Goal: Communication & Community: Answer question/provide support

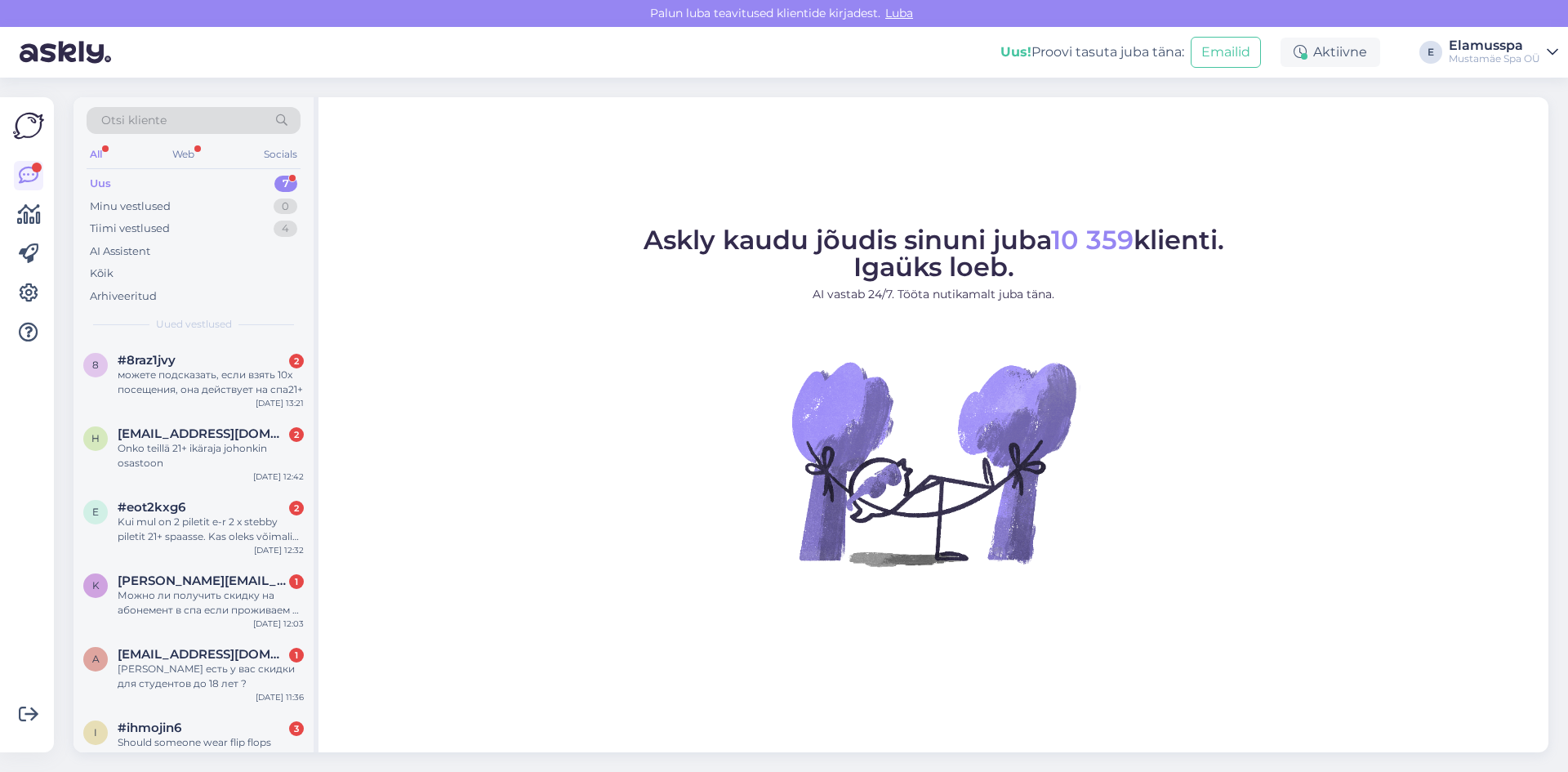
click at [196, 183] on div "Uus 7" at bounding box center [194, 183] width 214 height 23
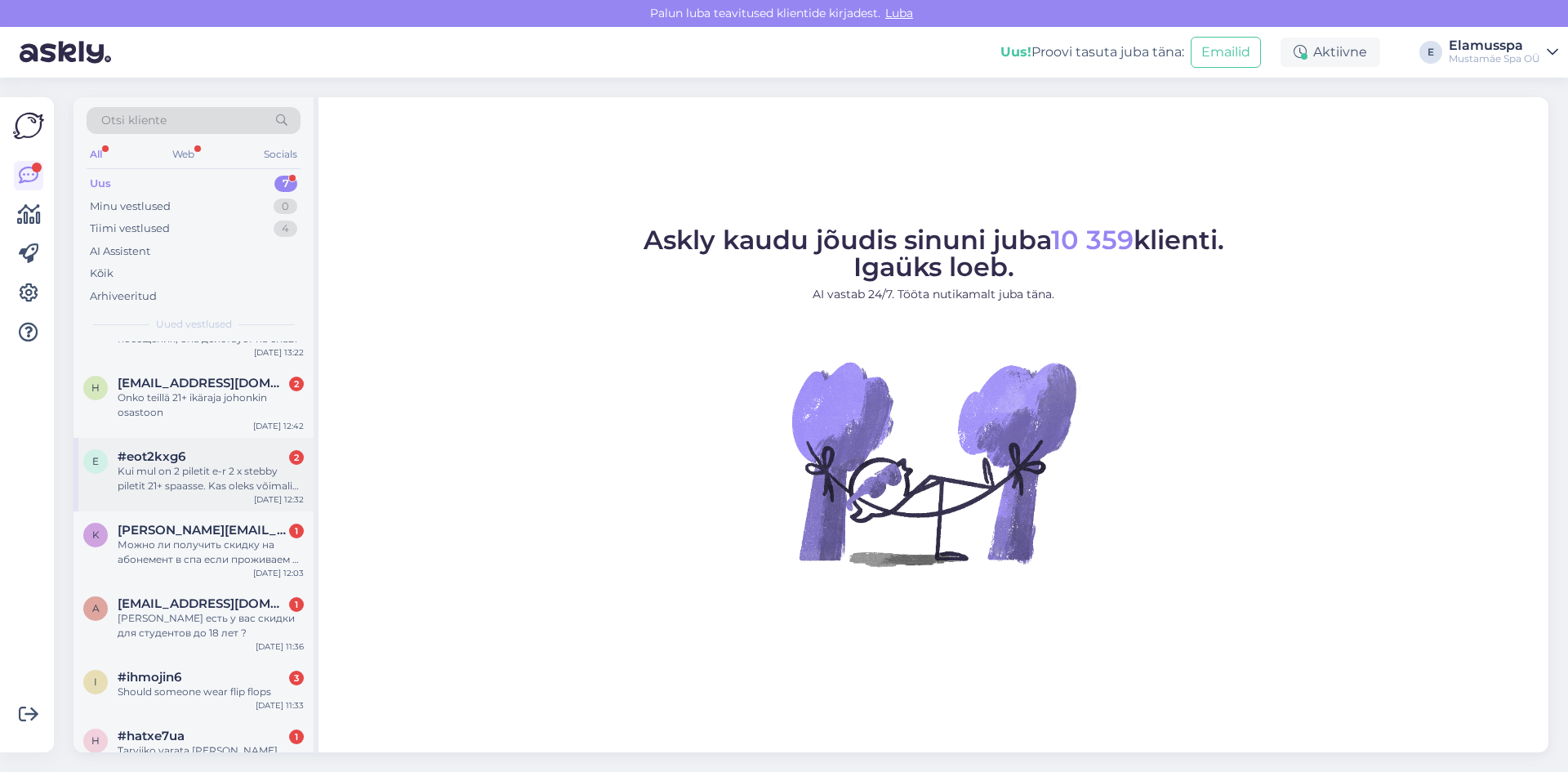
scroll to position [74, 0]
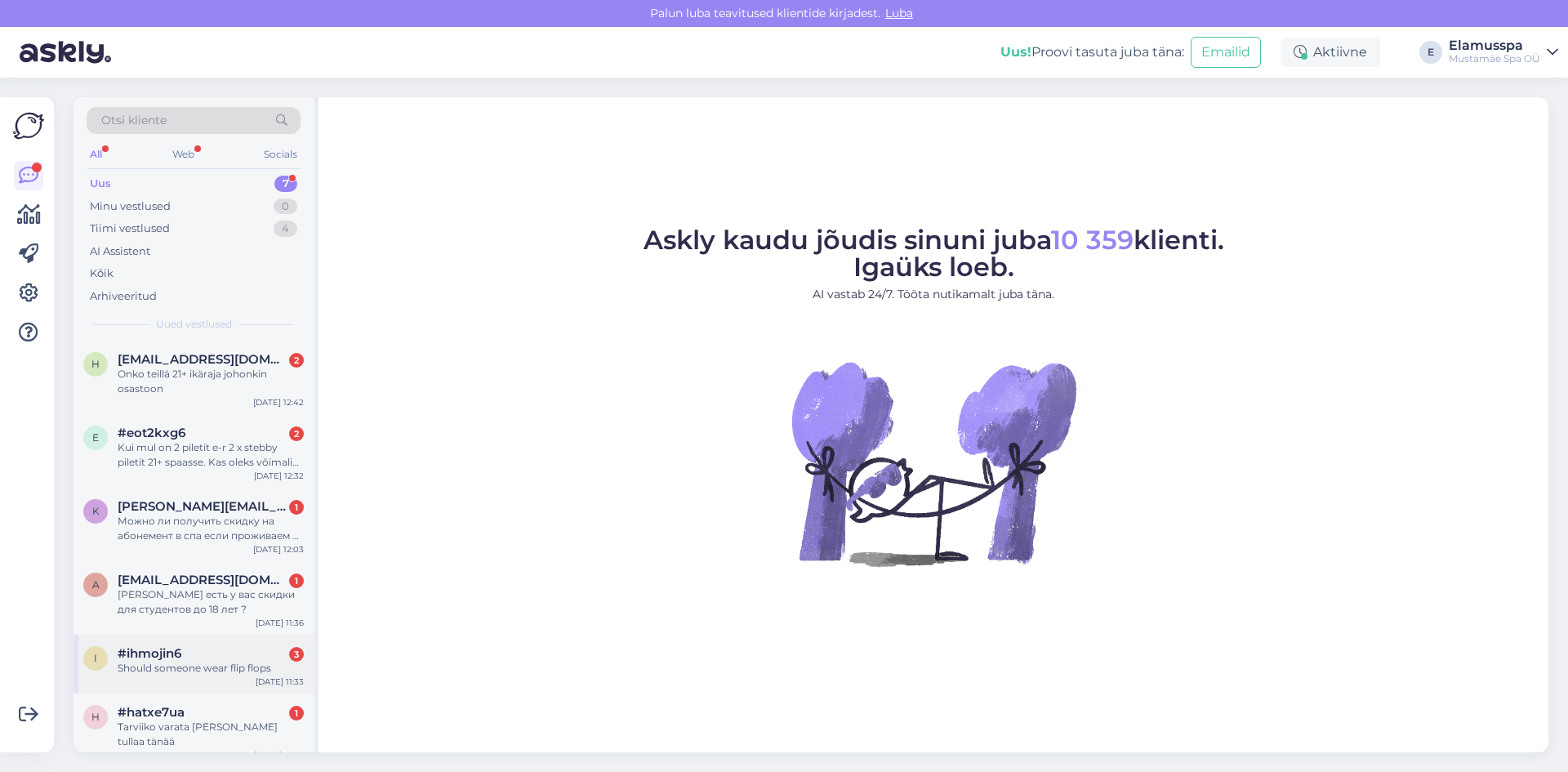
click at [249, 662] on div "Should someone wear flip flops" at bounding box center [210, 668] width 186 height 15
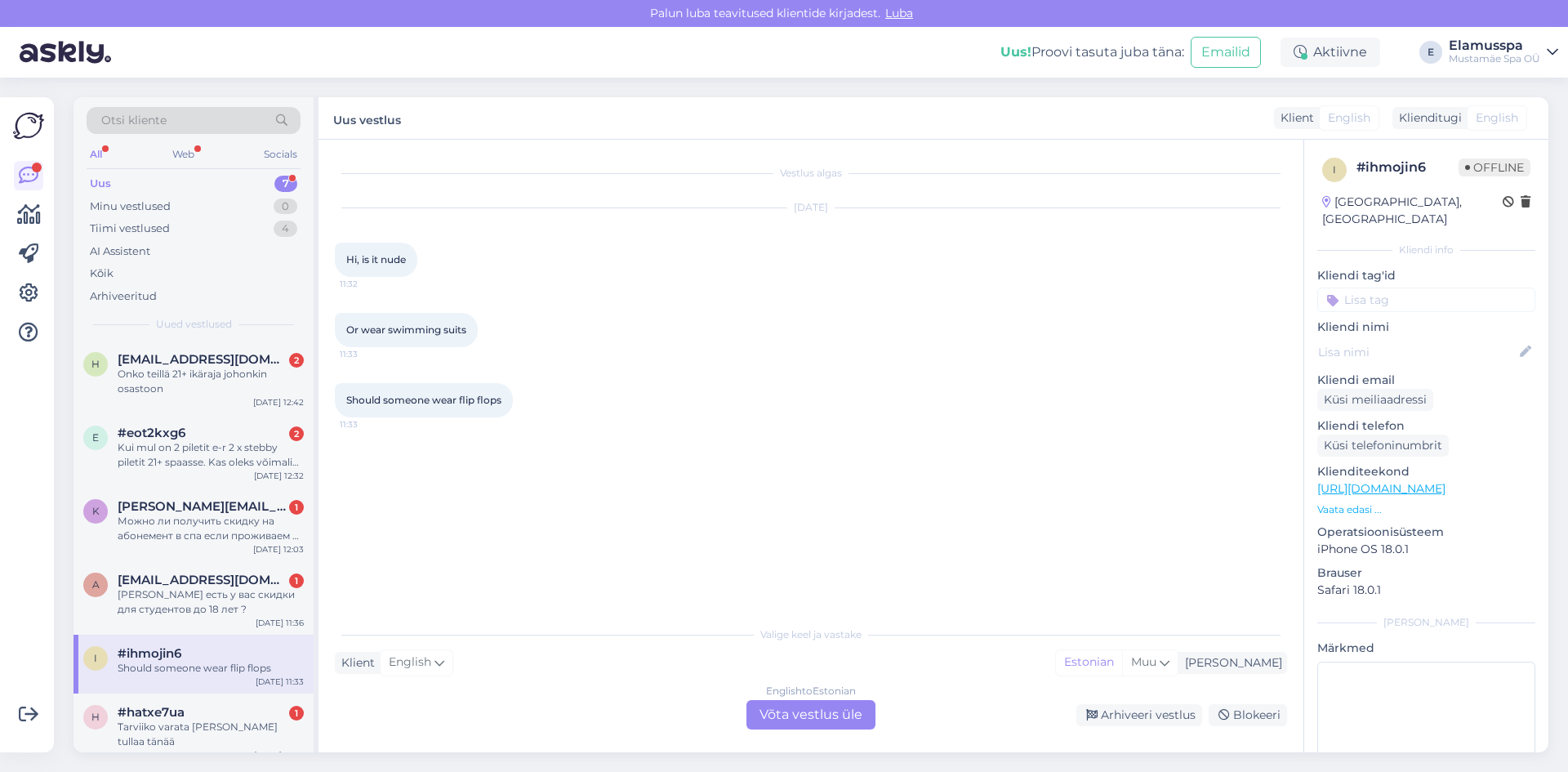
click at [764, 714] on div "English to Estonian Võta vestlus üle" at bounding box center [810, 714] width 129 height 30
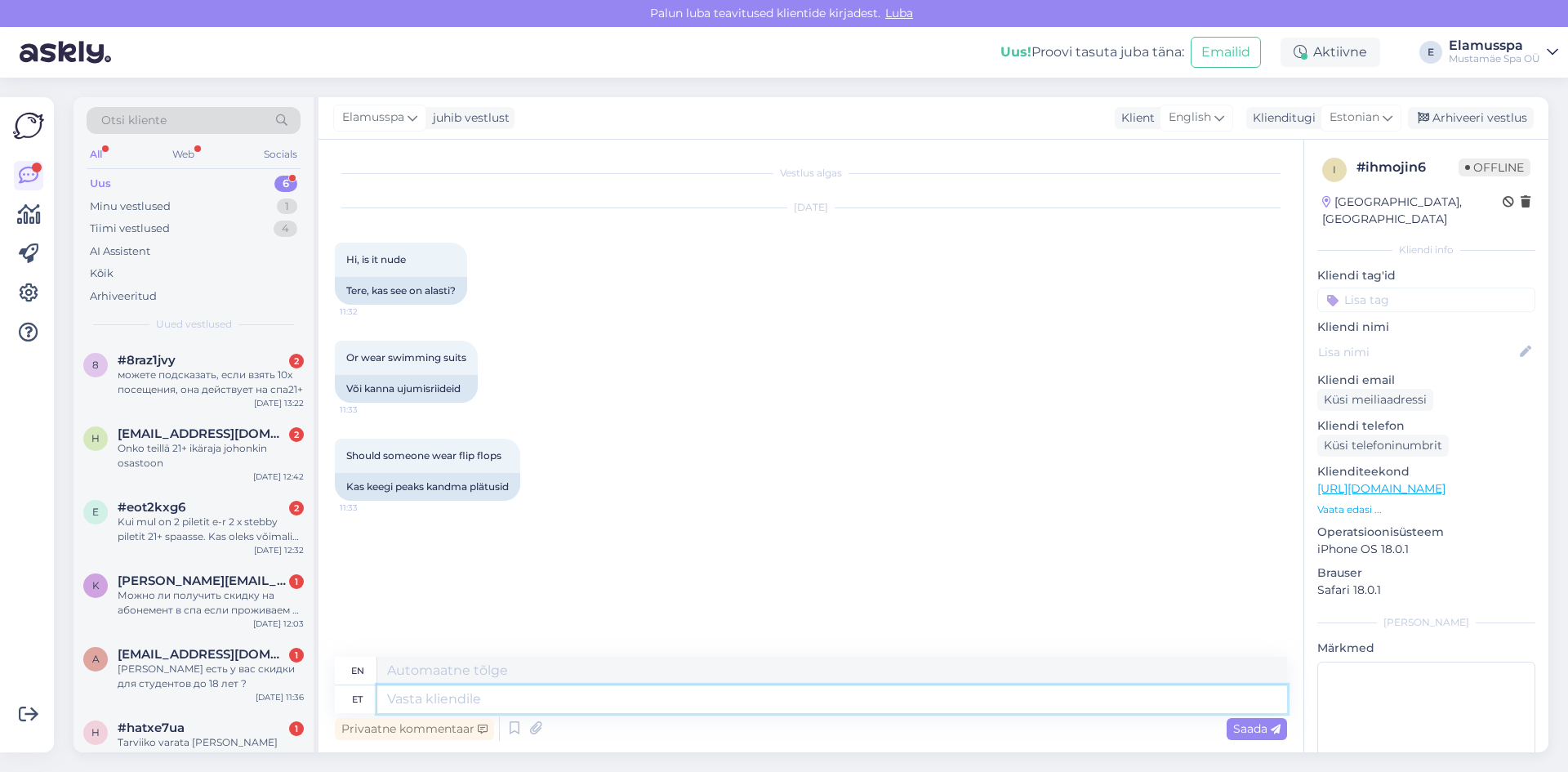
click at [726, 706] on textarea at bounding box center [831, 699] width 910 height 28
click at [693, 695] on textarea at bounding box center [831, 699] width 910 height 28
type textarea "Hello!"
type textarea "Hello! No"
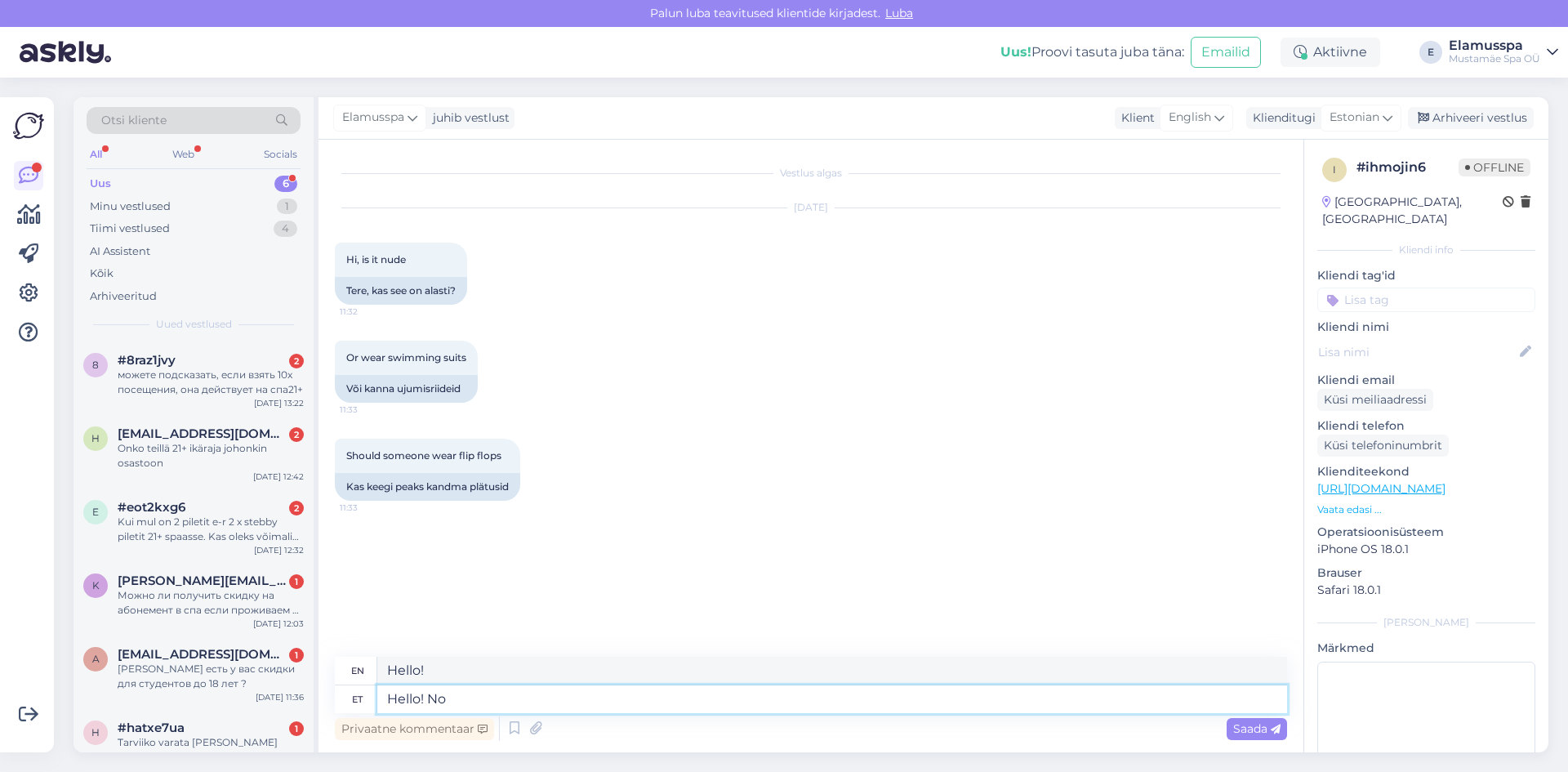
type textarea "Hello! No"
type textarea "Hello! No in u"
type textarea "Hello! No in"
type textarea "Hello! No in our s"
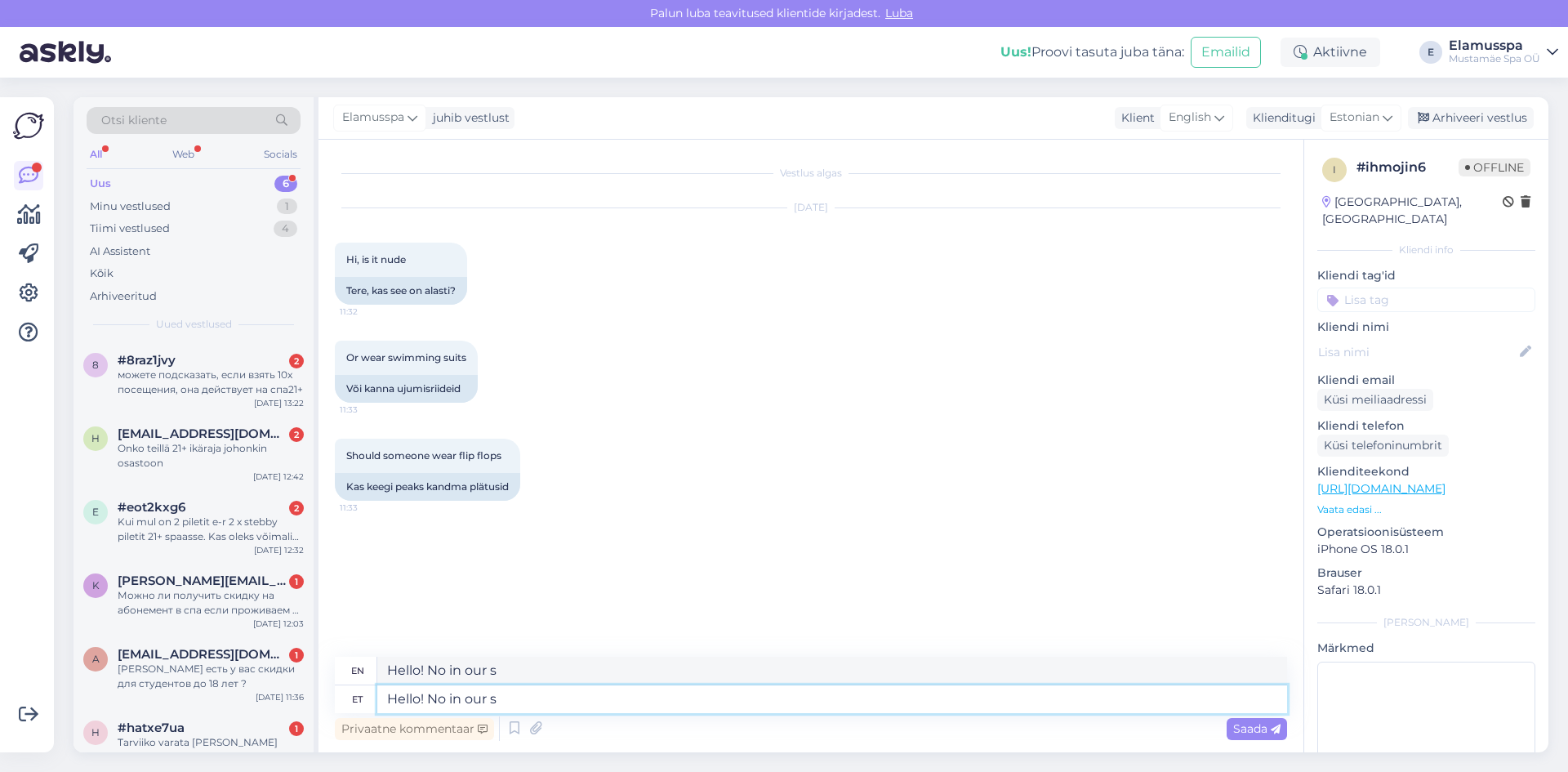
type textarea "Hello! No in our"
type textarea "Hello! No in our Spa"
type textarea "Hello! No in our Spa it is"
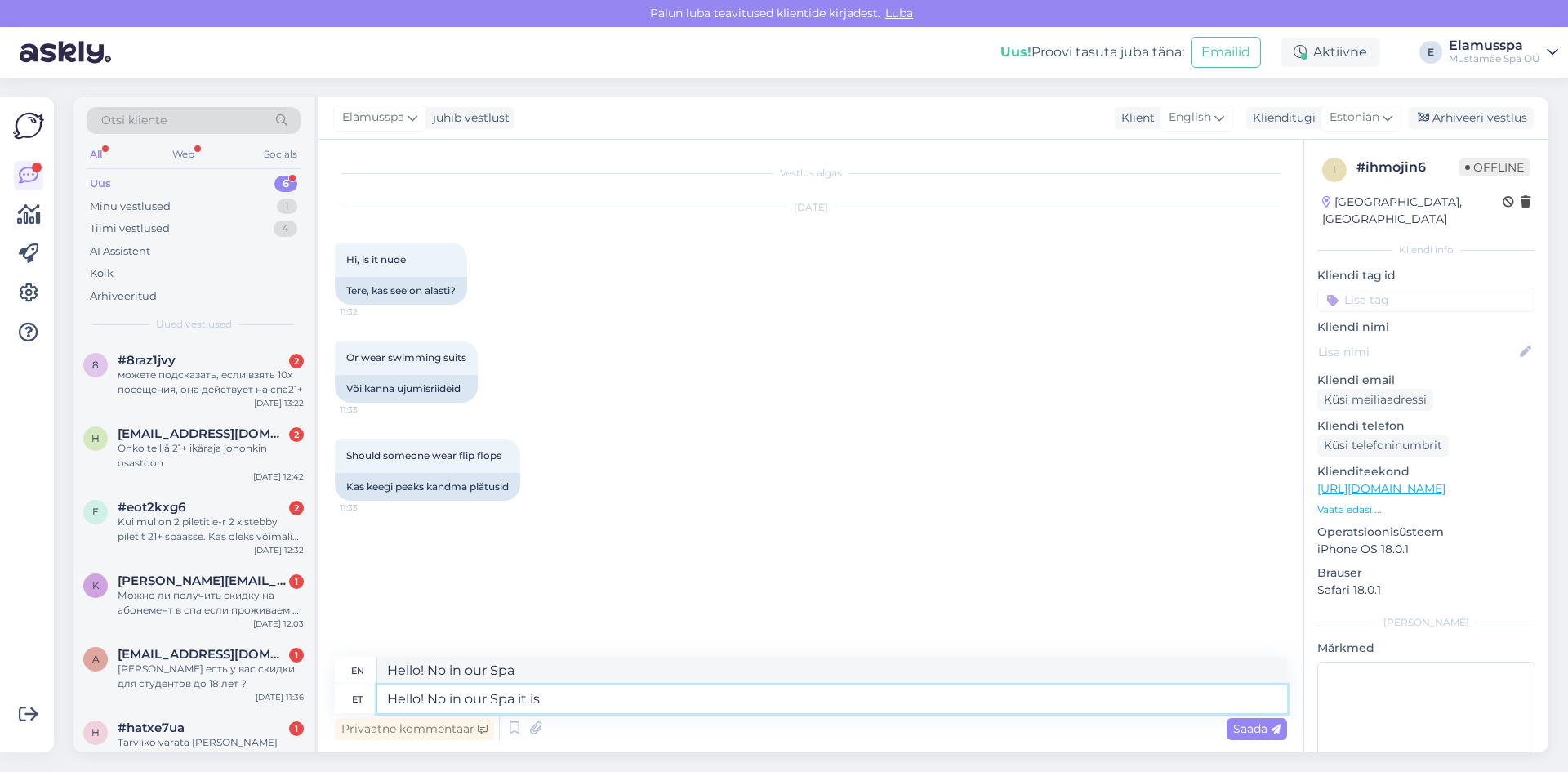
type textarea "Hello! No in our Spa it"
type textarea "Hello! No in our Spa it is man"
type textarea "Hello! No in our Spa it is"
type textarea "Hello! No in our Spa it is mandatory t"
type textarea "Hello! No, in our Spa it is mandatory"
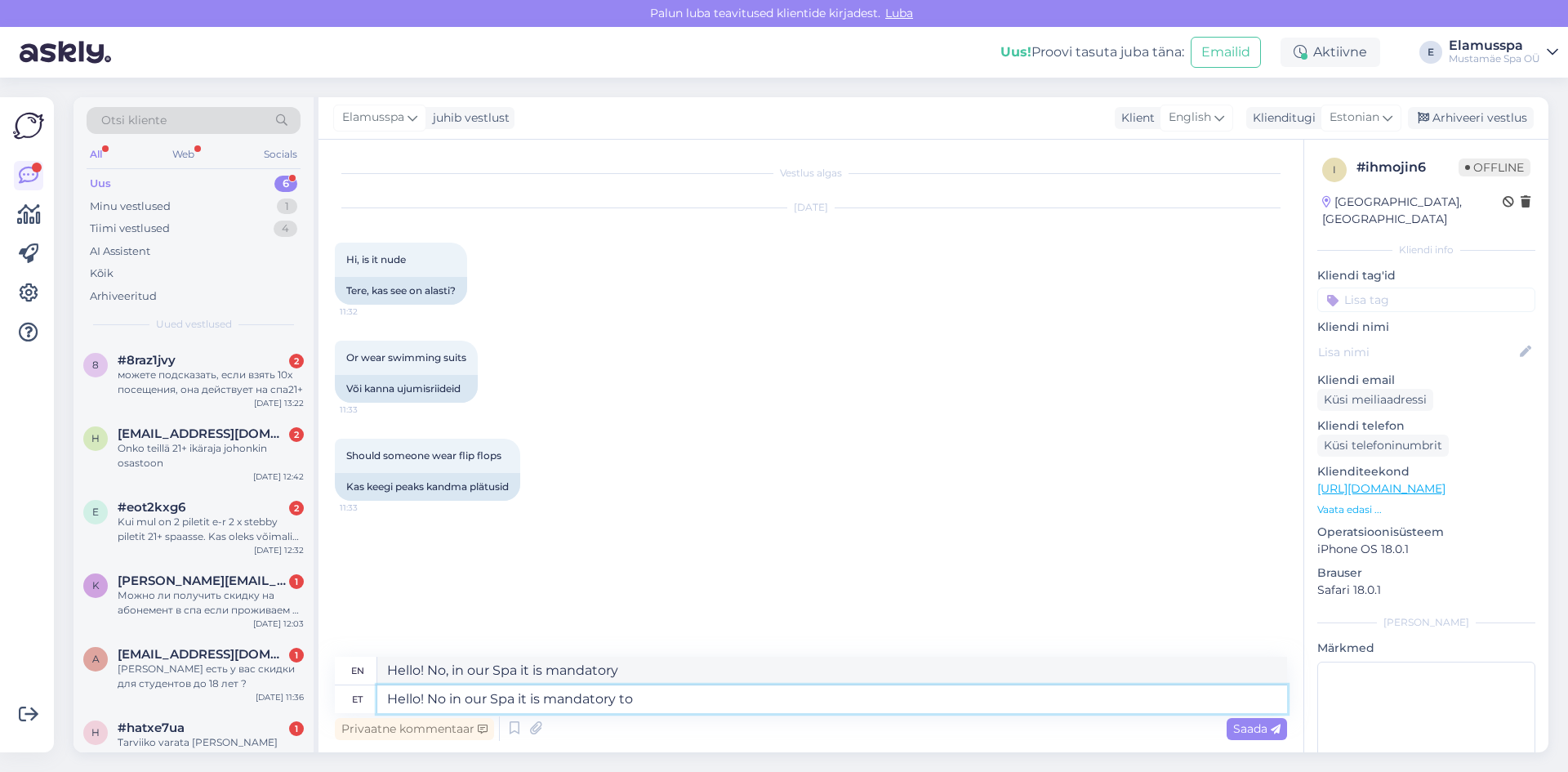
type textarea "Hello! No in our Spa it is mandatory to"
type textarea "Hello! No in our Spa it is mandatory to w"
type textarea "Hello! No in our Spa it is mandatory to wa"
type textarea "Hello! No in our Spa it is mandatory to wear"
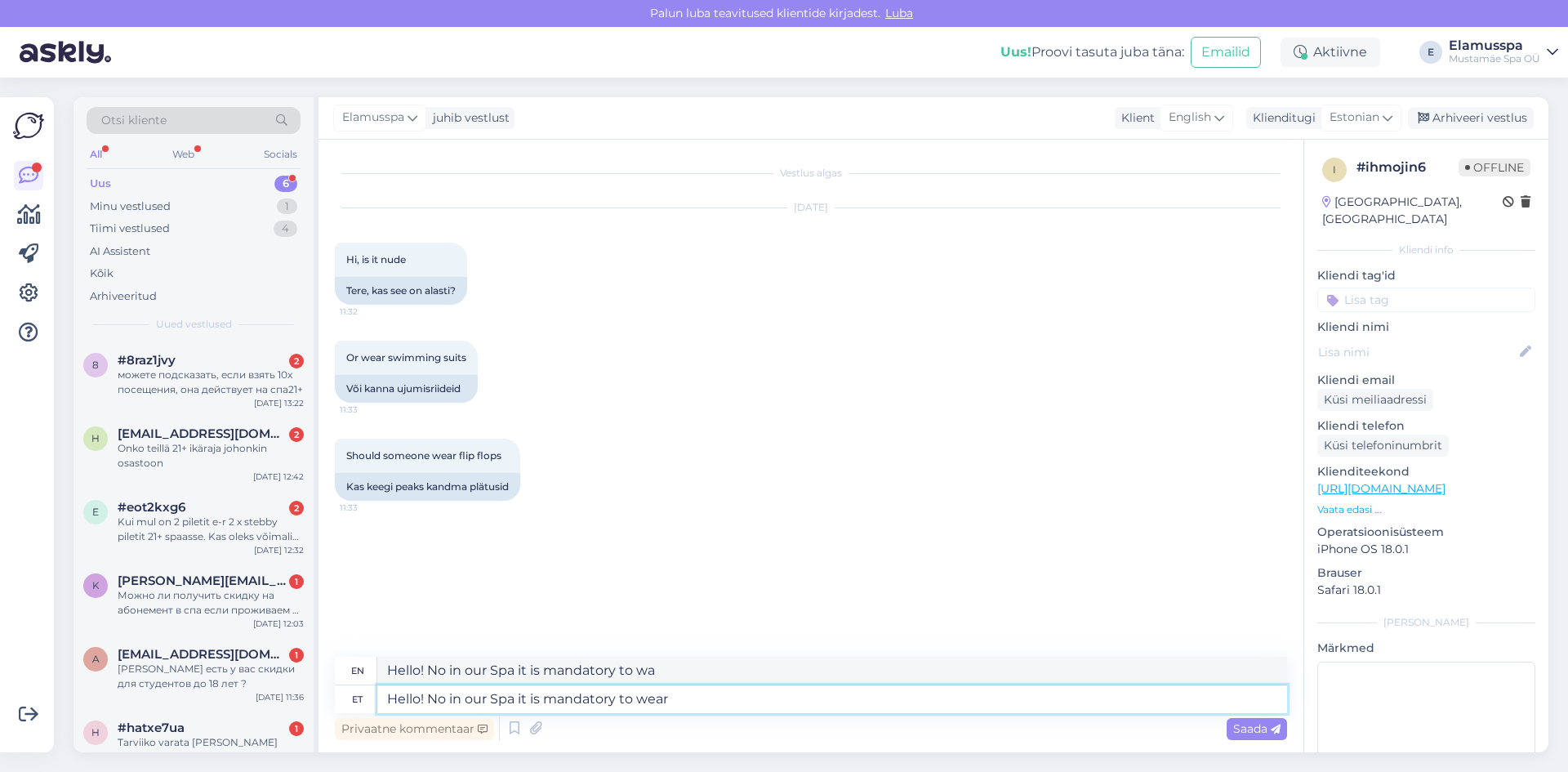
type textarea "Hello! No in our Spa it is mandatory to wear"
type textarea "Hello! No in our Spa it is mandatory to wear a s"
type textarea "Hello! No in our Spa it is mandatory to wear a"
type textarea "Hello! No in our Spa it is mandatory to wear a swimsui"
type textarea "Hello! No in our Spa it is mandatory to wear a swimsuit"
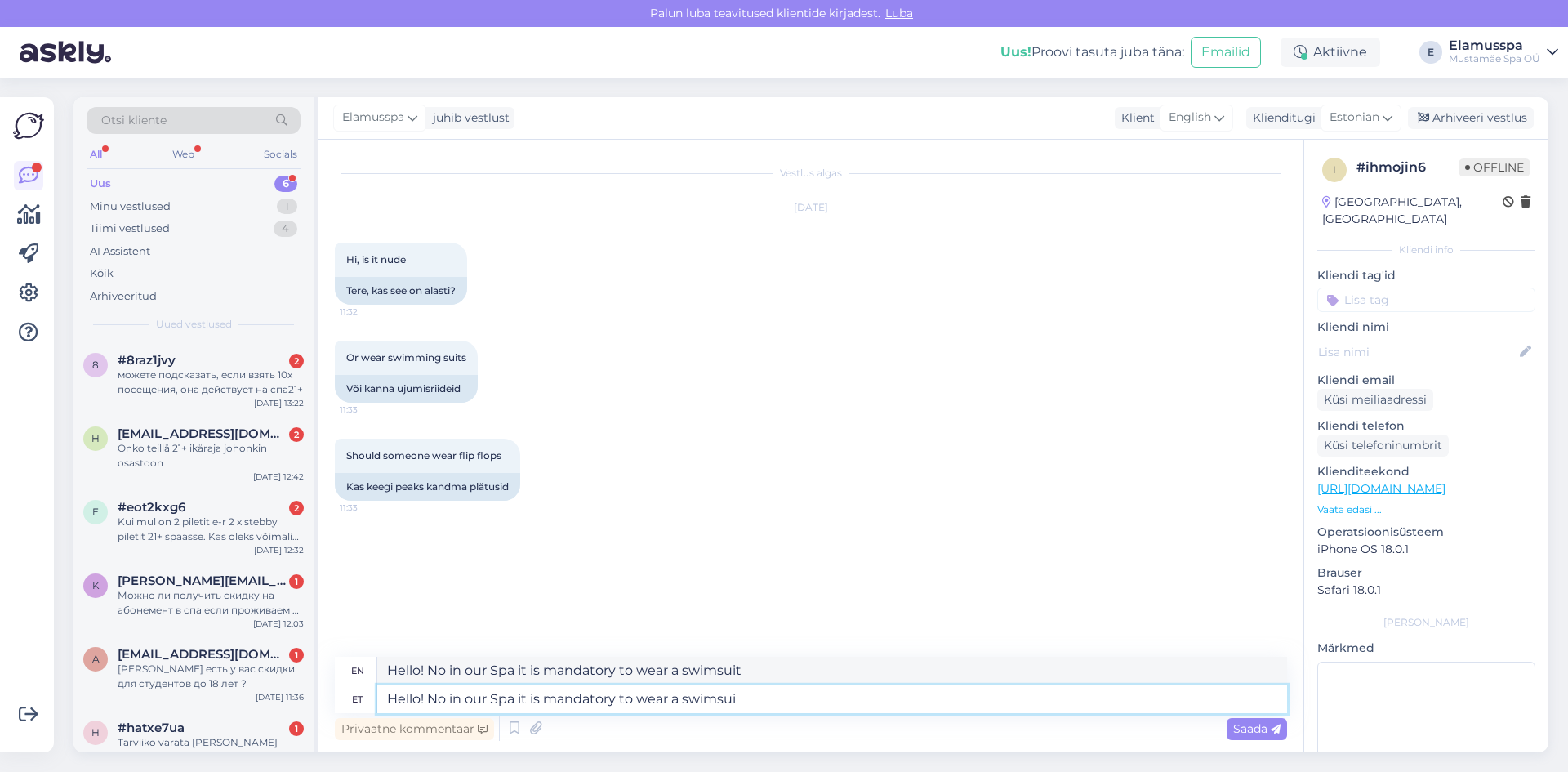
type textarea "Hello! No in our Spa it is mandatory to wear a swimsuit"
type textarea "Hello! No, in our Spa it is mandatory to wear a swimsuit"
type textarea "Hello! No in our Spa it is mandatory to wear a swimsuit."
type textarea "Hello! No, in our Spa it is mandatory to wear a swimsuit."
type textarea "Hello! No in our Spa it is mandatory to wear a swimsuit. Flip"
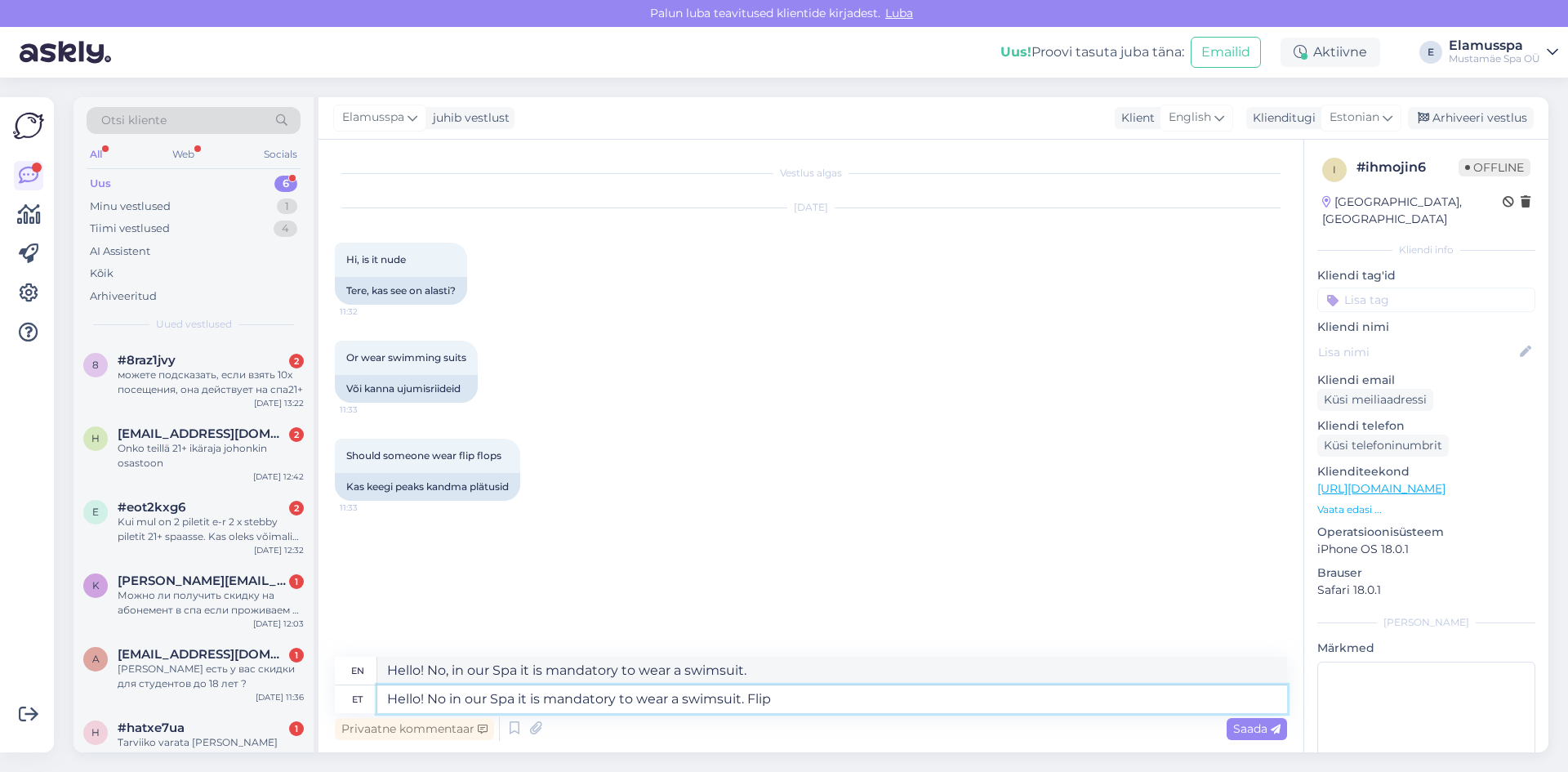
type textarea "Hello! No, in our Spa it is mandatory to wear a swimsuit. Flip"
type textarea "Hello! No in our Spa it is mandatory to wear a swimsuit. Flip flops a"
type textarea "Hello! No, in our Spa it is mandatory to wear a swimsuit. Flip flops"
type textarea "Hello! No in our Spa it is mandatory to wear a swimsuit. Flip flops are no"
type textarea "Hello! No, in our Spa it is mandatory to wear a swimsuit. Flip flops are"
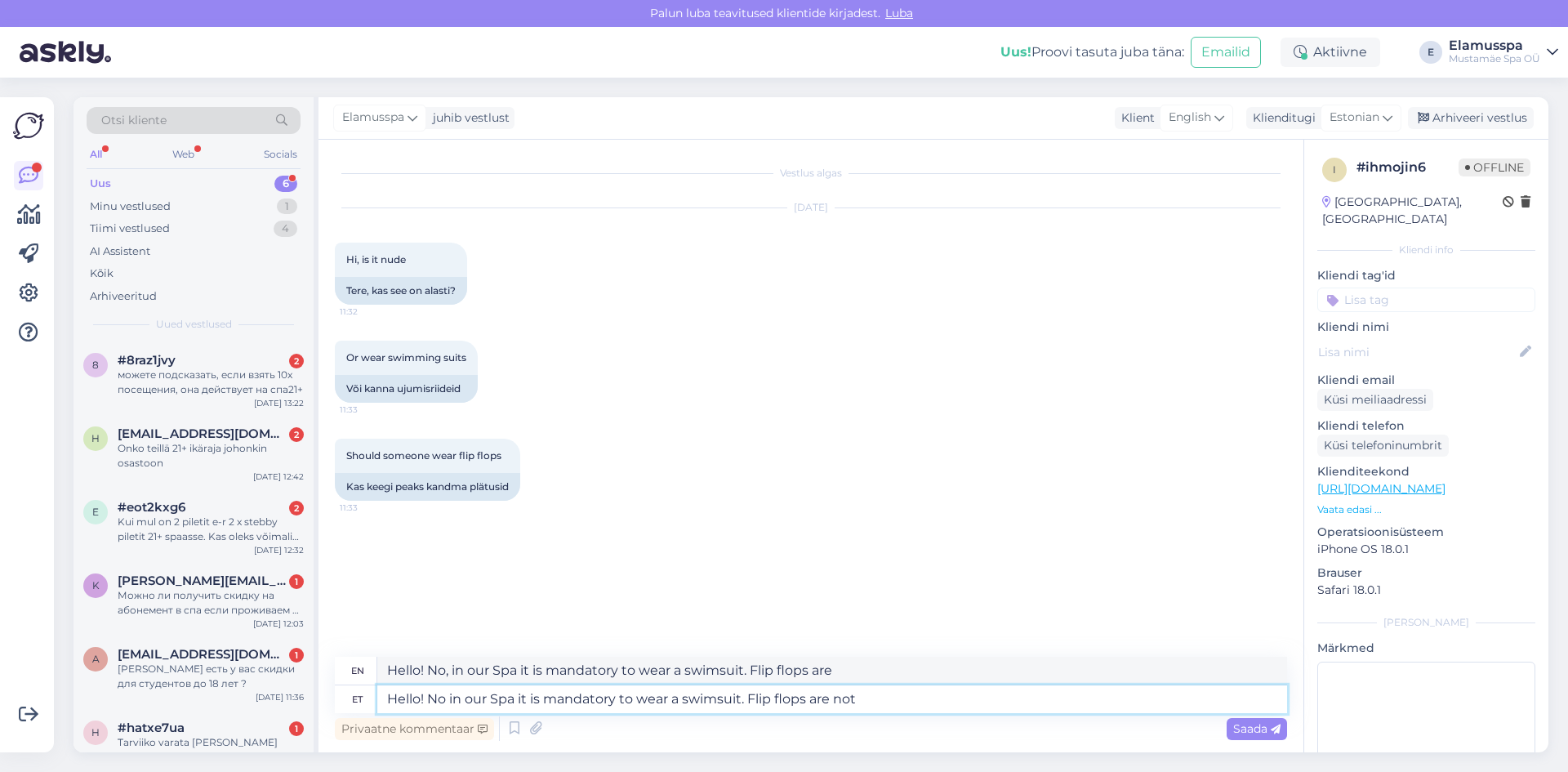
type textarea "Hello! No in our Spa it is mandatory to wear a swimsuit. Flip flops are not m"
type textarea "Hello! No, in our Spa it is mandatory to wear a swimsuit. Flip flops are not"
type textarea "Hello! No in our Spa it is mandatory to wear a swimsuit. Flip flops are not man…"
type textarea "Hello! No, in our Spa it is mandatory to wear a swimsuit. Flip flops are not ma…"
type textarea "Hello! No in our Spa it is mandatory to wear a swimsuit. Flip flops are not man…"
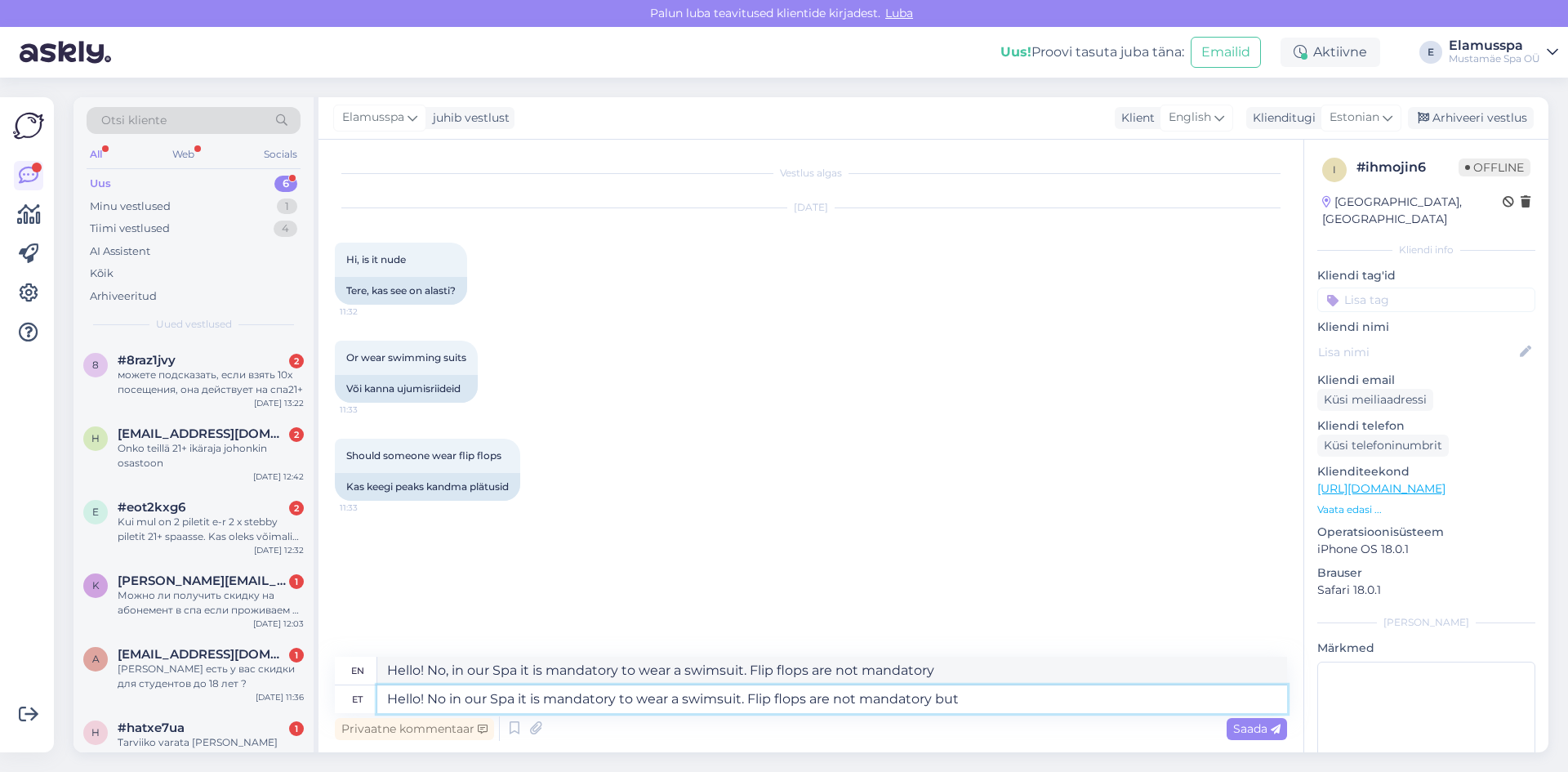
type textarea "Hello! No, in our Spa it is mandatory to wear a swimsuit. Flip flops are not ma…"
type textarea "Hello! No in our Spa it is mandatory to wear a swimsuit. Flip flops are not m"
type textarea "Hello! No, in our Spa it is mandatory to wear a swimsuit. Flip flops are not ma…"
type textarea "Hello! No in our Spa it is mandatory to wear a swimsuit. Flip flops are not"
type textarea "Hello! No, in our Spa it is mandatory to wear a swimsuit. Flip flops are not"
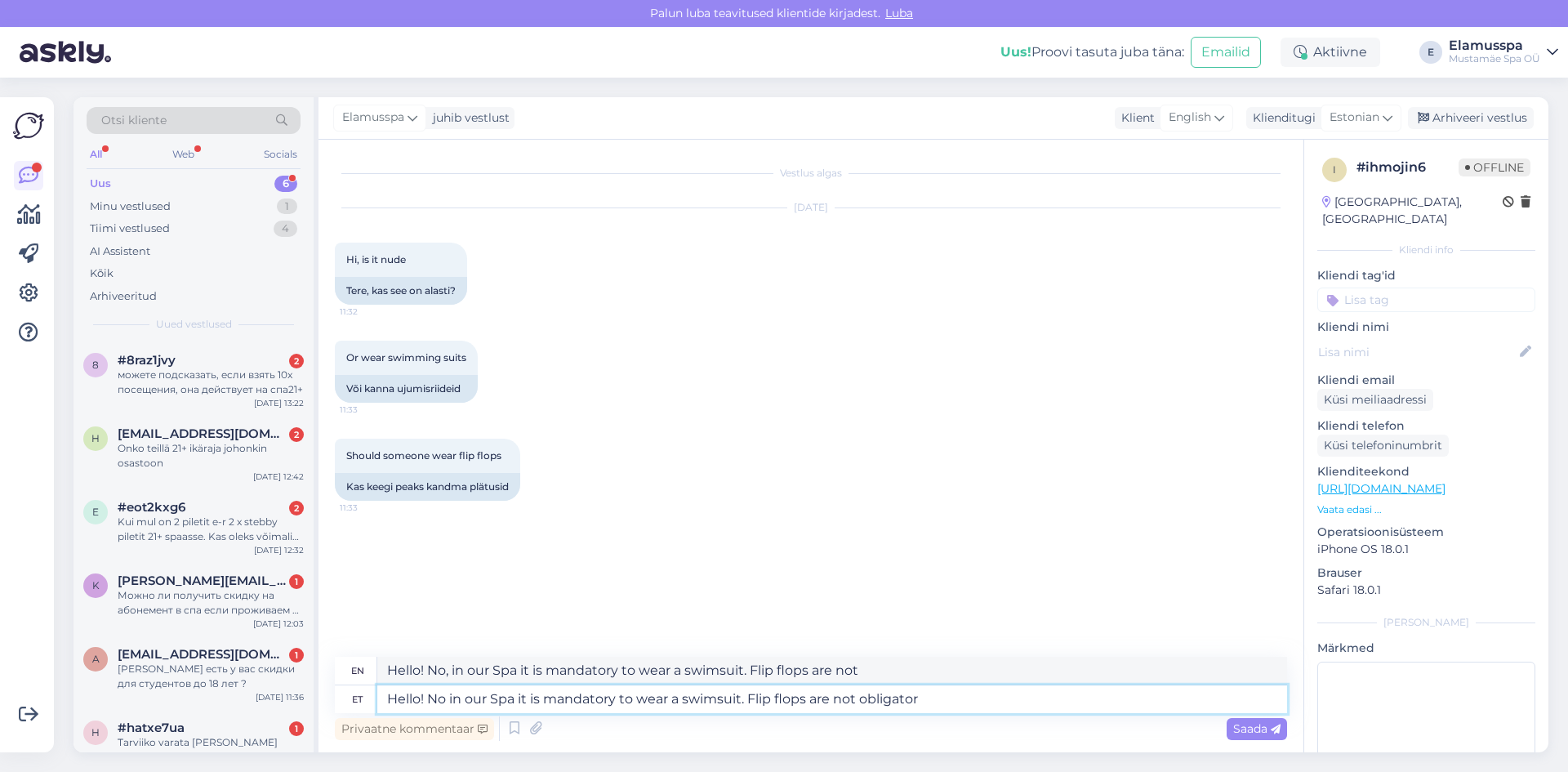
type textarea "Hello! No in our Spa it is mandatory to wear a swimsuit. Flip flops are not obl…"
type textarea "Hello! No, in our Spa it is mandatory to wear a swimsuit. Flip flops are not ob…"
type textarea "Hello! No in our Spa it is mandatory to wear a swimsuit. Flip flops are not obl…"
type textarea "Hello! No, in our Spa it is mandatory to wear a swimsuit. Flip flops are not ob…"
type textarea "Hello! No in our Spa it is mandatory to wear a swimsuit. Flip flops are not obl…"
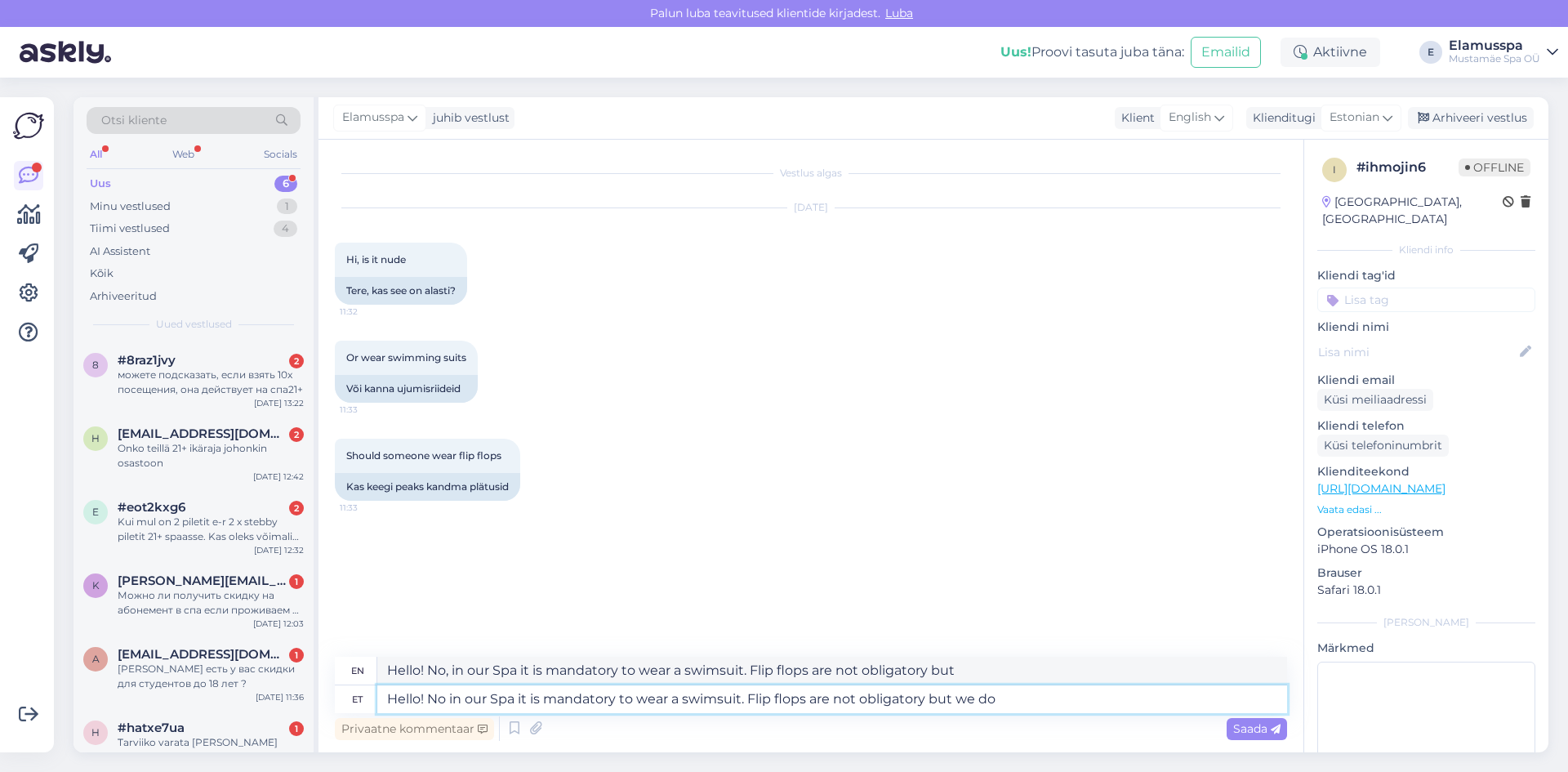
type textarea "Hello! No, in our Spa it is mandatory to wear a swimsuit. Flip flops are not ob…"
type textarea "Hello! No in our Spa it is mandatory to wear a swimsuit. Flip flops are not obl…"
type textarea "Hello! No, in our Spa it is mandatory to wear a swimsuit. Flip flops are not ma…"
type textarea "Hello! No in our Spa it is mandatory to wear a swimsuit. Flip flops are not obl…"
type textarea "Hello! No, in our Spa it is mandatory to wear a swimsuit. Flip flops are not ob…"
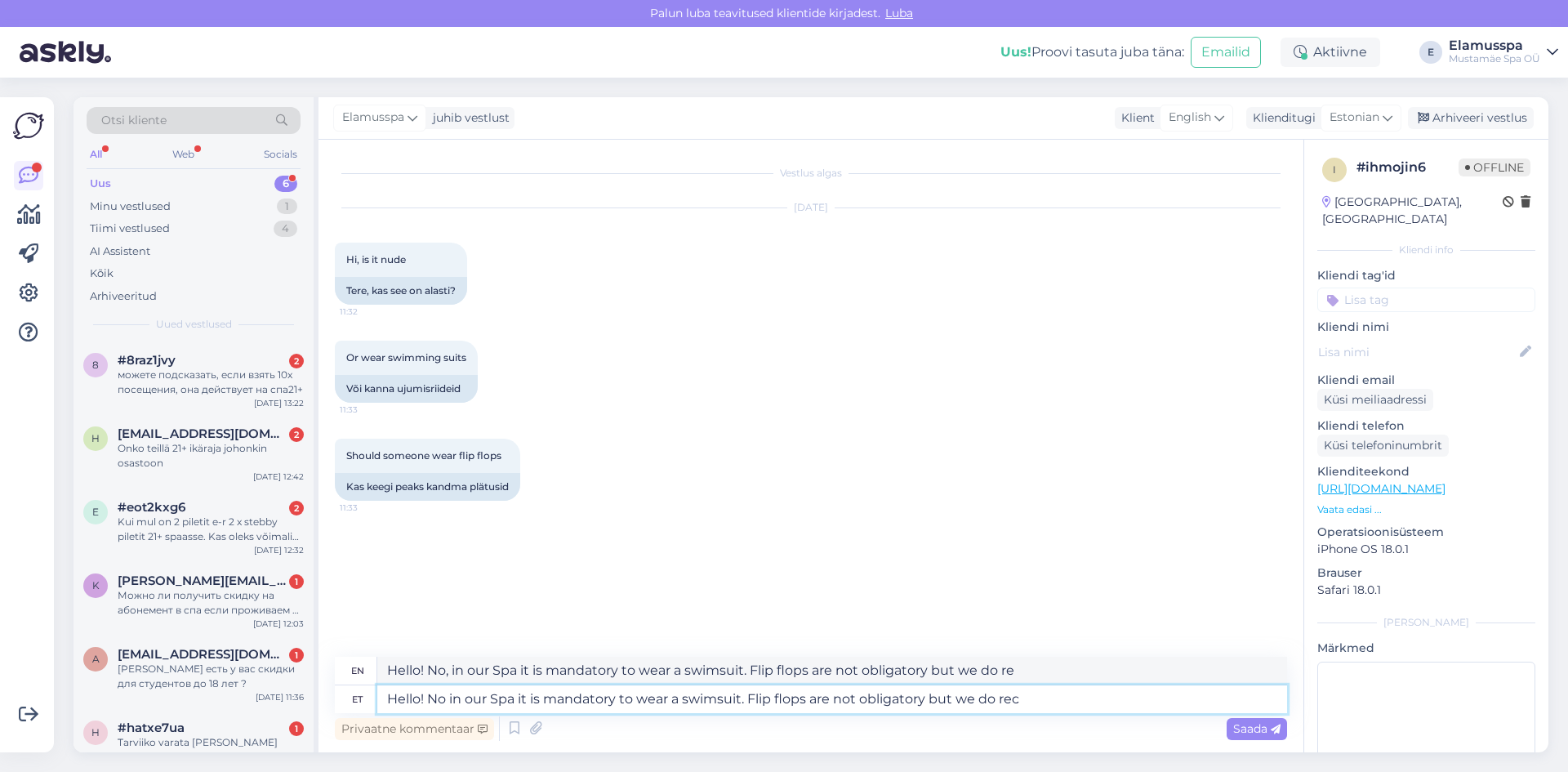
type textarea "Hello! No in our Spa it is mandatory to wear a swimsuit. Flip flops are not obl…"
type textarea "Hello! No, in our Spa it is mandatory to wear a swimsuit. Flip flops are not ob…"
type textarea "Hello! No in our Spa it is mandatory to wear a swimsuit. Flip flops are not obl…"
type textarea "Hello! No, in our Spa it is mandatory to wear a swimsuit. Flip flops are not ma…"
type textarea "Hello! No in our Spa it is mandatory to wear a swimsuit. Flip flops are not obl…"
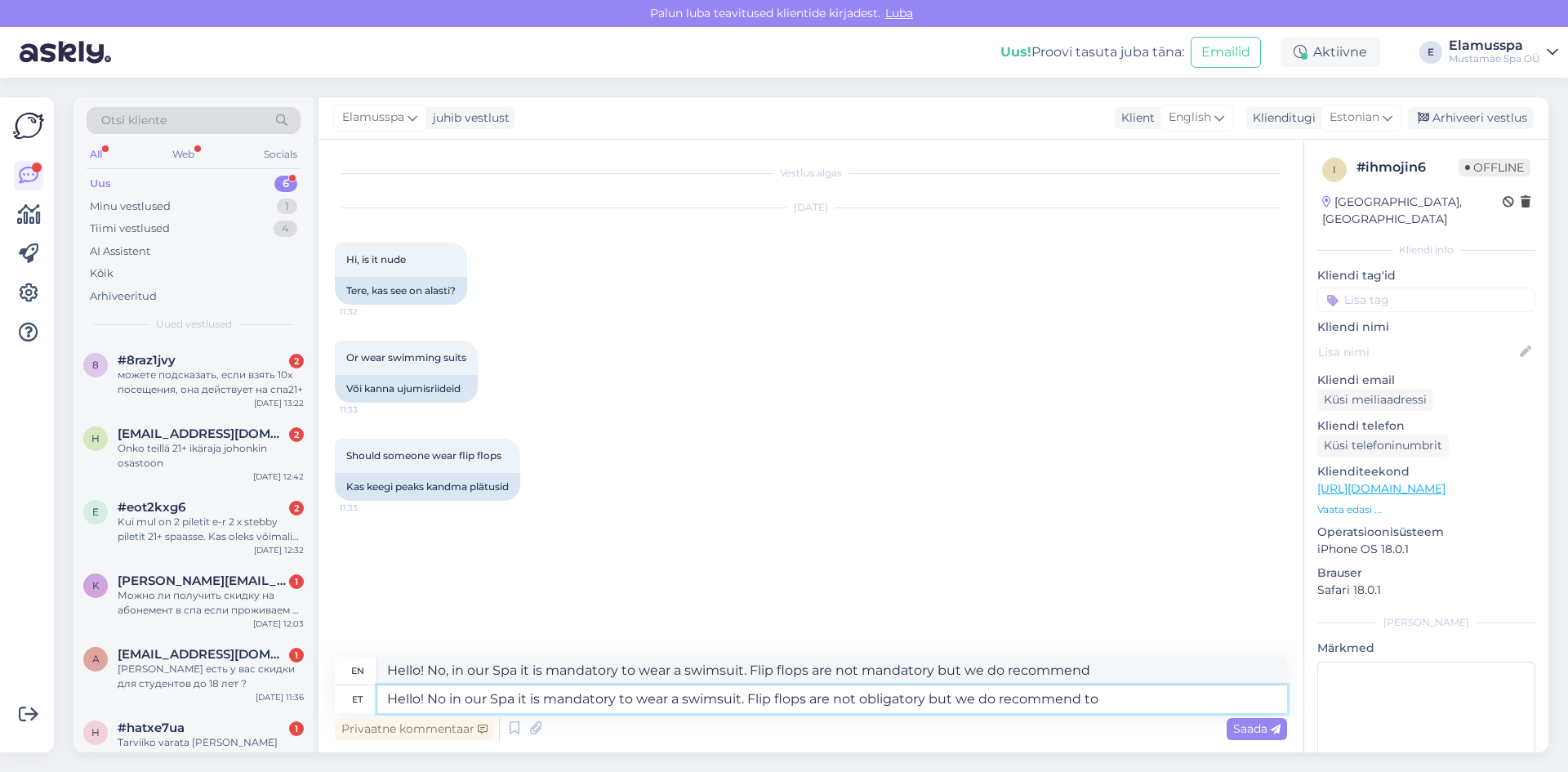
type textarea "Hello! No, in our Spa it is mandatory to wear a swimsuit. Flip flops are not ma…"
type textarea "Hello! No in our Spa it is mandatory to wear a swimsuit. Flip flops are not obl…"
type textarea "Hello! No, in our Spa it is mandatory to wear a swimsuit. Flip flops are not ob…"
type textarea "Hello! No in our Spa it is mandatory to wear a swimsuit. Flip flops are not obl…"
type textarea "Hello! No, in our Spa it is mandatory to wear a swimsuit. Flip flops are not ma…"
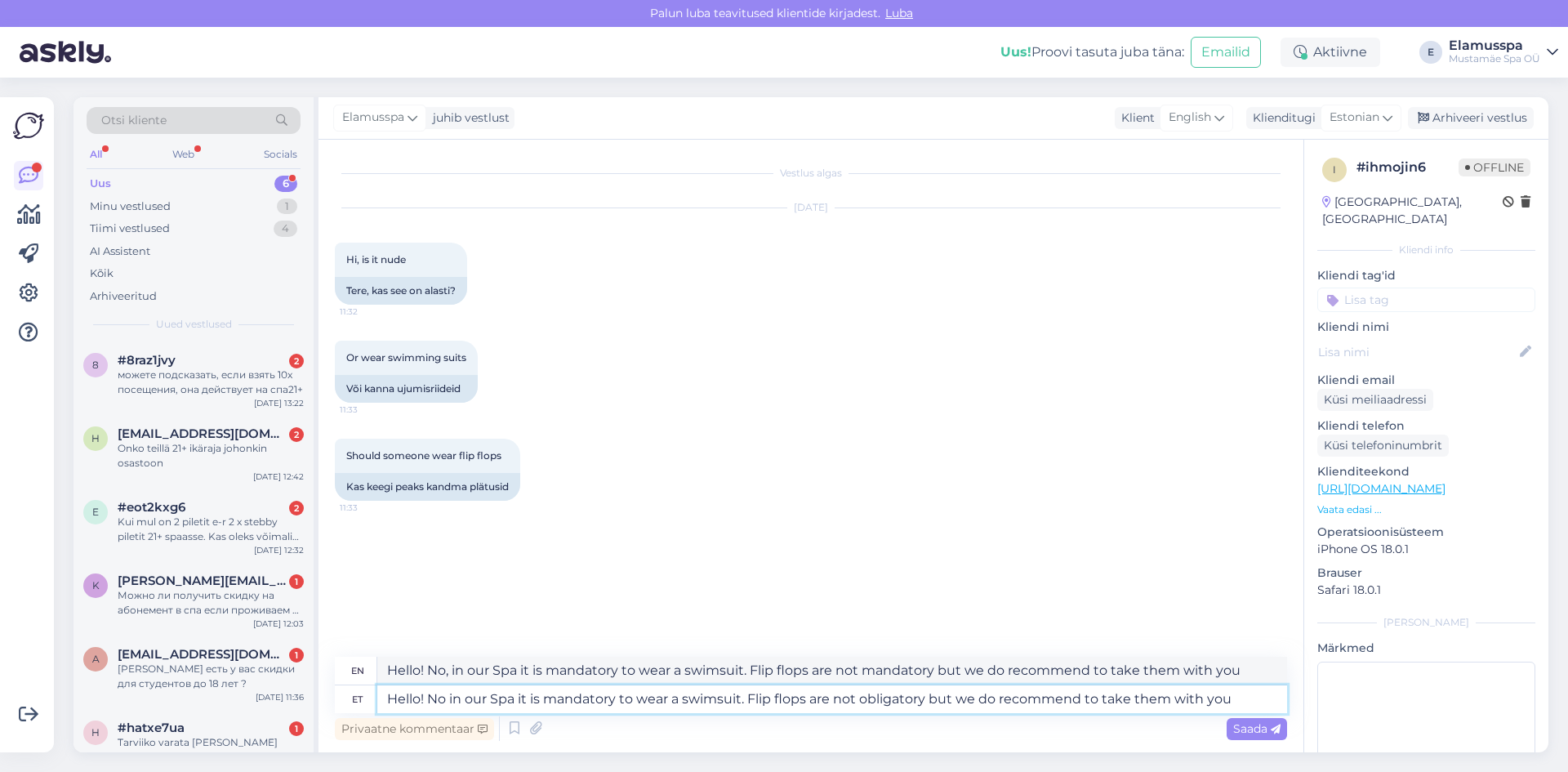
type textarea "Hello! No in our Spa it is mandatory to wear a swimsuit. Flip flops are not obl…"
type textarea "Hello! No, in our Spa it is mandatory to wear a swimsuit. Flip flops are not ob…"
type textarea "Hello! No in our Spa it is mandatory to wear a swimsuit. Flip flops are not obl…"
type textarea "Hello! No, in our Spa it is mandatory to wear a swimsuit. Flip flops are not ob…"
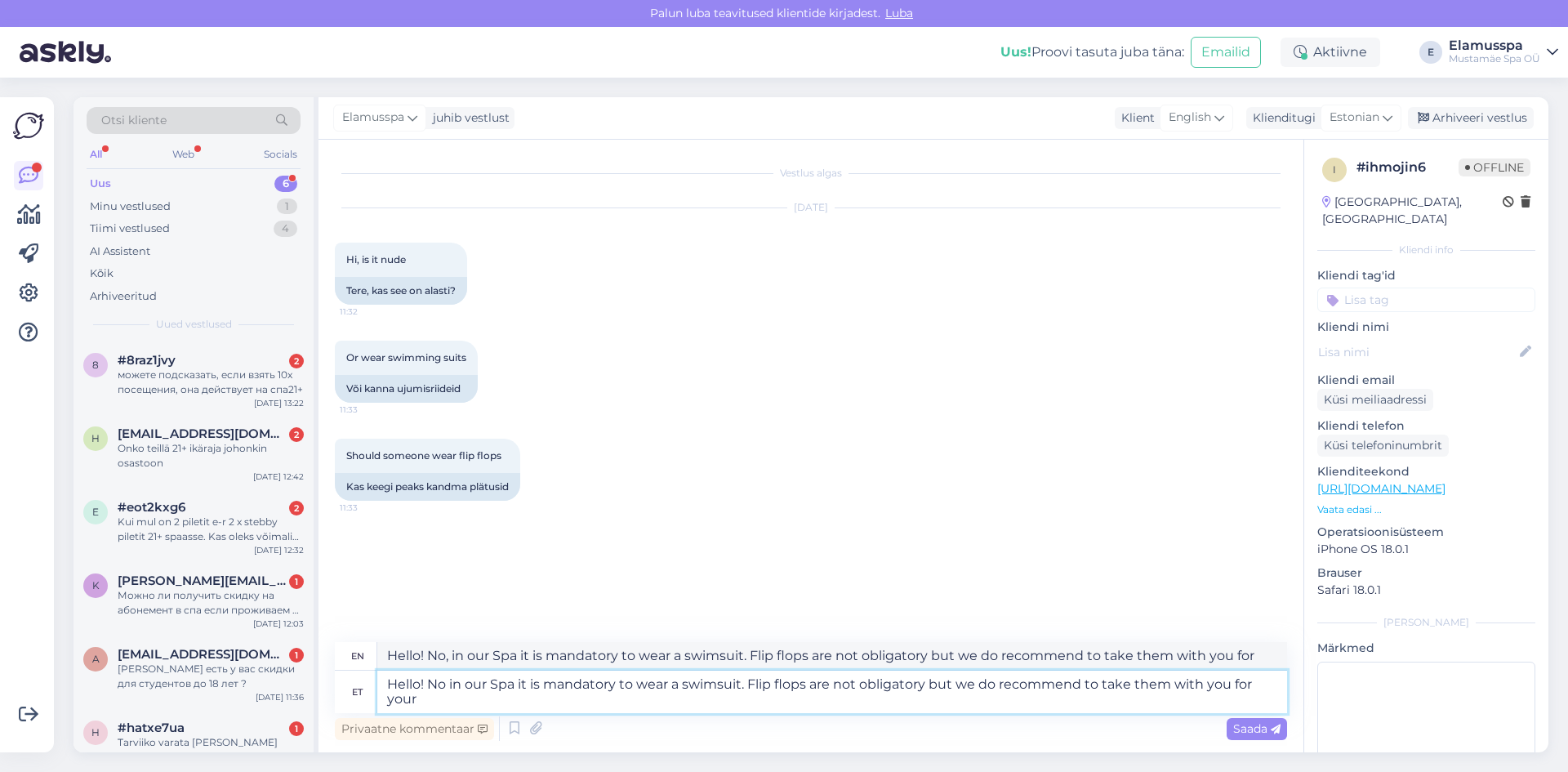
type textarea "Hello! No in our Spa it is mandatory to wear a swimsuit. Flip flops are not obl…"
type textarea "Hello! No, in our Spa it is mandatory to wear a swimsuit. Flip flops are not ob…"
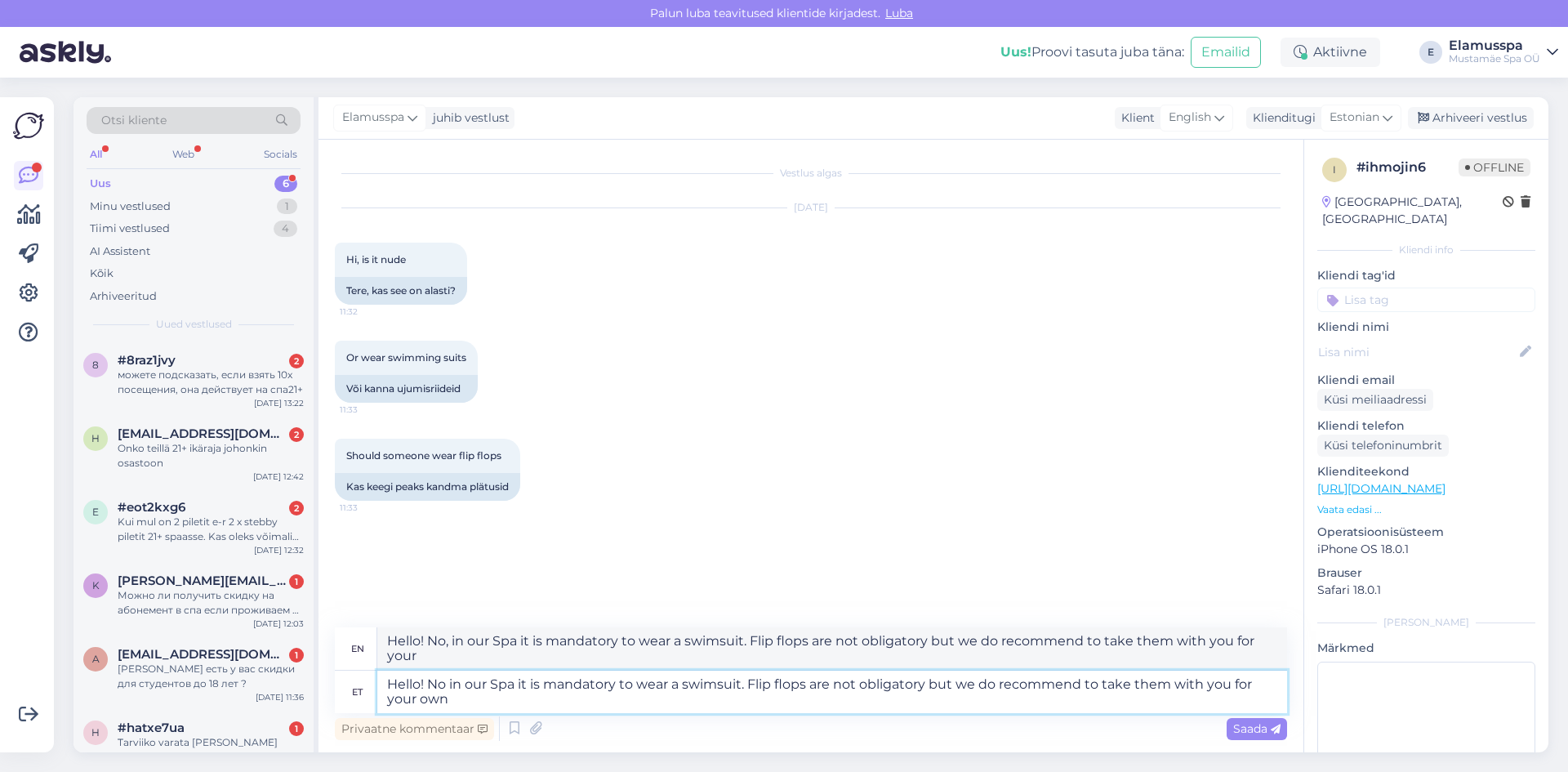
type textarea "Hello! No in our Spa it is mandatory to wear a swimsuit. Flip flops are not obl…"
type textarea "Hello! No, in our Spa it is mandatory to wear a swimsuit. Flip flops are not ob…"
type textarea "Hello! No in our Spa it is mandatory to wear a swimsuit. Flip flops are not obl…"
type textarea "Hello! No, in our Spa it is mandatory to wear a swimsuit. Flip flops are not ob…"
type textarea "Hello! No in our Spa it is mandatory to wear a swimsuit. Flip flops are not obl…"
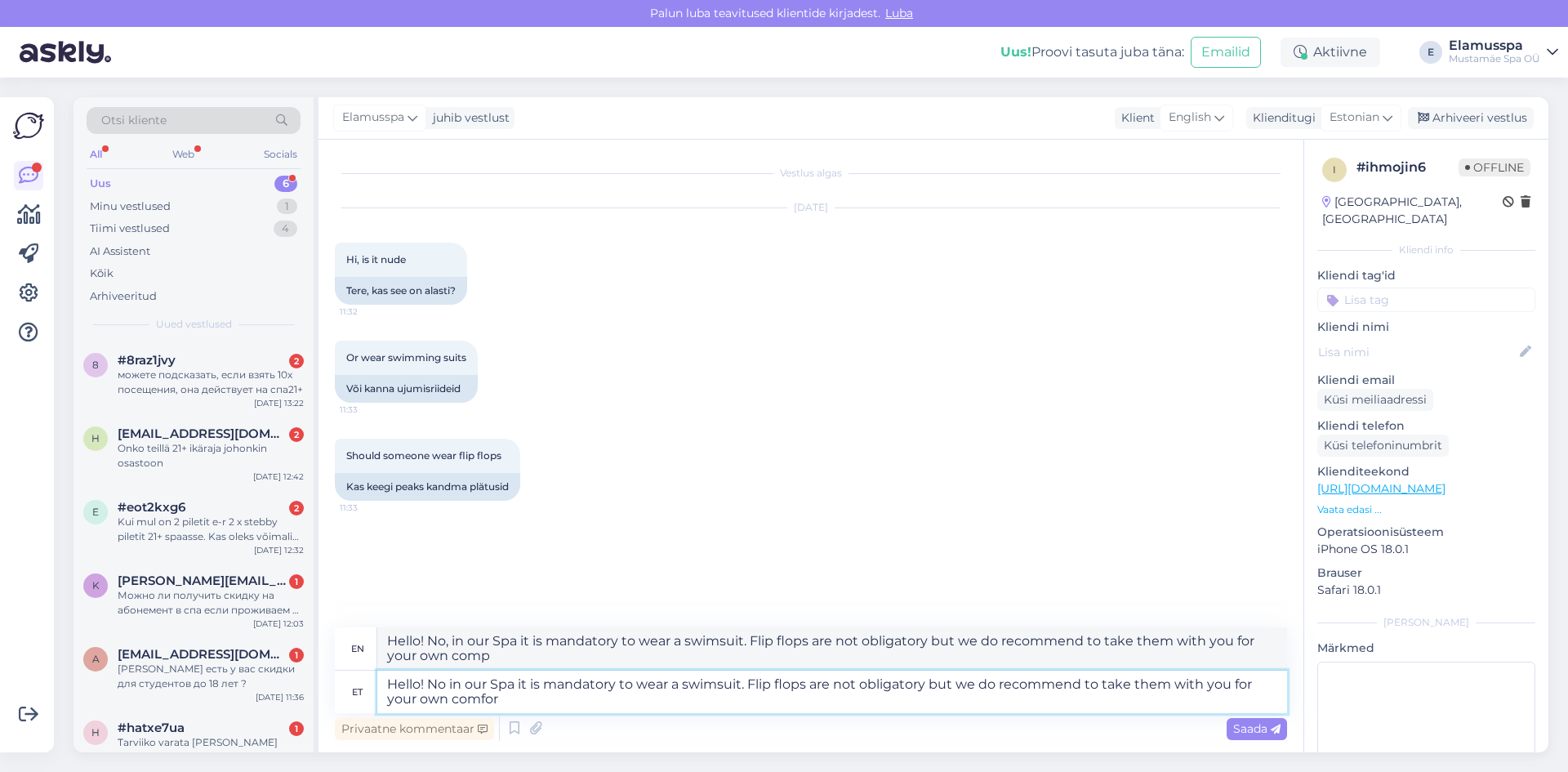
type textarea "Hello! No, in our Spa it is mandatory to wear a swimsuit. Flip flops are not ob…"
type textarea "Hello! No in our Spa it is mandatory to wear a swimsuit. Flip flops are not obl…"
type textarea "Hello! No, in our Spa it is mandatory to wear a swimsuit. Flip flops are not ob…"
type textarea "Hello! No in our Spa it is mandatory to wear a swimsuit. Flip flops are not obl…"
type textarea "Hello! No, in our Spa it is mandatory to wear a swimsuit. Flip flops are not ob…"
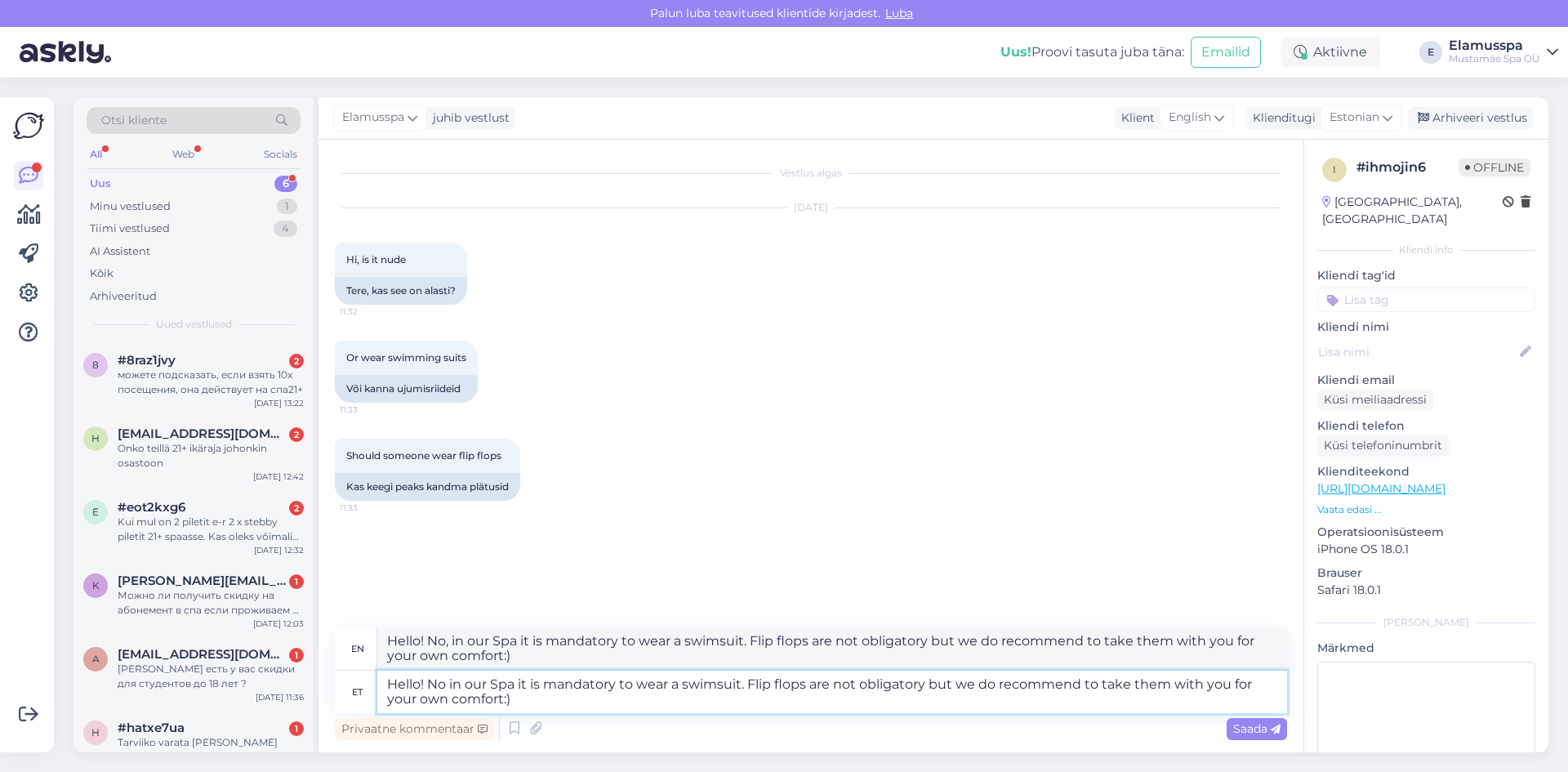
drag, startPoint x: 452, startPoint y: 682, endPoint x: 439, endPoint y: 684, distance: 13.2
click at [439, 684] on textarea "Hello! No in our Spa it is mandatory to wear a swimsuit. Flip flops are not obl…" at bounding box center [831, 692] width 910 height 43
type textarea "Hello! Nn our Spa it is mandatory to wear a swimsuit. Flip flops are not obliga…"
type textarea "Hello! In our Spa it is mandatory to wear a swimsuit. Flip flops are not obliga…"
type textarea "Hello! n our Spa it is mandatory to wear a swimsuit. Flip flops are not obligat…"
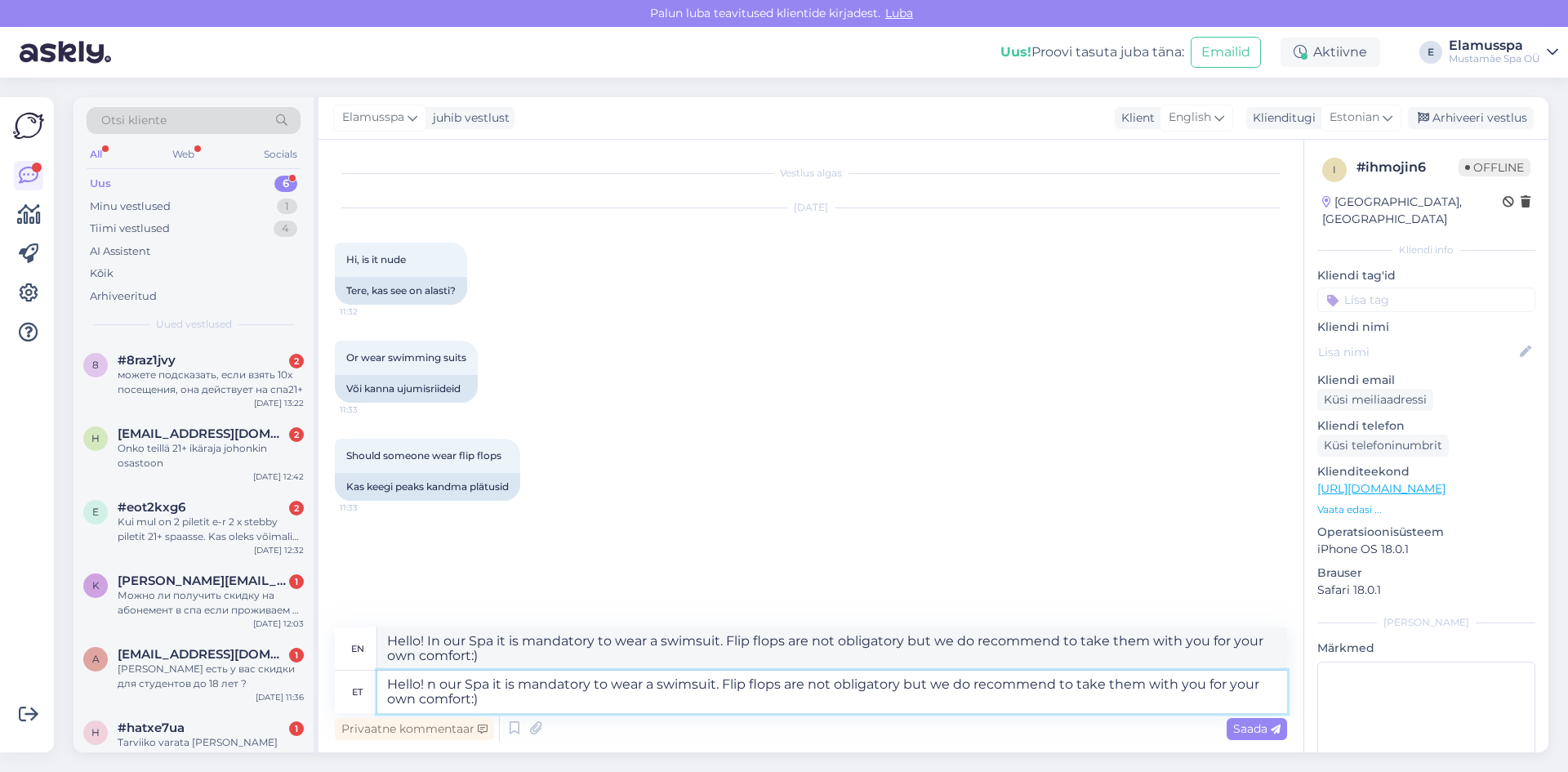
type textarea "Hello! n our Spa it is mandatory to wear a swimsuit. Flip flops are not obligat…"
type textarea "Hello! In our Spa it is mandatory to wear a swimsuit. Flip flops are not obliga…"
click at [488, 700] on textarea "Hello! In our Spa it is mandatory to wear a swimsuit. Flip flops are not obliga…" at bounding box center [831, 692] width 910 height 43
click at [467, 699] on textarea "Hello! In our Spa it is mandatory to wear a swimsuit. Flip flops are not obliga…" at bounding box center [831, 692] width 910 height 43
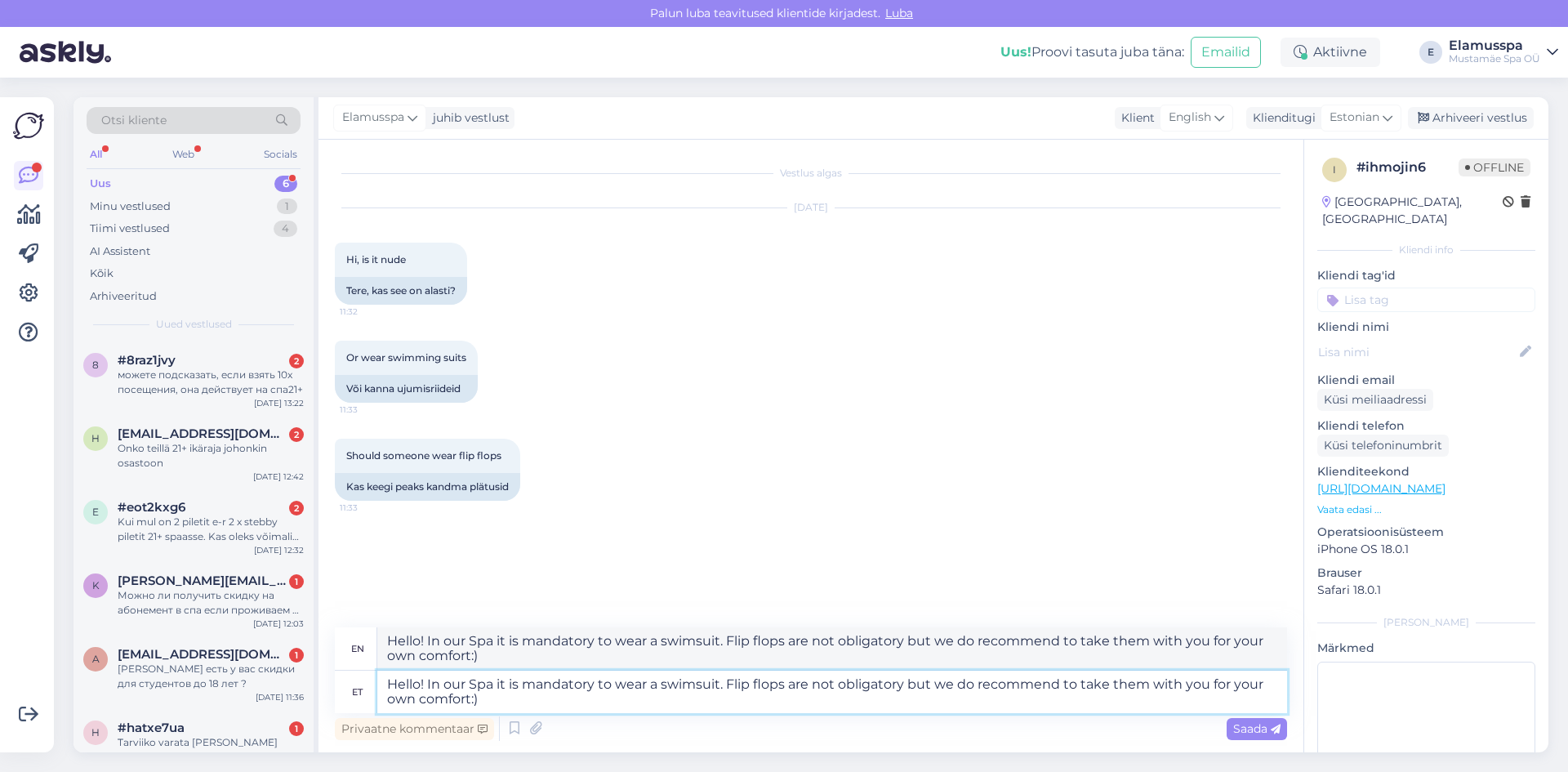
type textarea "Hello! In our Spa it is mandatory to wear a swimsuit. Flip flops are not obliga…"
click at [630, 703] on textarea "Hello! In our Spa it is mandatory to wear a swimsuit. Flip flops are not obliga…" at bounding box center [831, 692] width 910 height 43
type textarea "Hello! In our Spa it is mandatory to wear a swimsuit. Flip flops are not obliga…"
click at [1250, 728] on span "Saada" at bounding box center [1256, 728] width 47 height 15
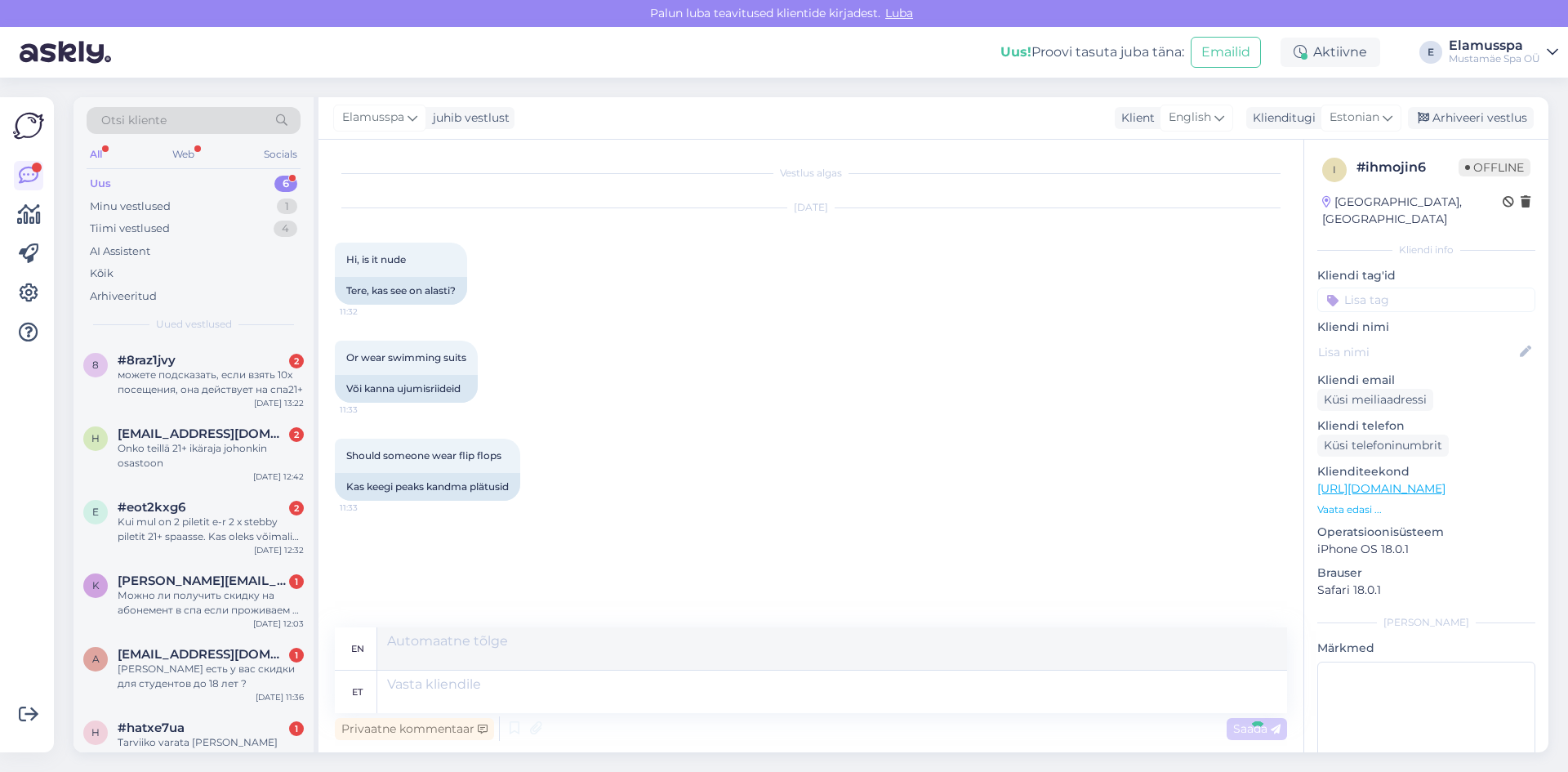
scroll to position [34, 0]
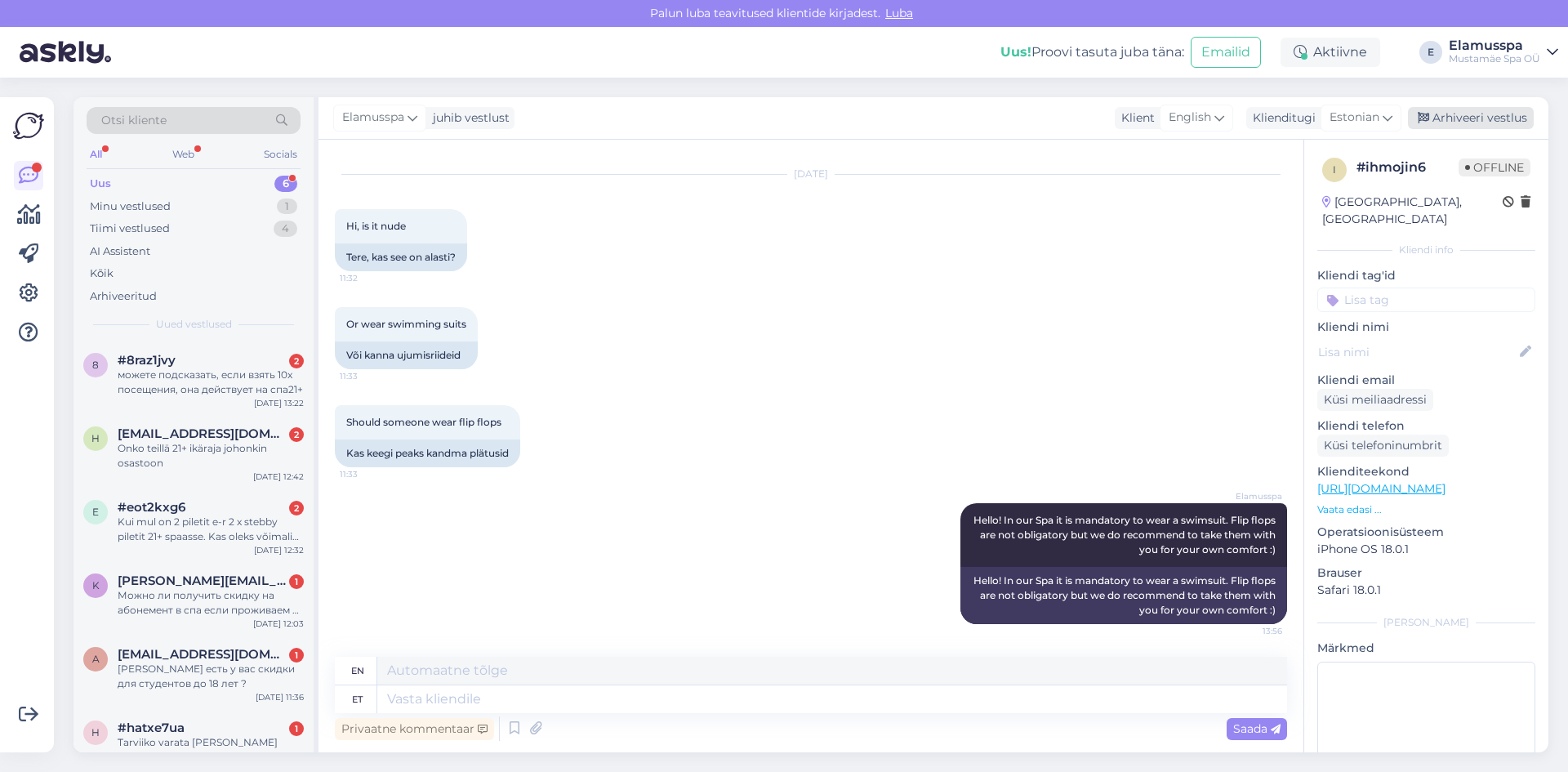
click at [1463, 110] on div "Arhiveeri vestlus" at bounding box center [1470, 118] width 126 height 22
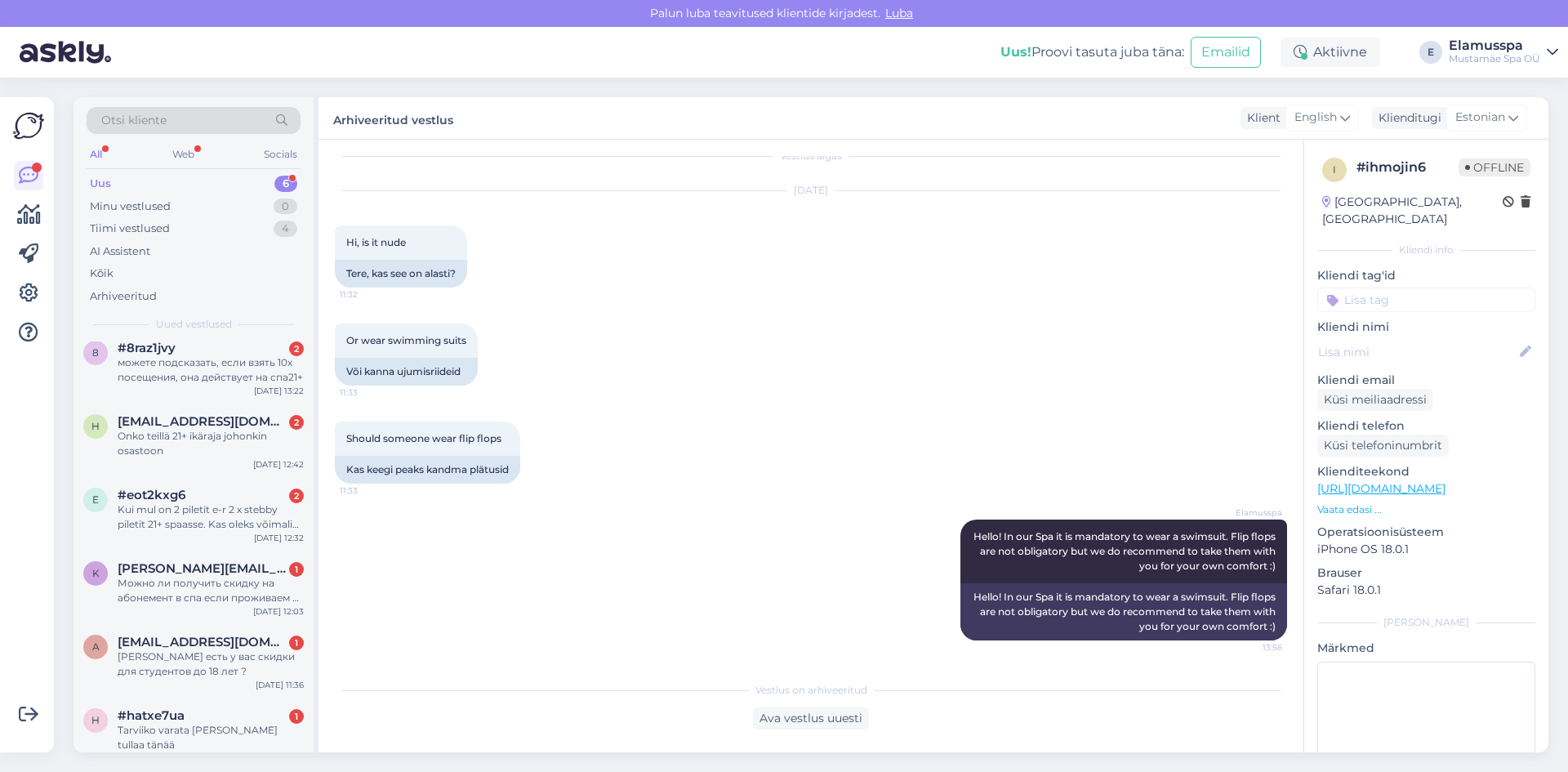
scroll to position [16, 0]
click at [236, 741] on div "h #hatxe7ua 1 Tarviiko varata [PERSON_NAME] tullaa tänää [DATE] 10:41" at bounding box center [194, 729] width 240 height 74
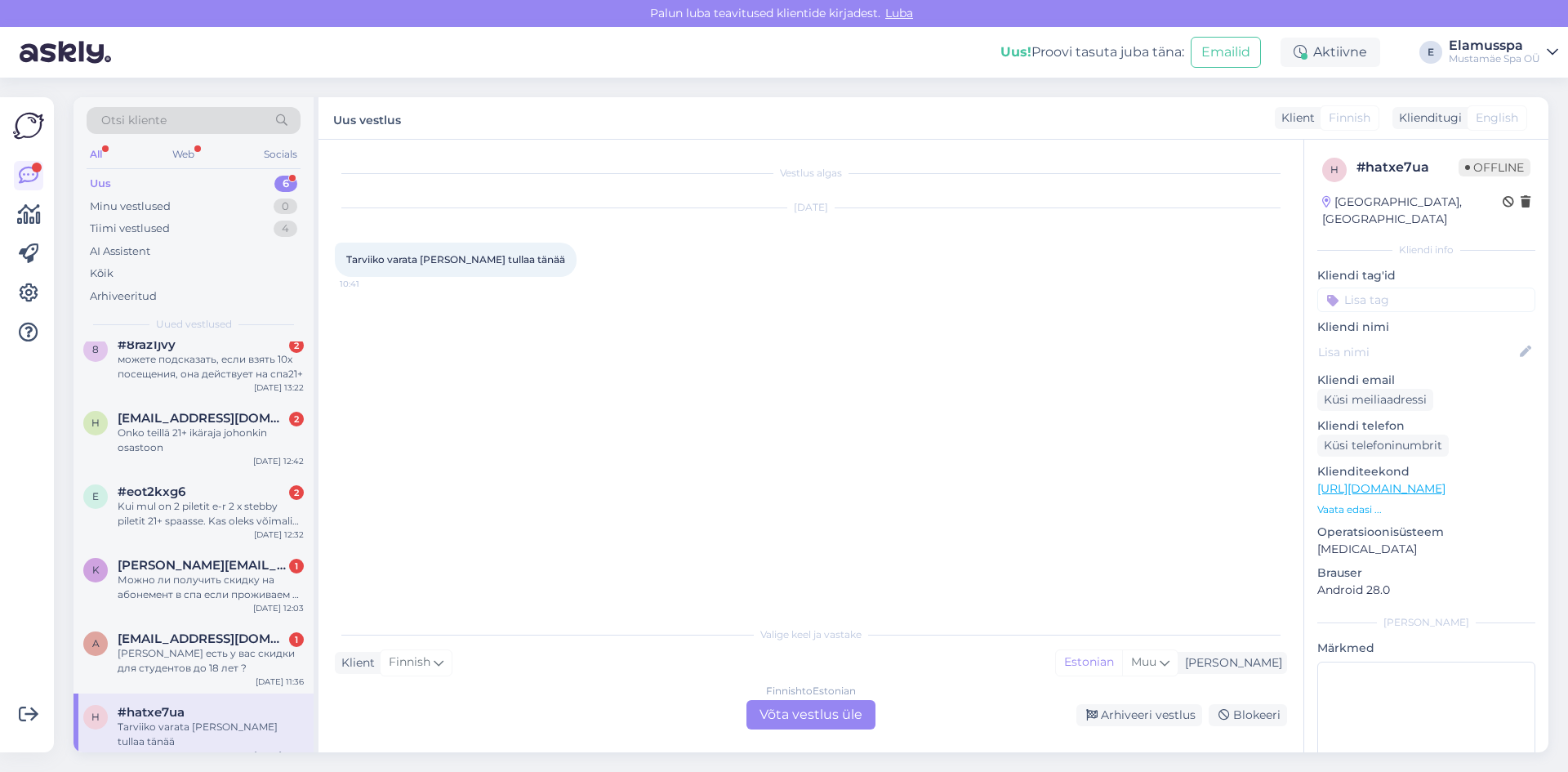
click at [766, 711] on div "Finnish to Estonian Võta vestlus üle" at bounding box center [810, 714] width 129 height 30
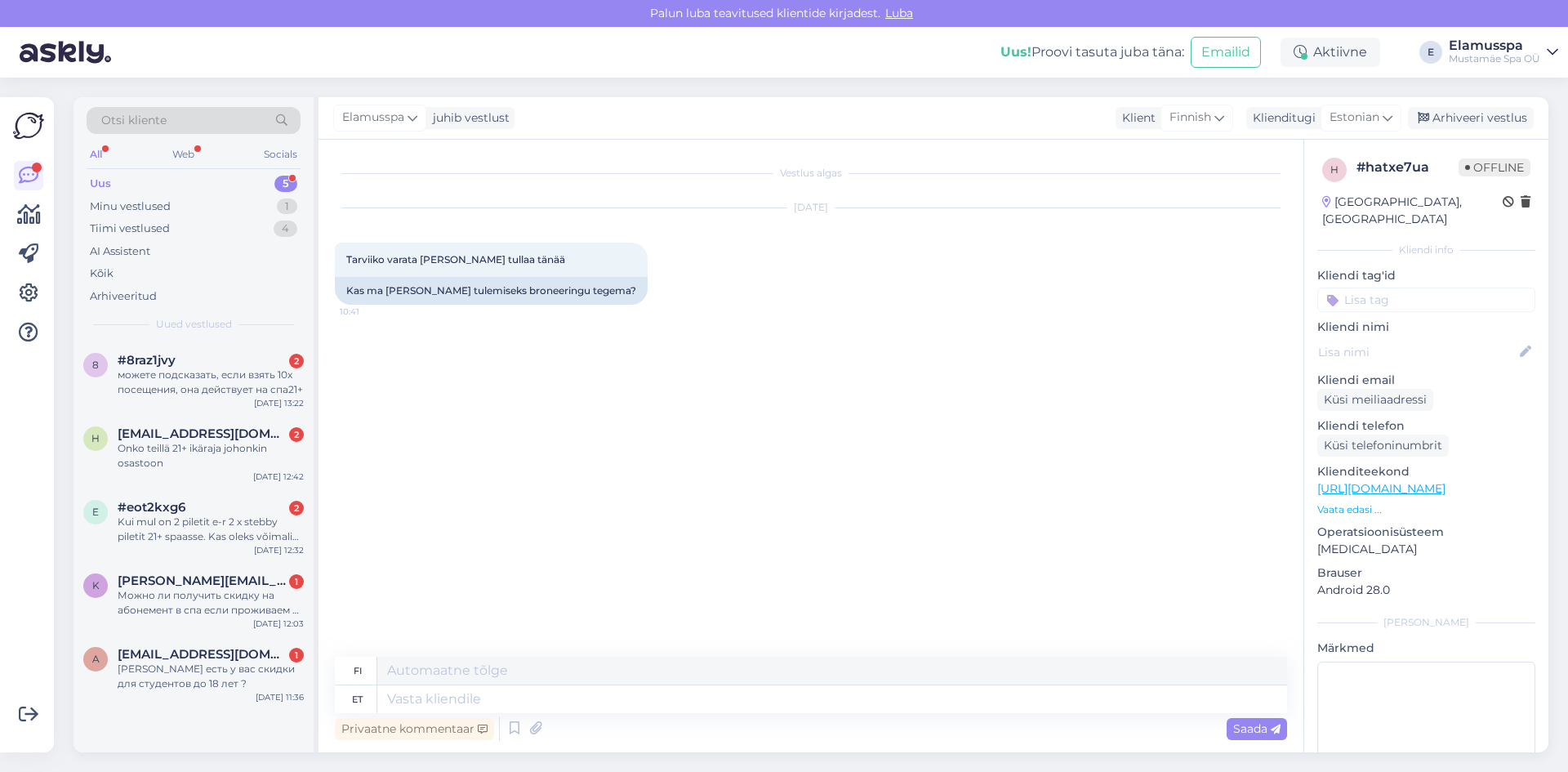
click at [774, 722] on div "Privaatne kommentaar Saada" at bounding box center [811, 728] width 952 height 31
click at [779, 711] on textarea at bounding box center [831, 699] width 910 height 28
type textarea "Hello!"
type textarea "Hei!"
type textarea "Hello! No"
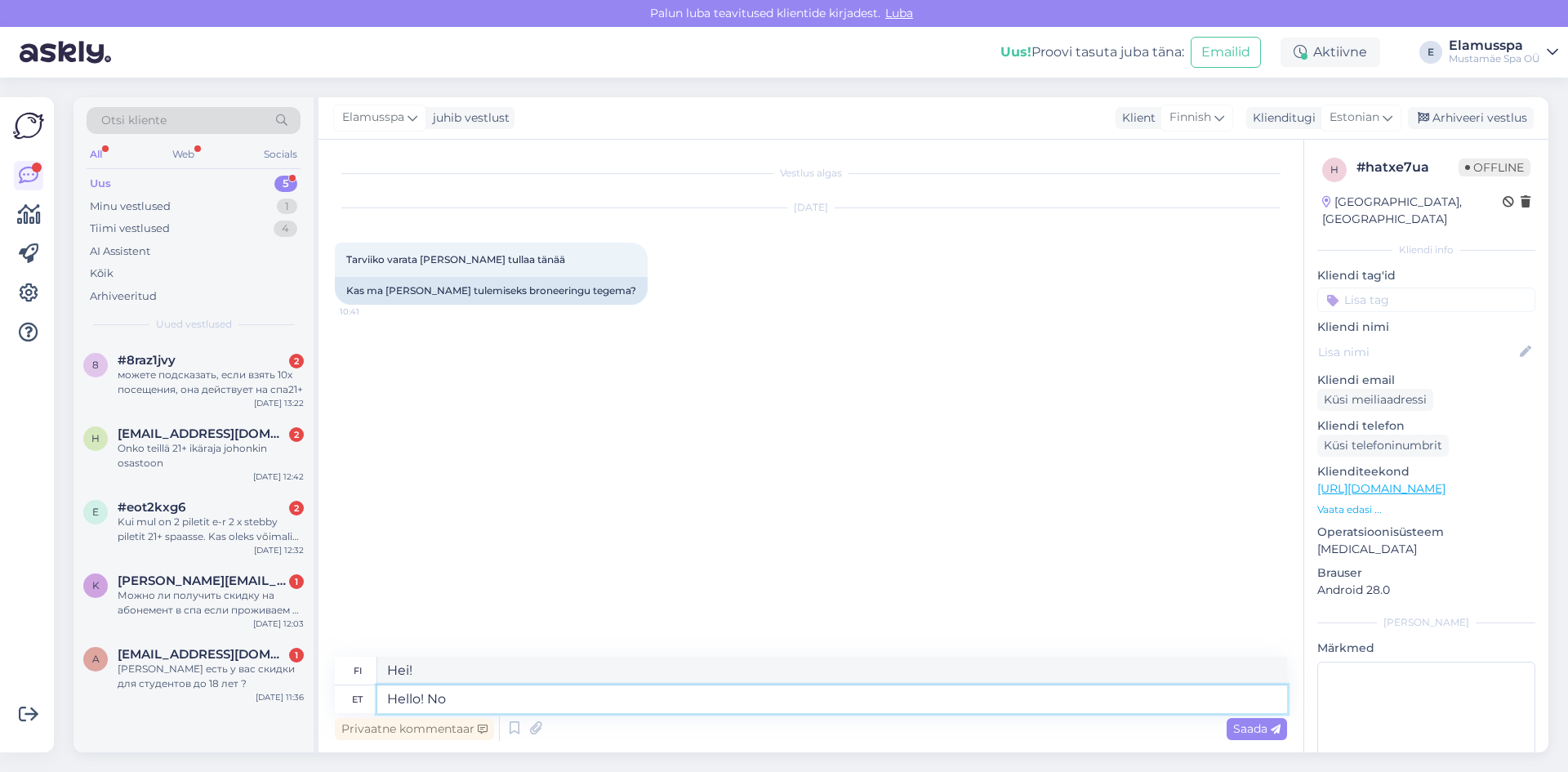
type textarea "Hei! Ei"
type textarea "Hello!"
type textarea "Hei!"
type textarea "Hello! There i"
type textarea "Hei! Siellä"
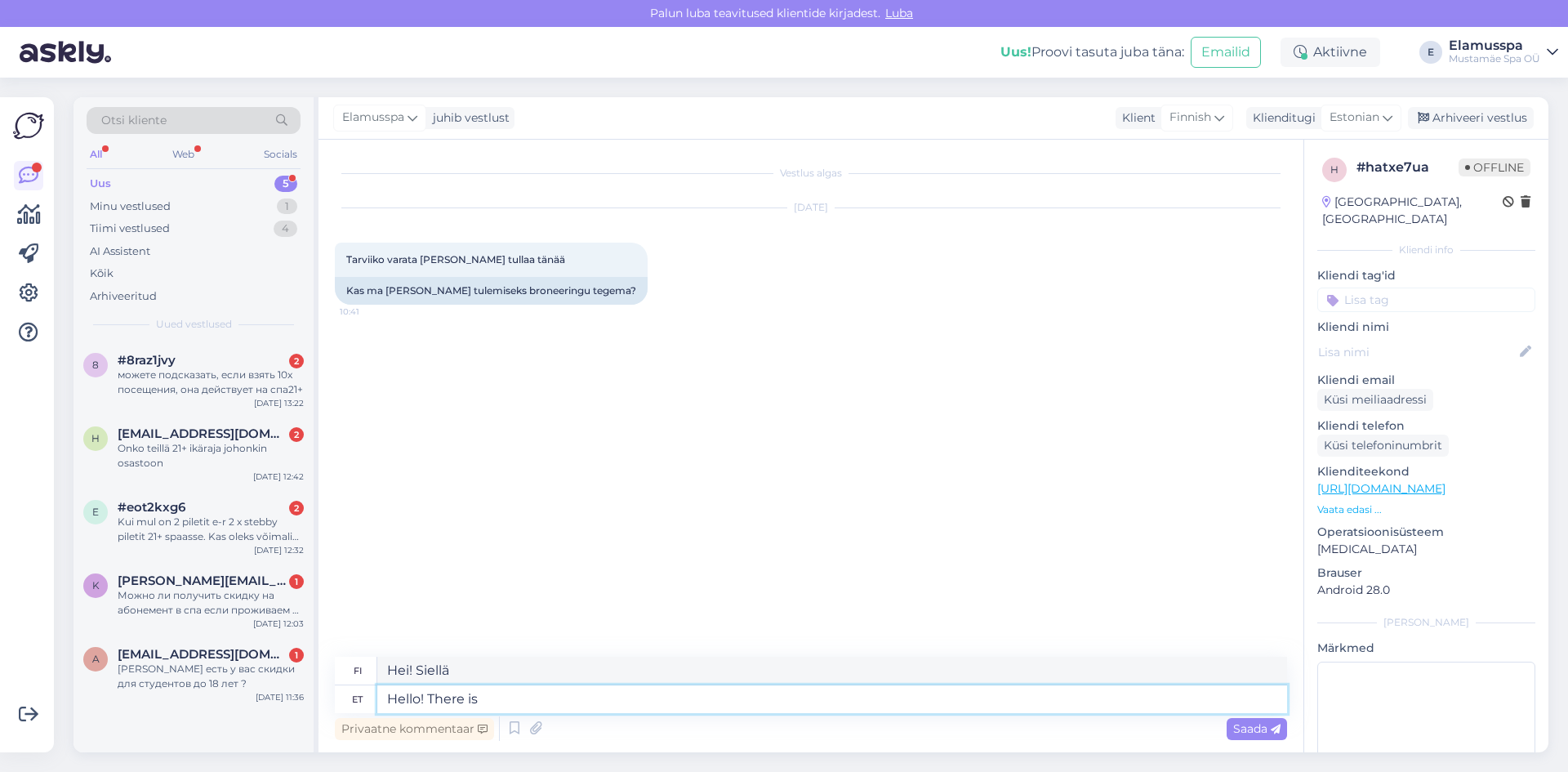
type textarea "Hello! There is n"
type textarea "Hei! Siellä on"
type textarea "Hello! There is no n"
type textarea "Hei! Ei ole olemassa"
type textarea "Hello! There is no need t"
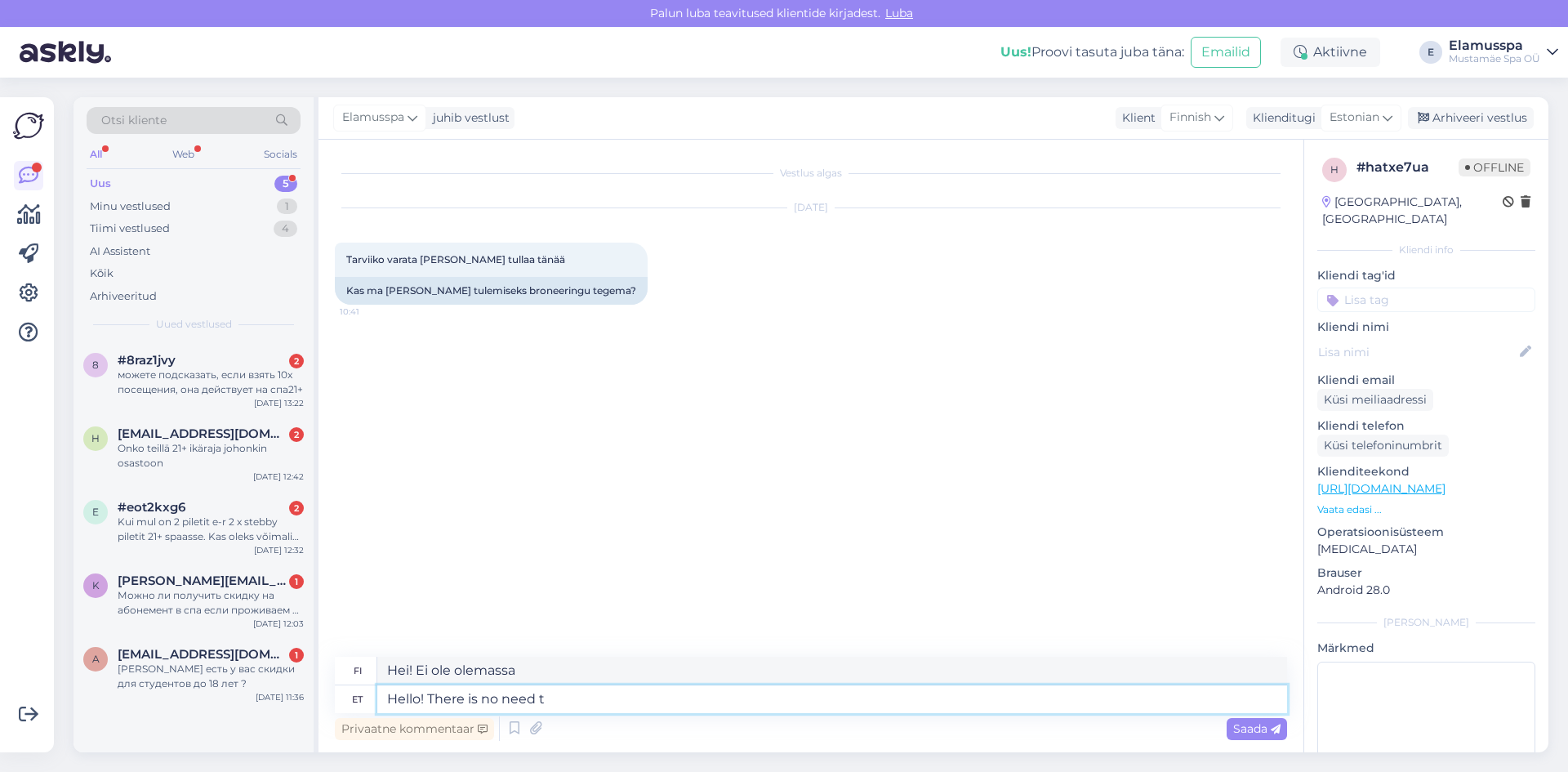
type textarea "Hei! Ei tarvetta"
type textarea "Hello! There is no need to"
type textarea "Hei! Ei ole tarvetta"
type textarea "Hello! There is no need to prebook"
type textarea "Hei! Ennakkovarausta ei tarvita"
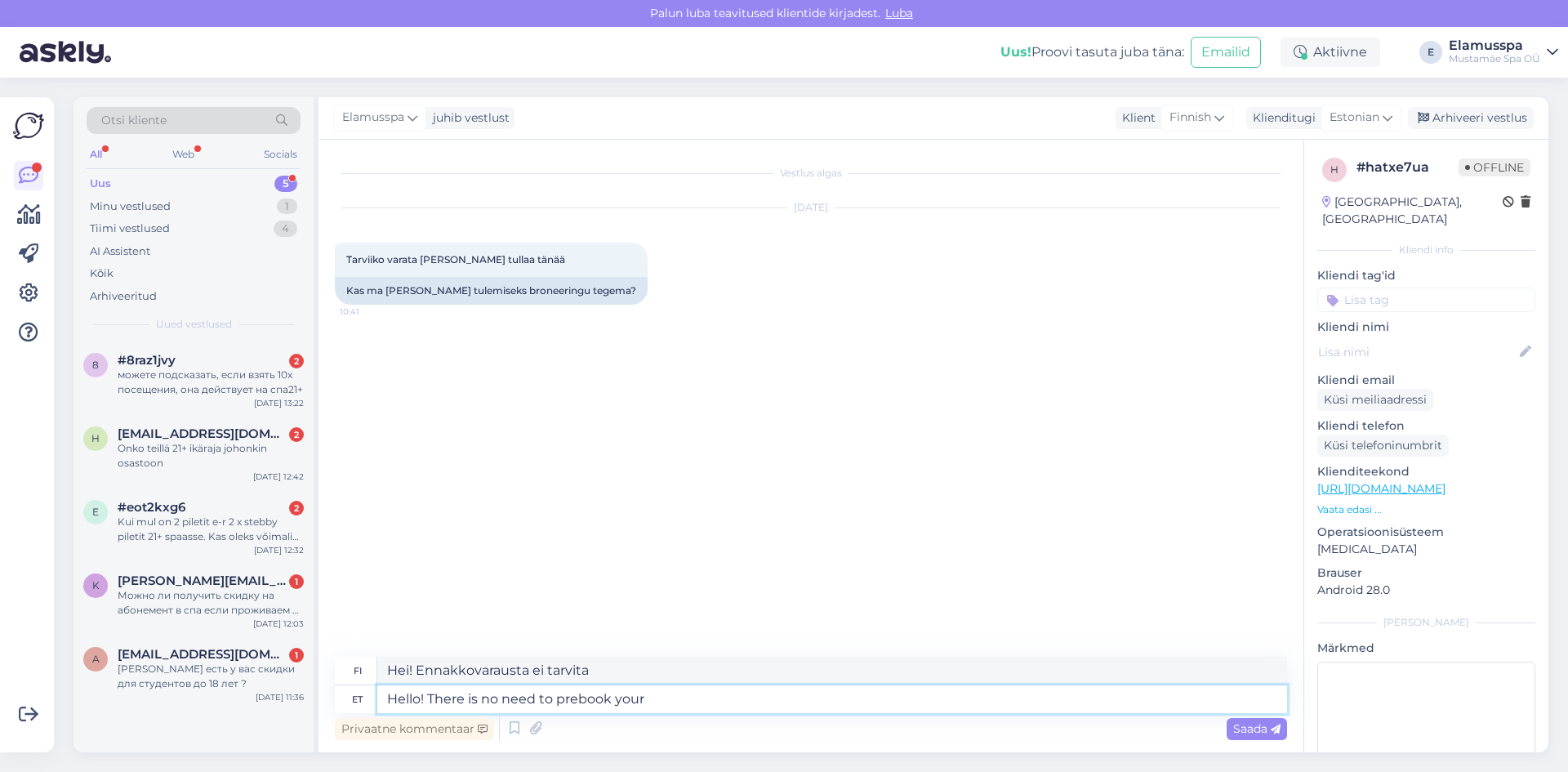
type textarea "Hello! There is no need to prebook your"
type textarea "Hei! Sinun ei tarvitse varata omaasi etukäteen."
type textarea "Hello! There is no need to prebook your visit."
type textarea "Hei! Vierailua ei tarvitse varata etukäteen."
type textarea "Hello! There is no need to prebook your visit. You"
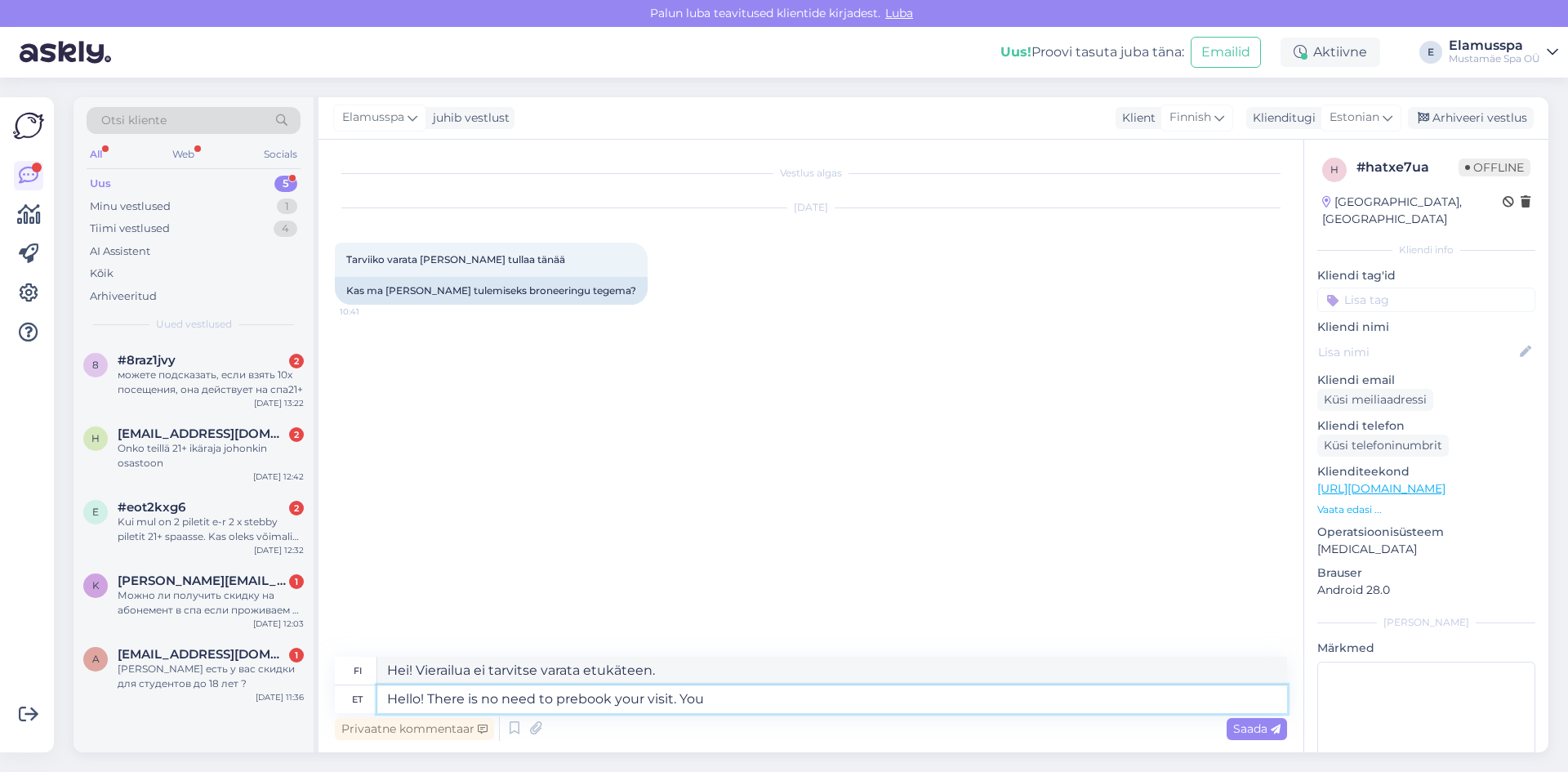
type textarea "Hei! Sinun ei tarvitse varata vierailuasi etukäteen. Sinä"
type textarea "Hello! There is no need to prebook your visit. You can p"
type textarea "Hei! Vierailua ei tarvitse varata etukäteen. [PERSON_NAME]"
type textarea "Hello! There is no need to prebook your visit. You can pay"
type textarea "Hei! Vierailua ei tarvitse varata etukäteen. [PERSON_NAME] maksaa"
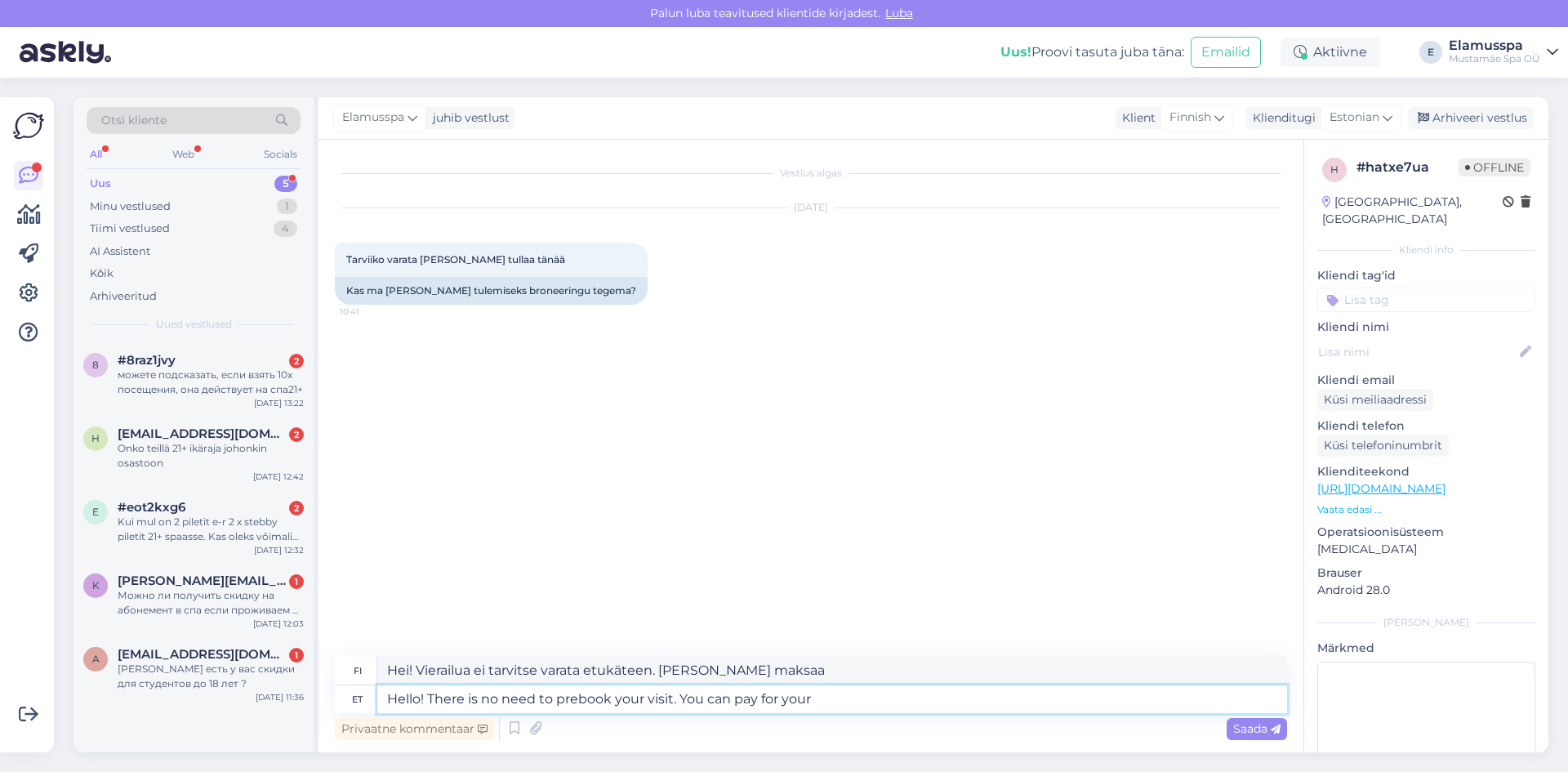
type textarea "Hello! There is no need to prebook your visit. You can pay for your"
type textarea "Hei! Sinun ei tarvitse varata vierailuasi etukäteen. [PERSON_NAME] maksaa omasi"
type textarea "Hello! There is no need to prebook your visit. You can pay for your tickets u"
type textarea "Hei! Vierailua ei tarvitse varata etukäteen. [PERSON_NAME] maksaa [PERSON_NAME]…"
type textarea "Hello! There is no need to prebook your visit. You can pay for your tickets upo…"
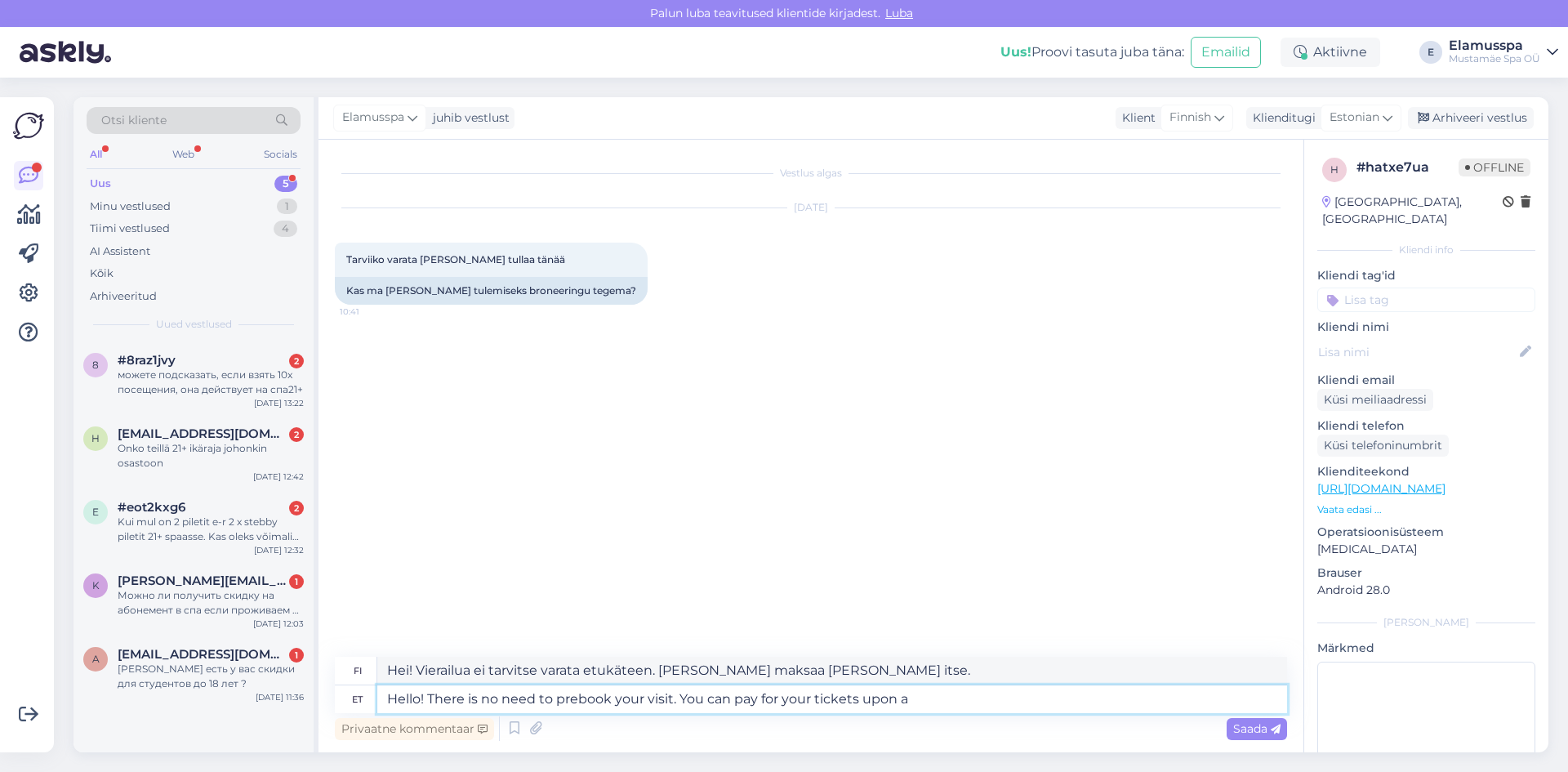
type textarea "Hei! Vierailua ei tarvitse varata etukäteen. [PERSON_NAME] maksaa [PERSON_NAME]…"
type textarea "Hello! There is no need to prebook your visit. You can pay for your tickets upo…"
type textarea "Hei! Vierailua ei tarvitse varata etukäteen. [PERSON_NAME] maksaa [PERSON_NAME]…"
type textarea "Hello! There is no need to prebook your visit. You can pay for your tickets upo…"
type textarea "Hei! Vierailua ei tarvitse varata etukäteen. [PERSON_NAME] maksaa [PERSON_NAME]…"
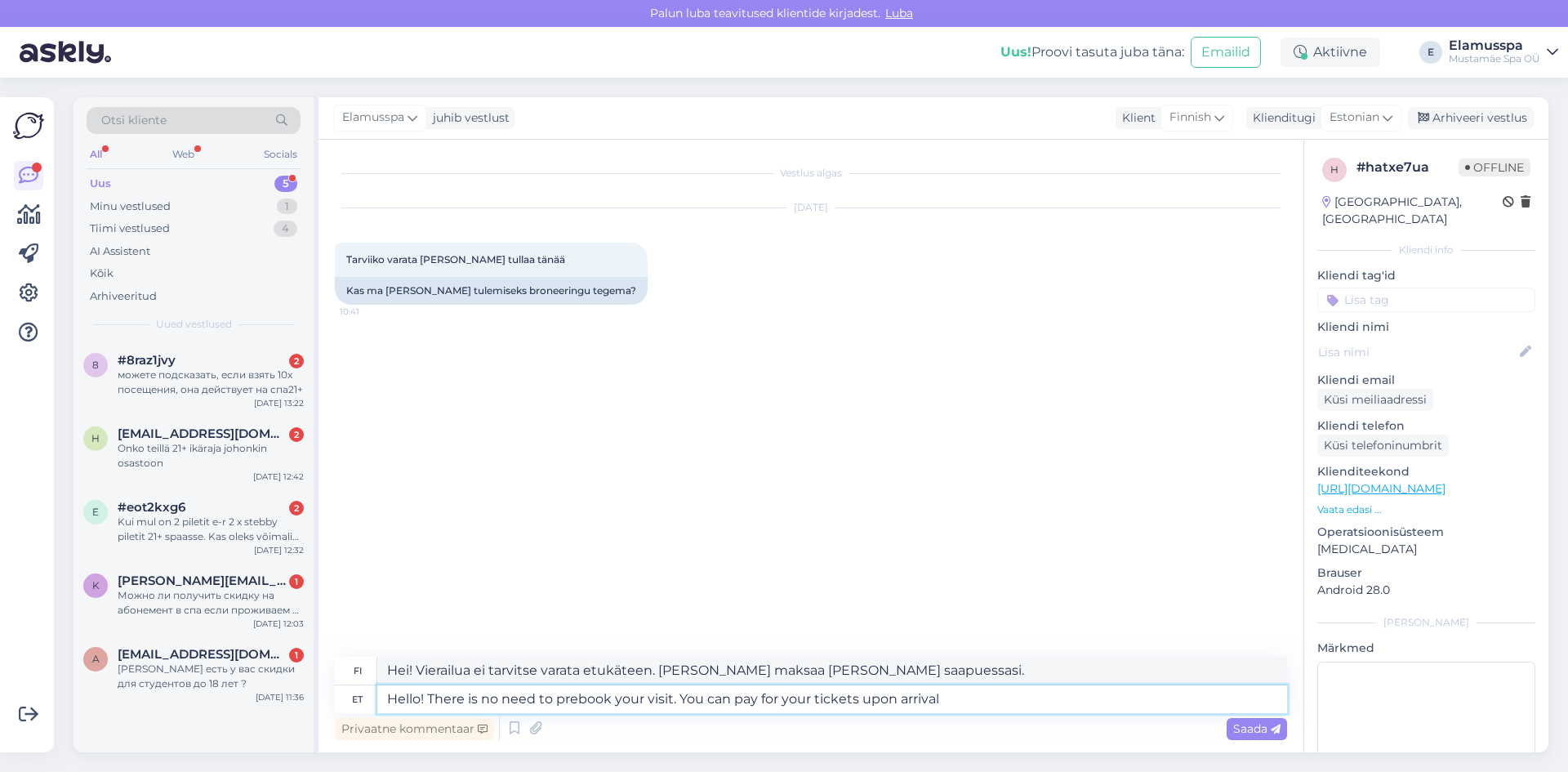
click at [858, 698] on textarea "Hello! There is no need to prebook your visit. You can pay for your tickets upo…" at bounding box center [831, 699] width 910 height 28
type textarea "Hello! There is no need to prebook your visit. You can pay for your tickets at …"
type textarea "Hei! Vierailua ei tarvitse varata etukäteen. [PERSON_NAME] maksaa [PERSON_NAME]…"
type textarea "Hello! There is no need to prebook your visit. You can pay for your tickets at …"
type textarea "Hei! Vierailua ei tarvitse varata etukäteen. [PERSON_NAME] maksaa [PERSON_NAME]…"
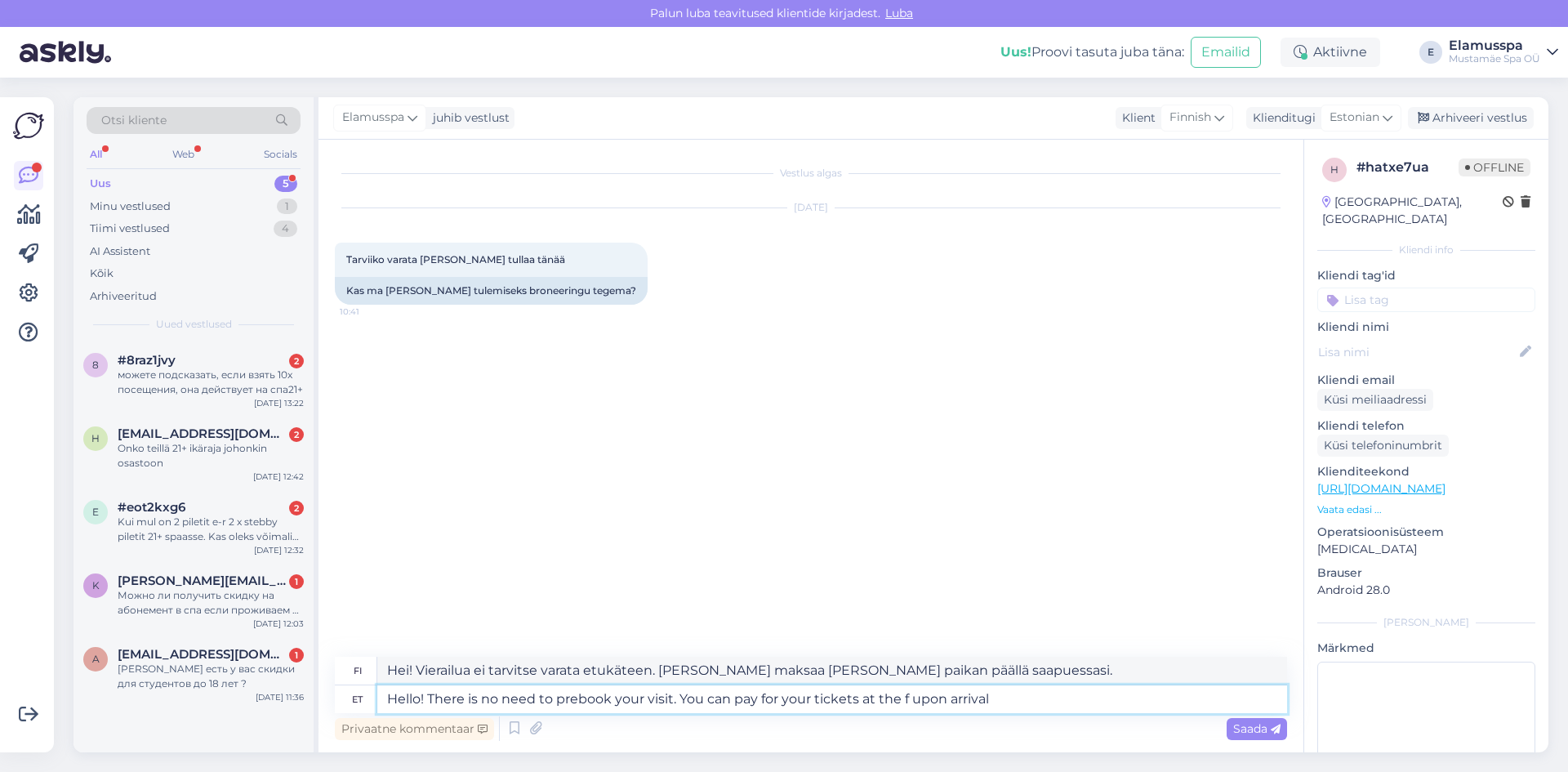
type textarea "Hello! There is no need to prebook your visit. You can pay for your tickets at …"
type textarea "Hei! Vierailua ei tarvitse varata etukäteen. [PERSON_NAME] maksaa [PERSON_NAME]…"
type textarea "Hello! There is no need to prebook your visit. You can pay for your tickets at …"
type textarea "Hei! Vierailua ei tarvitse varata etukäteen. [PERSON_NAME] maksaa [PERSON_NAME]…"
type textarea "Hello! There is no need to prebook your visit. You can pay for your tickets at …"
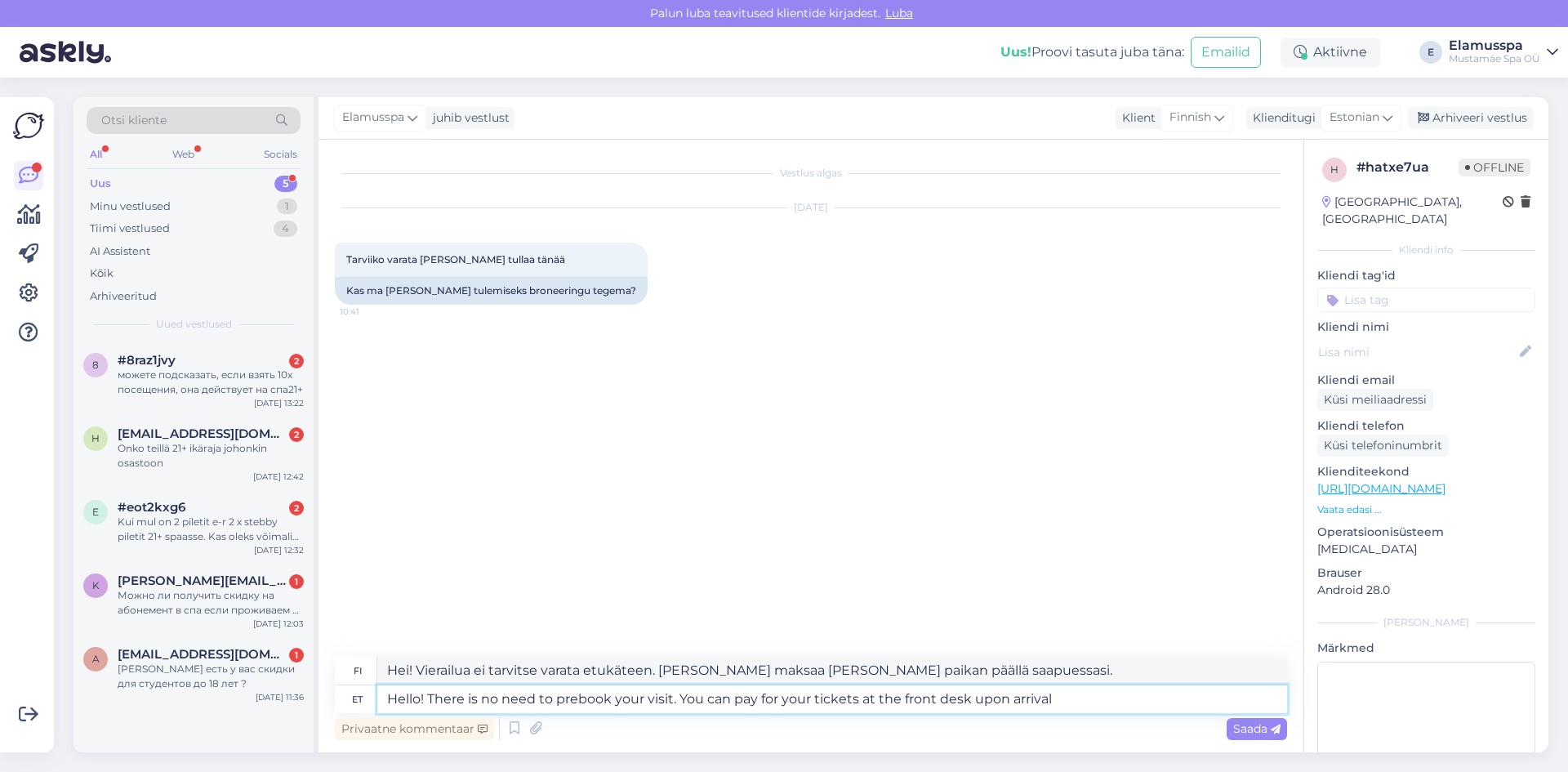
type textarea "Hei! Vierailua ei tarvitse varata etukäteen. [PERSON_NAME] maksaa [PERSON_NAME]…"
click at [1060, 706] on textarea "Hello! There is no need to prebook your visit. You can pay for your tickets at …" at bounding box center [831, 699] width 910 height 28
type textarea "Hello! There is no need to prebook your visit. You can pay for your tickets at …"
type textarea "Hei! Sinun ei tarvitse varata lippuja etukäteen. [PERSON_NAME] maksaa lippusi v…"
type textarea "Hello! There is no need to prebook your visit. You can pay for your tickets at …"
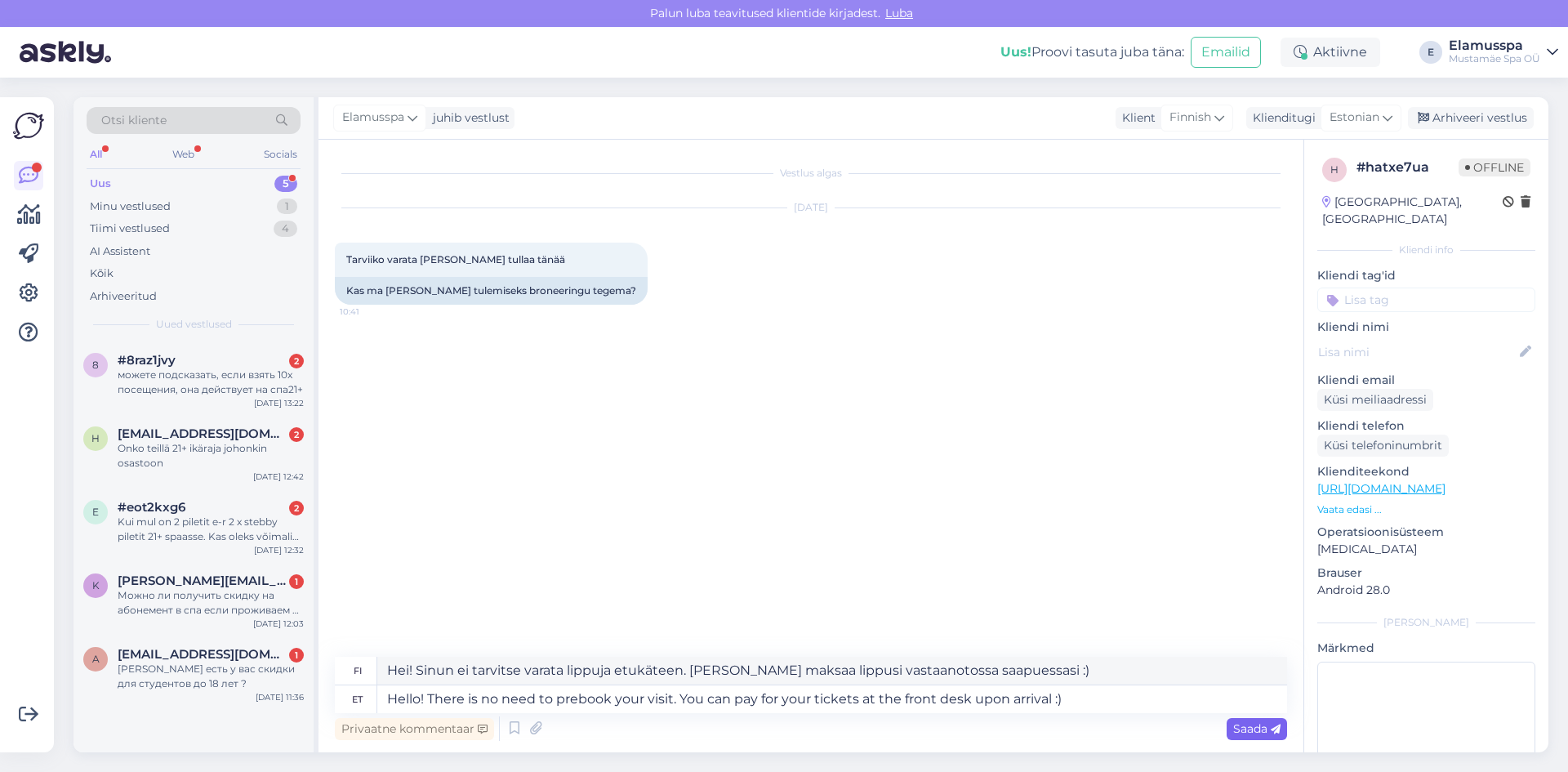
click at [1237, 729] on span "Saada" at bounding box center [1256, 728] width 47 height 15
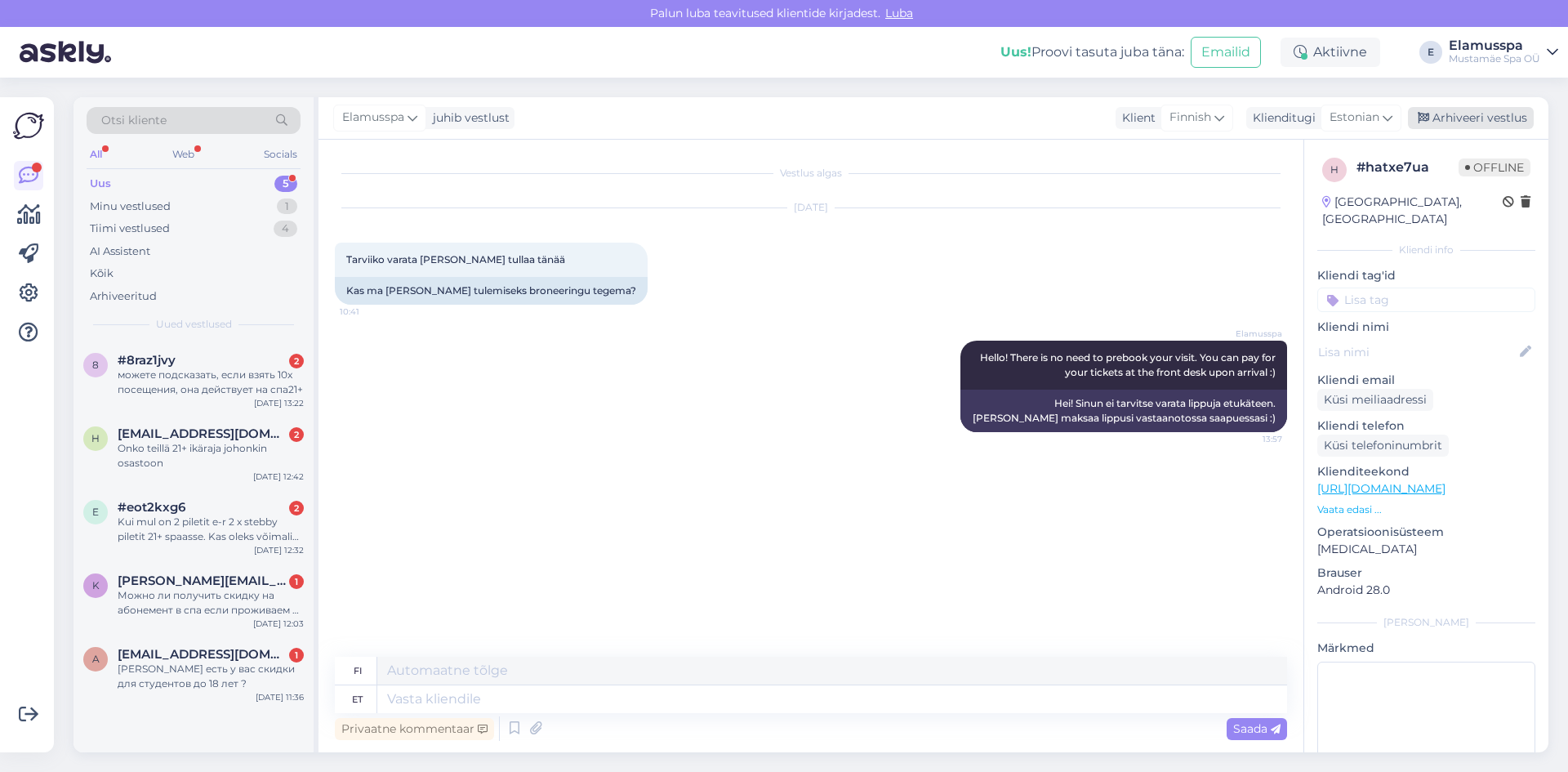
click at [1466, 125] on div "Arhiveeri vestlus" at bounding box center [1470, 118] width 126 height 22
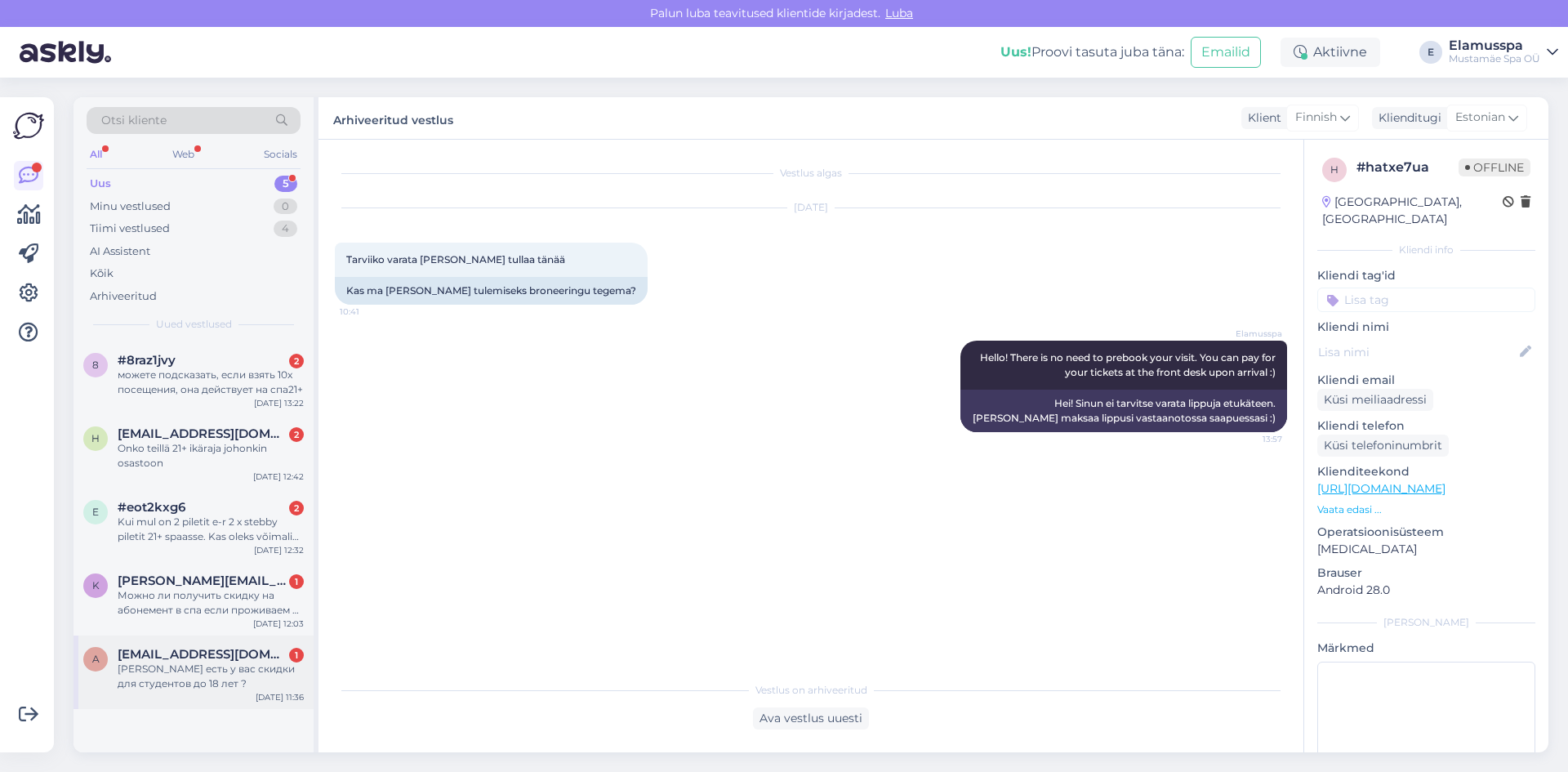
click at [222, 673] on div "[PERSON_NAME] есть у вас скидки для студентов до 18 лет ?" at bounding box center [210, 676] width 186 height 30
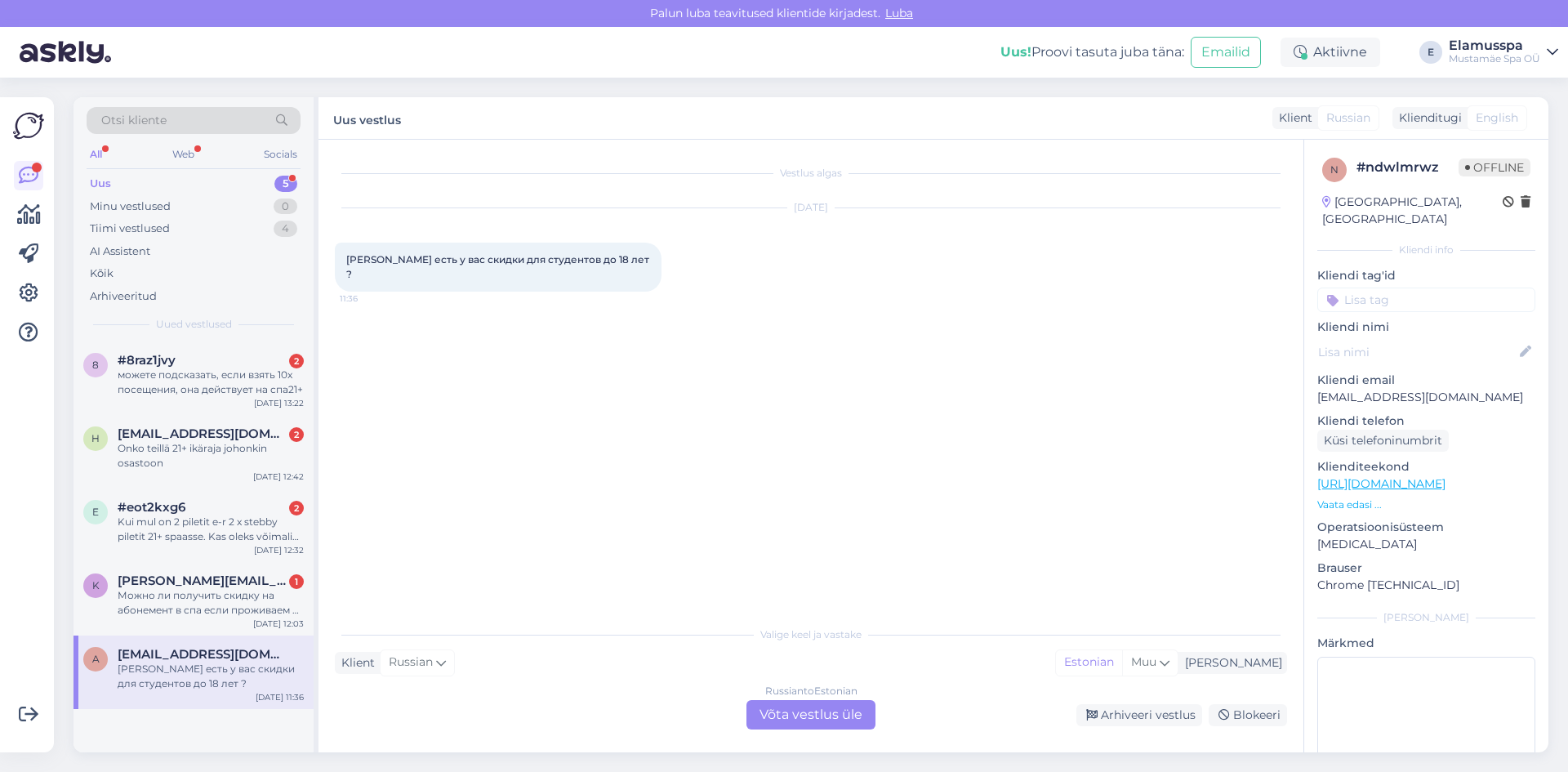
click at [838, 711] on div "Russian to Estonian Võta vestlus üle" at bounding box center [810, 714] width 129 height 30
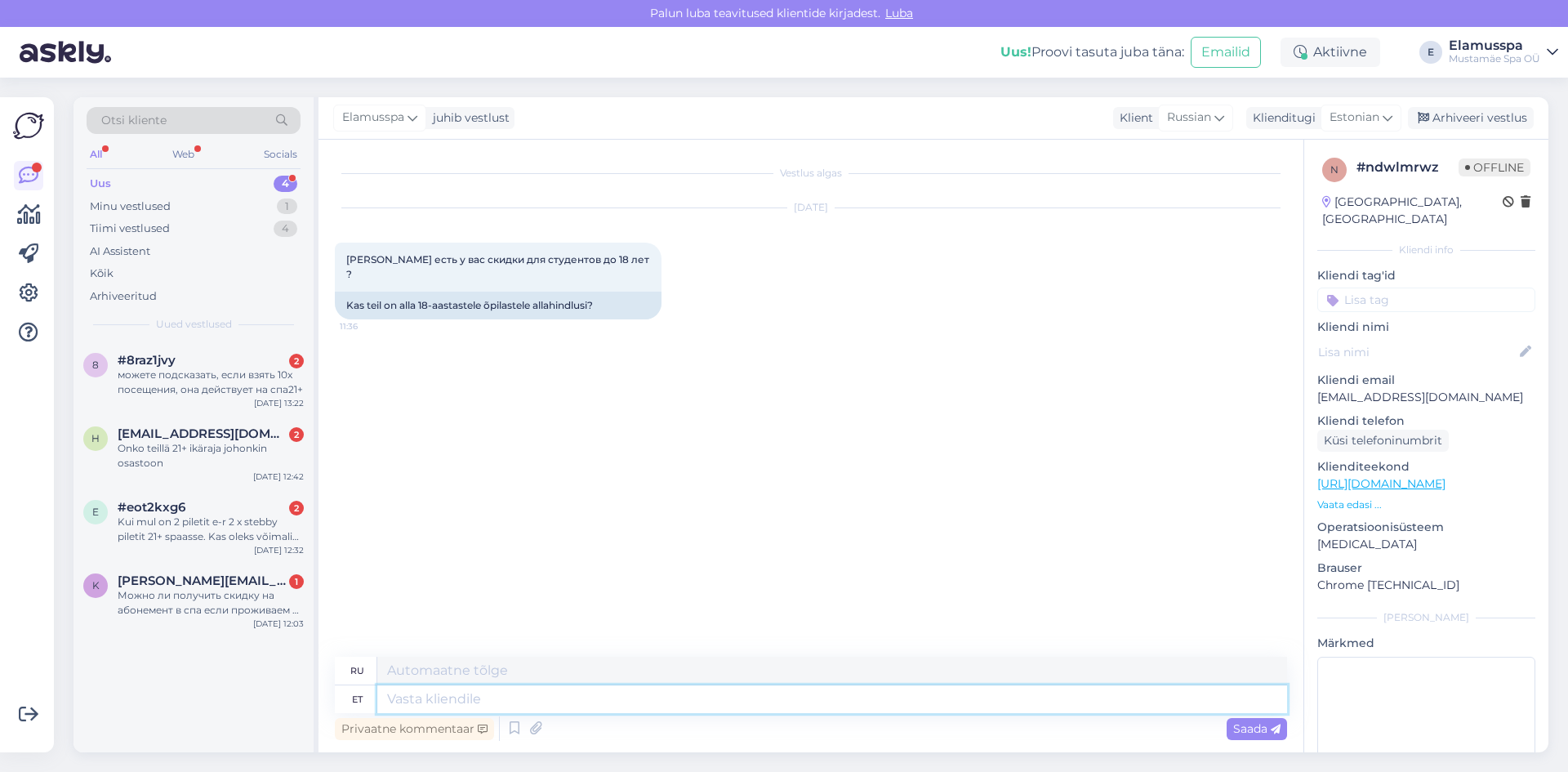
click at [744, 692] on textarea at bounding box center [831, 699] width 910 height 28
type textarea "Tere!"
type textarea "Привет!"
type textarea "Tere! Õpilastele k"
type textarea "Привет! Для студентов"
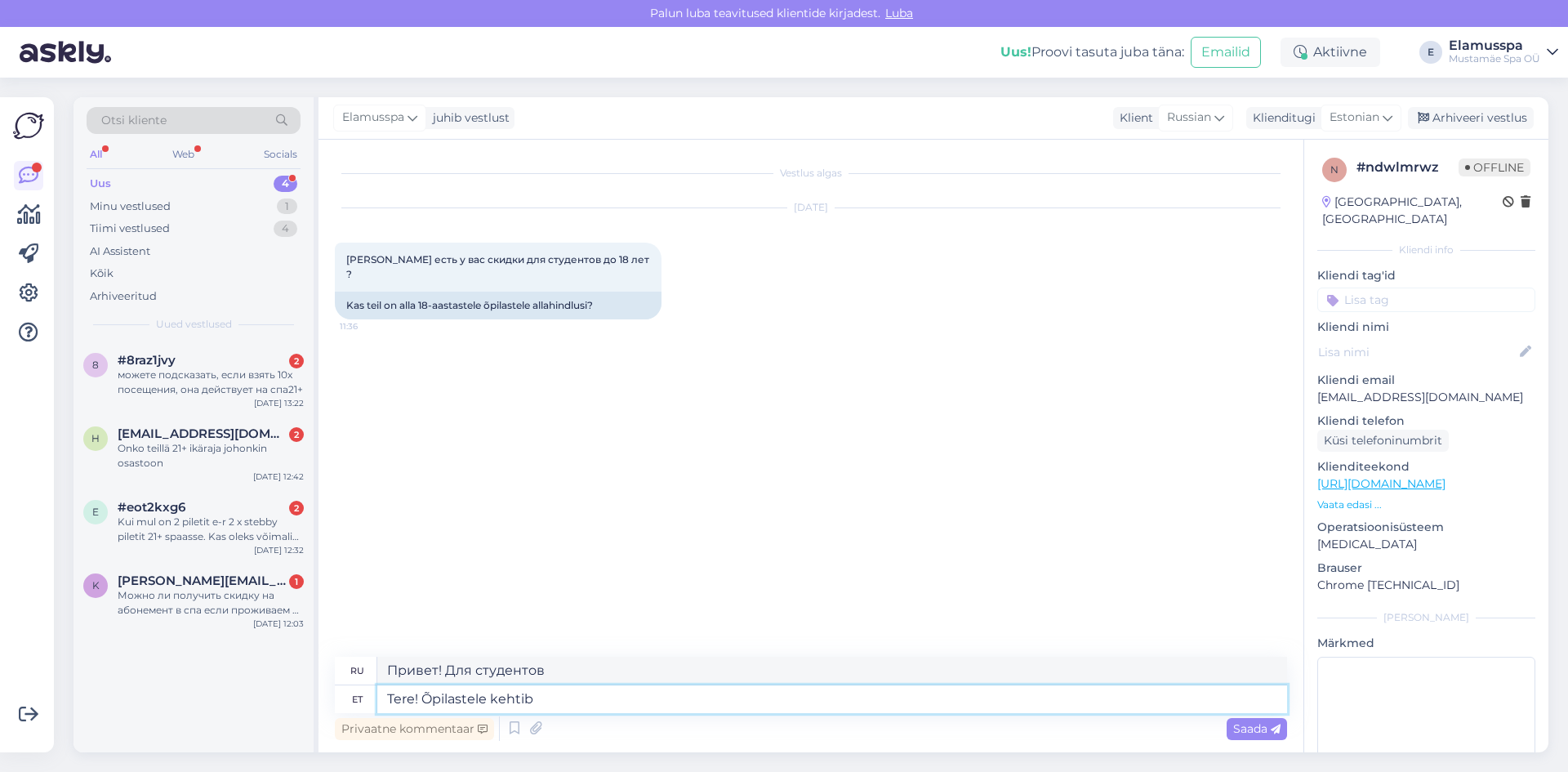
type textarea "Tere! Õpilastele kehtib"
type textarea "Здравствуйте! Мы рады студентам!"
type textarea "Tere! Õpilastele kehtib meil"
type textarea "Здравствуйте! У нас есть специальное предложение для студентов."
type textarea "Tere! Õpilastele kehtib meil õplasep"
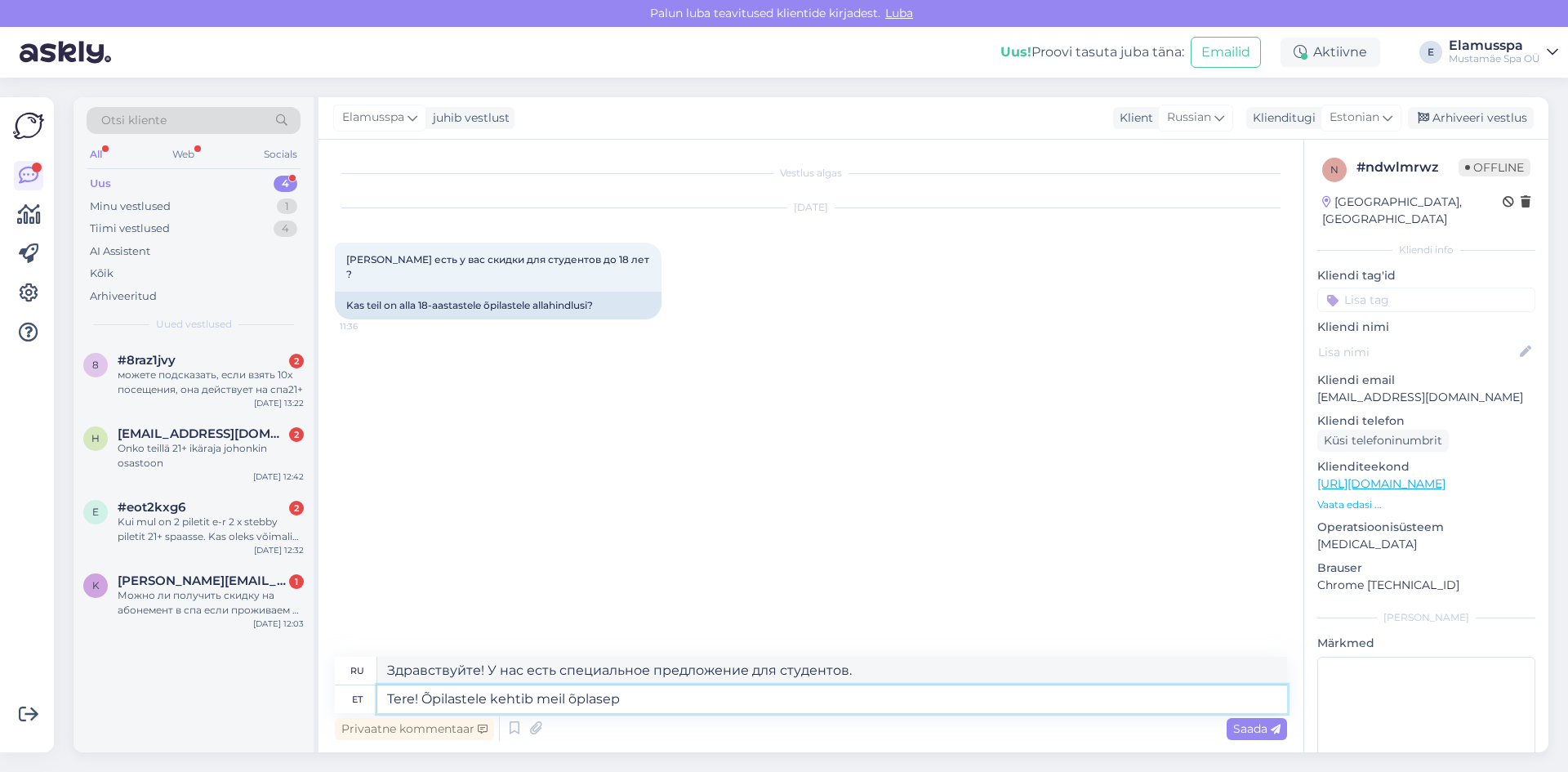
type textarea "Здравствуйте! У нас есть студенческая скидка."
type textarea "Tere! Õpilastele kehtib meil õplasepilet"
type textarea "Здравствуйте! У нас есть студенческий билет для студентов."
type textarea "Tere! Õpilastele kehtib meil"
type textarea "Здравствуйте! У нас есть специальное предложение для студентов."
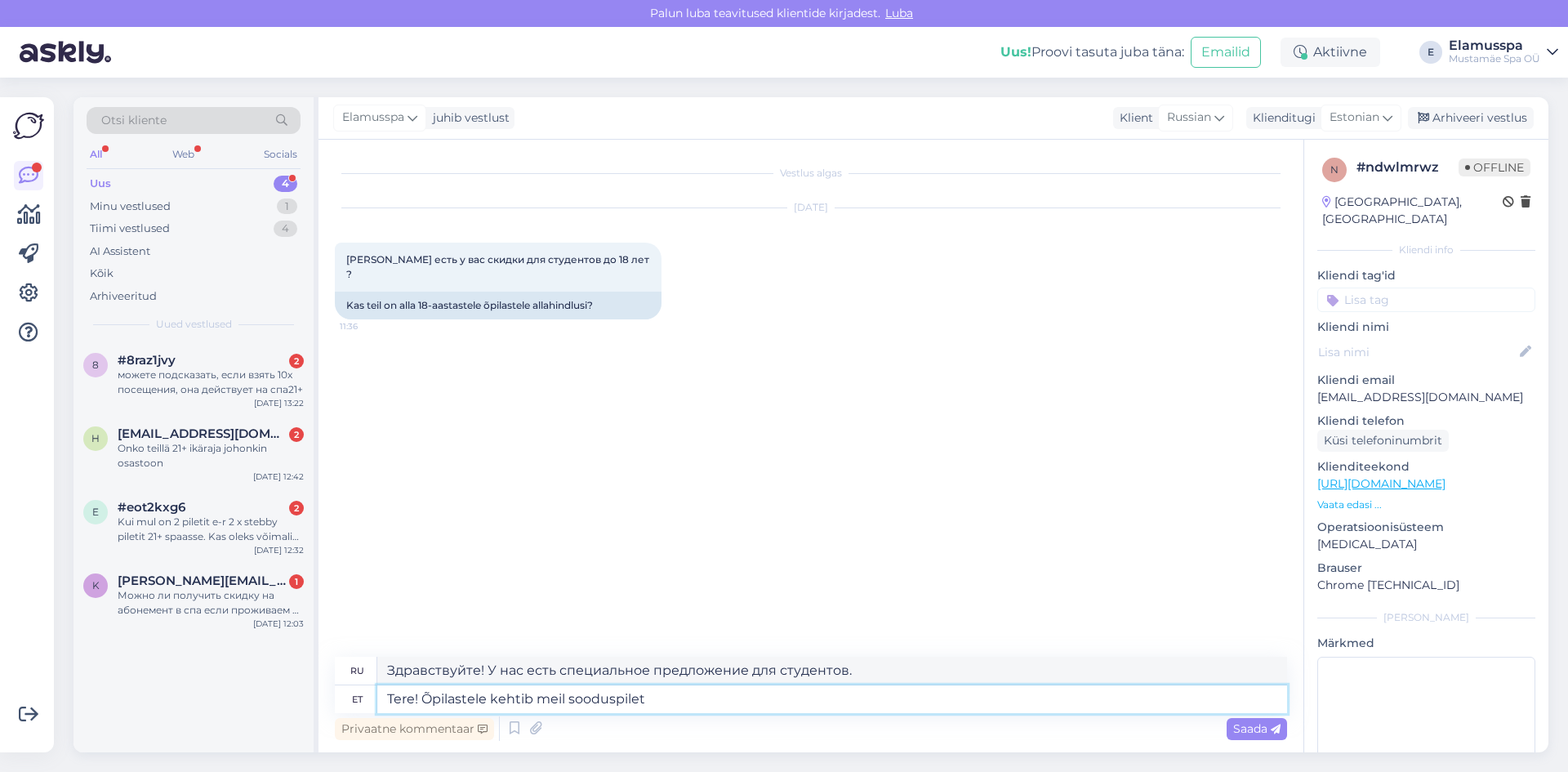
type textarea "Tere! Õpilastele kehtib meil sooduspilet"
type textarea "Здравствуйте! У нас есть льготный билет для студентов."
type textarea "Tere! Õpilastele kehtib meil sooduspilet :)"
type textarea "Здравствуйте! У нас есть льготный билет для студентов :)"
type textarea "Tere! Õpilastele kehtib meil sooduspilet :)"
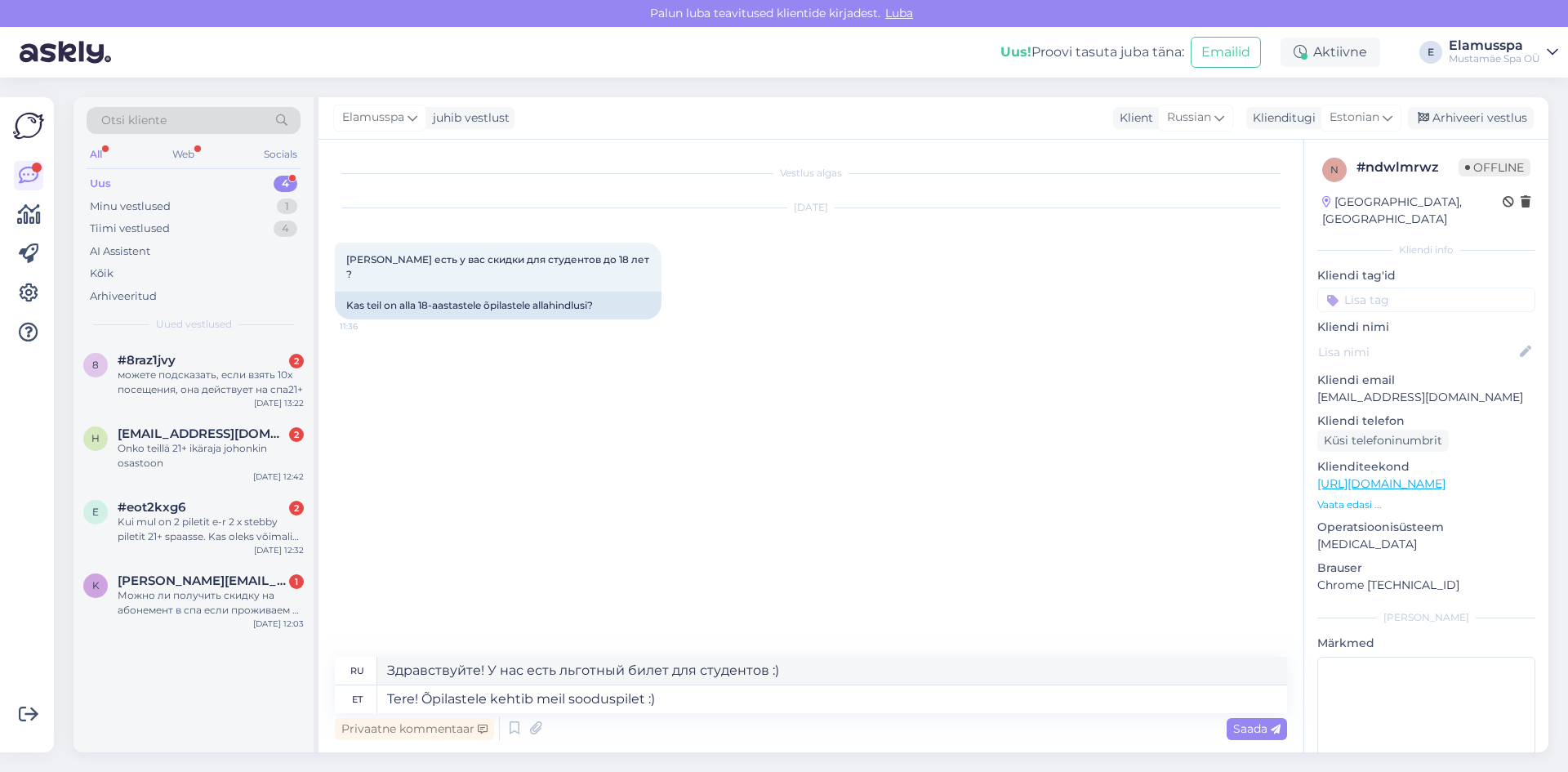
click at [1235, 739] on div "Privaatne kommentaar Saada" at bounding box center [811, 728] width 952 height 31
drag, startPoint x: 1264, startPoint y: 717, endPoint x: 1269, endPoint y: 730, distance: 13.9
click at [1265, 718] on div "Saada" at bounding box center [1256, 729] width 61 height 22
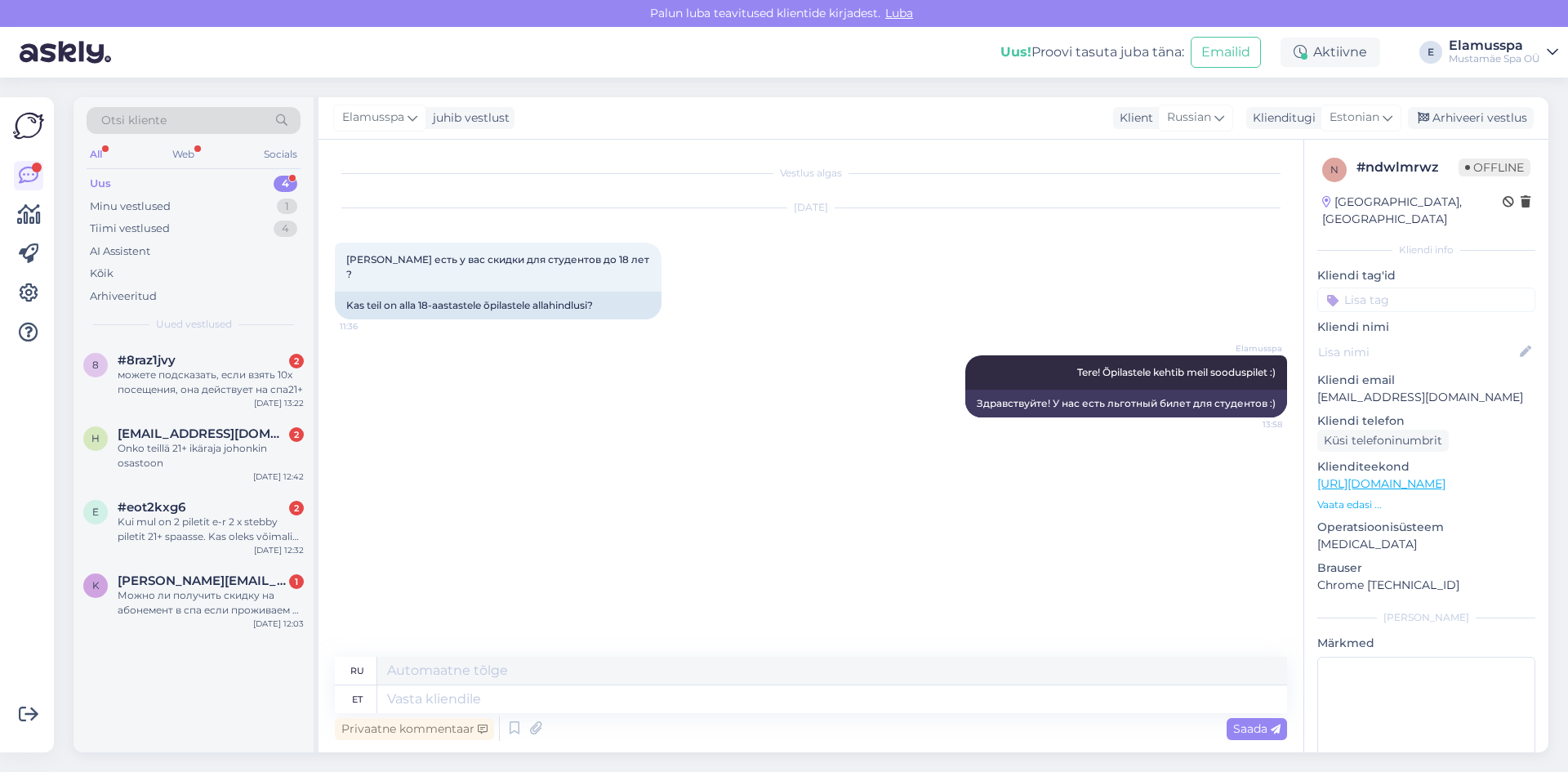
click at [1452, 99] on div "Elamusspa juhib vestlust Klient [DEMOGRAPHIC_DATA] Klienditugi Estonian Arhivee…" at bounding box center [933, 118] width 1230 height 43
drag, startPoint x: 1453, startPoint y: 105, endPoint x: 1462, endPoint y: 110, distance: 10.3
click at [1455, 108] on div "Elamusspa juhib vestlust Klient [DEMOGRAPHIC_DATA] Klienditugi Estonian Arhivee…" at bounding box center [933, 118] width 1230 height 43
click at [1463, 110] on div "Arhiveeri vestlus" at bounding box center [1470, 118] width 126 height 22
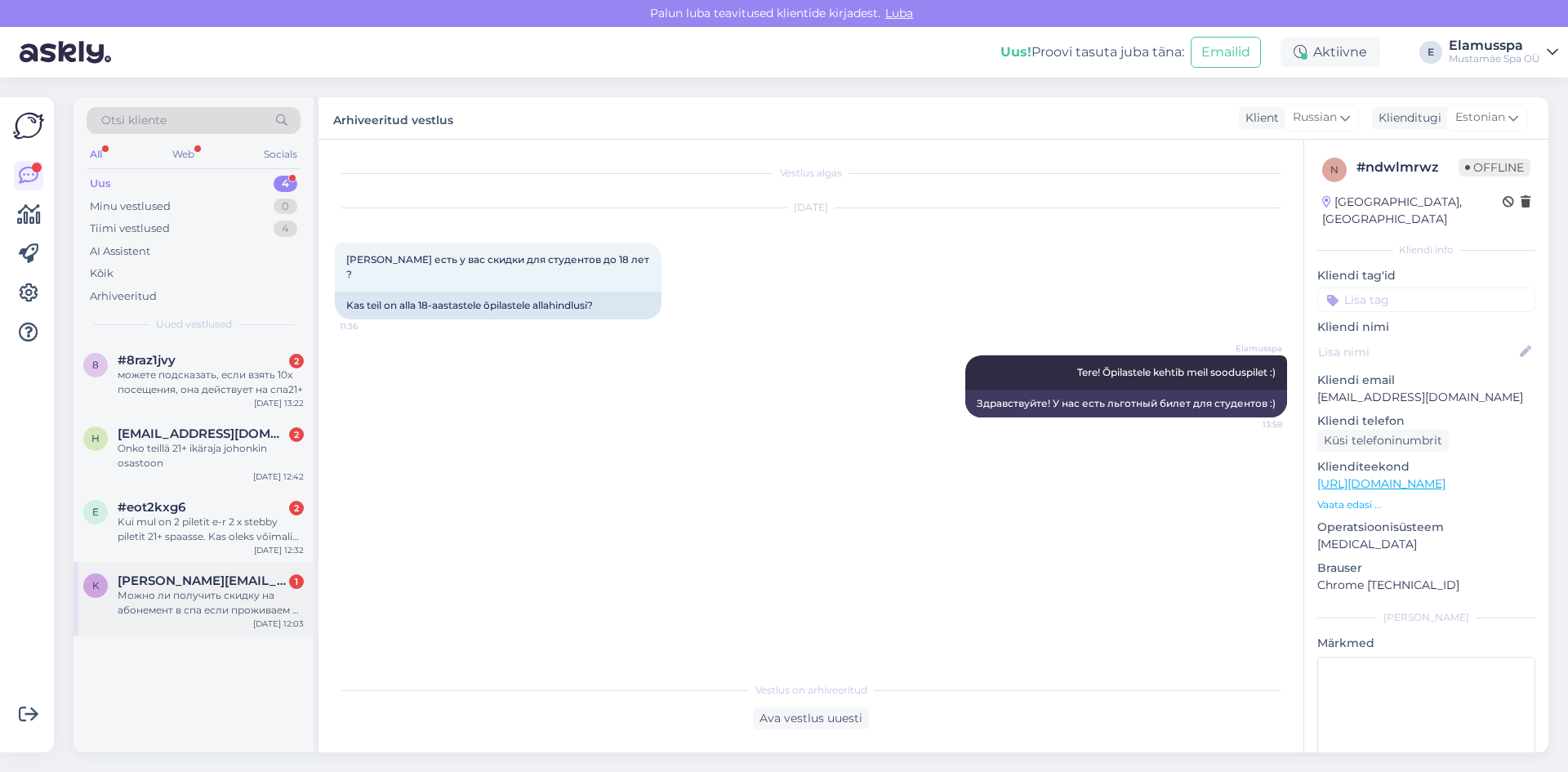
click at [245, 588] on div "Можно ли получить скидку на абонемент в спа если проживаем в house by [PERSON_N…" at bounding box center [210, 603] width 186 height 30
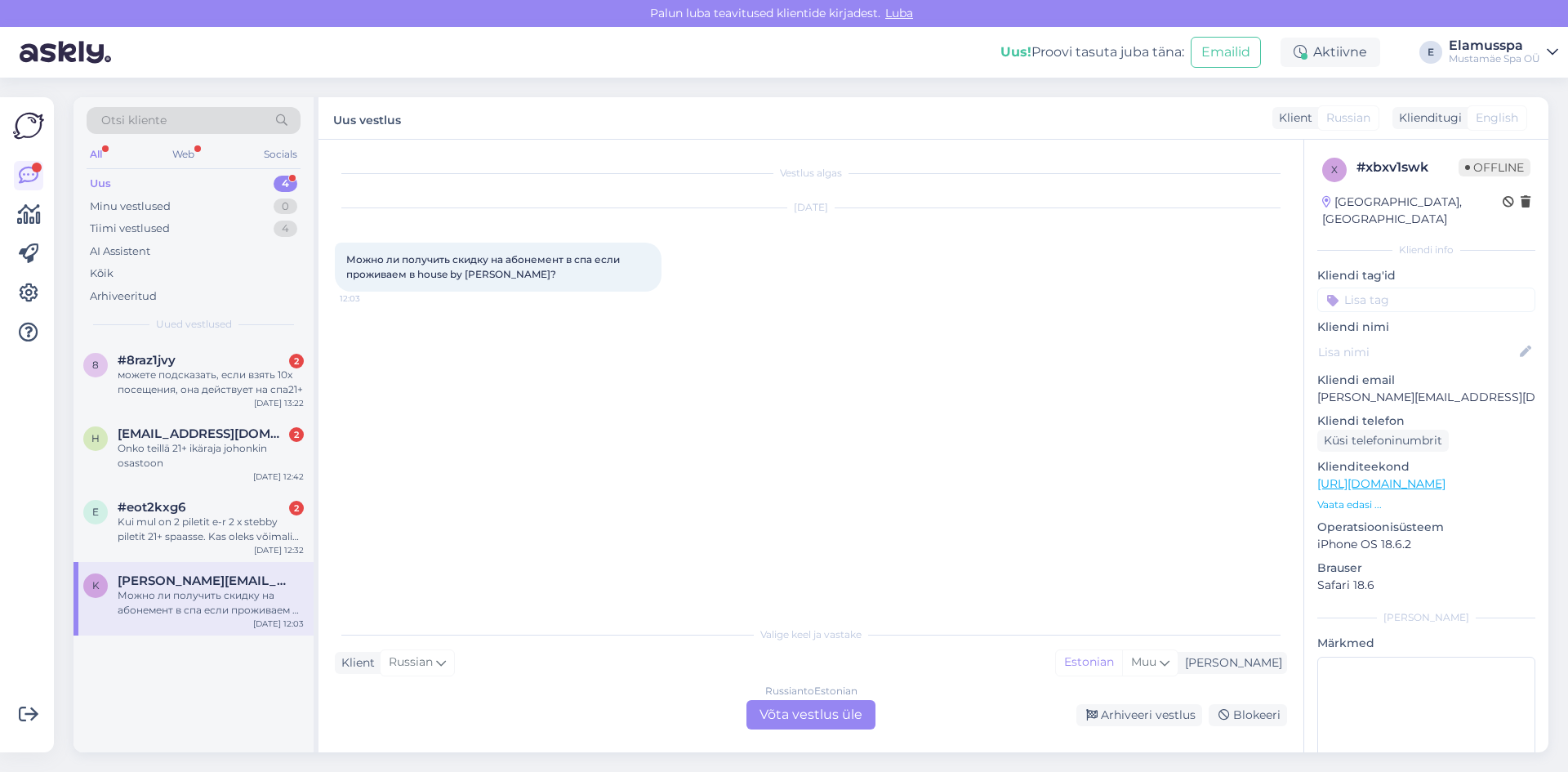
click at [832, 719] on div "Russian to Estonian Võta vestlus üle" at bounding box center [810, 714] width 129 height 30
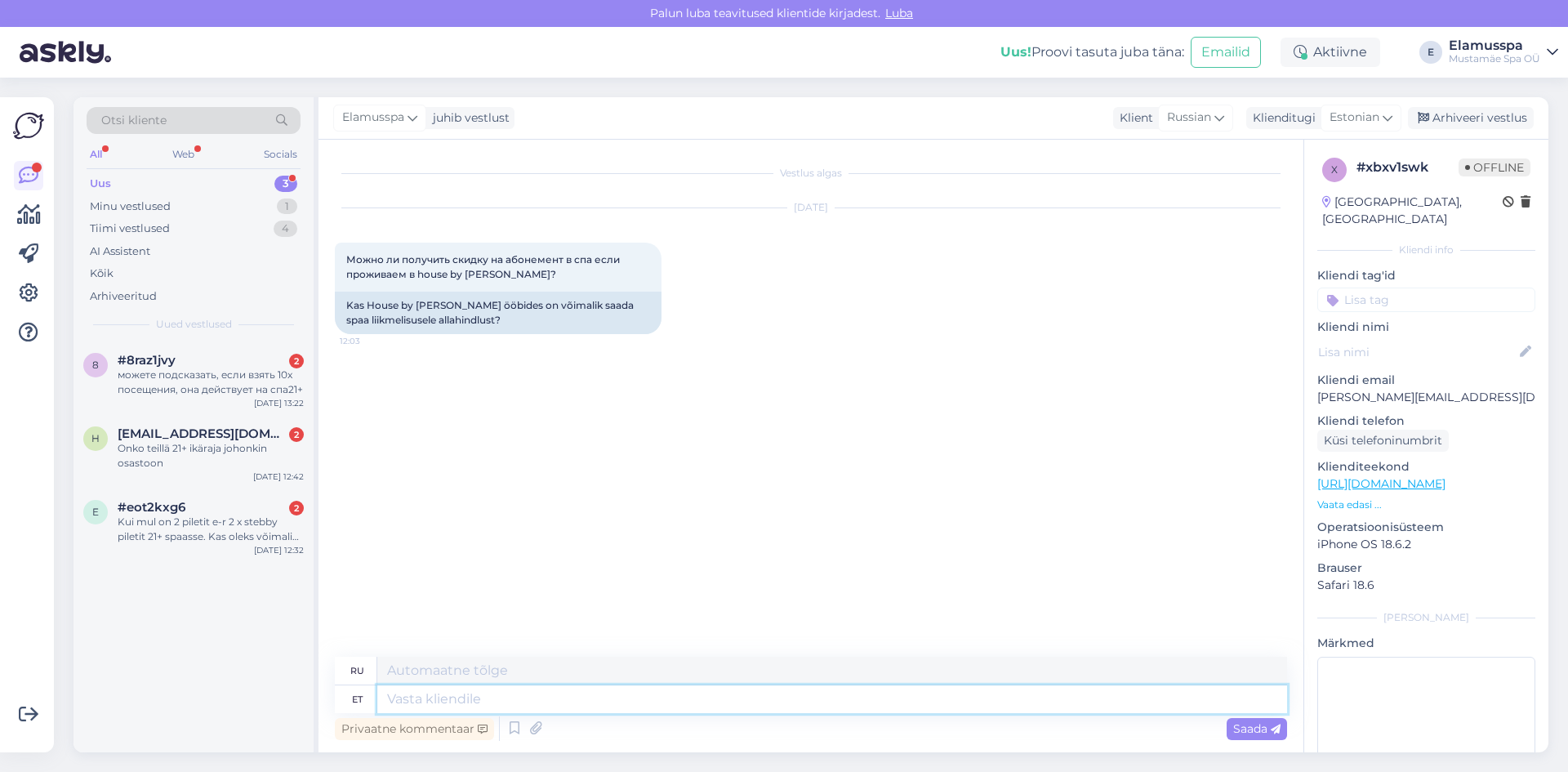
click at [597, 690] on textarea at bounding box center [831, 699] width 910 height 28
type textarea "J"
type textarea "ДА"
type textarea "Jah"
type textarea "Да"
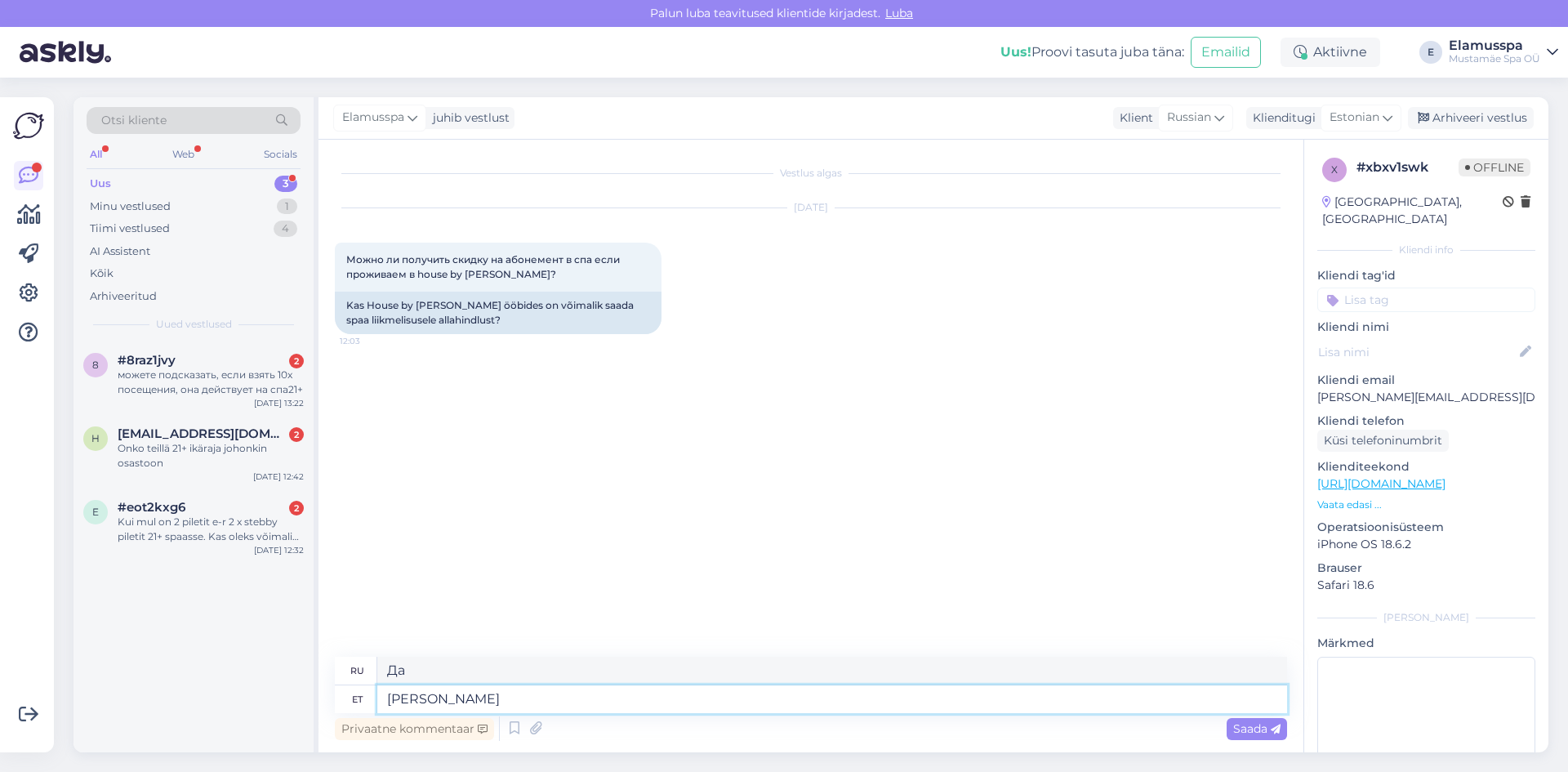
type textarea "J"
type textarea "Tere!"
type textarea "Привет!"
type textarea "Tere! Jah me"
type textarea "Привет! Да."
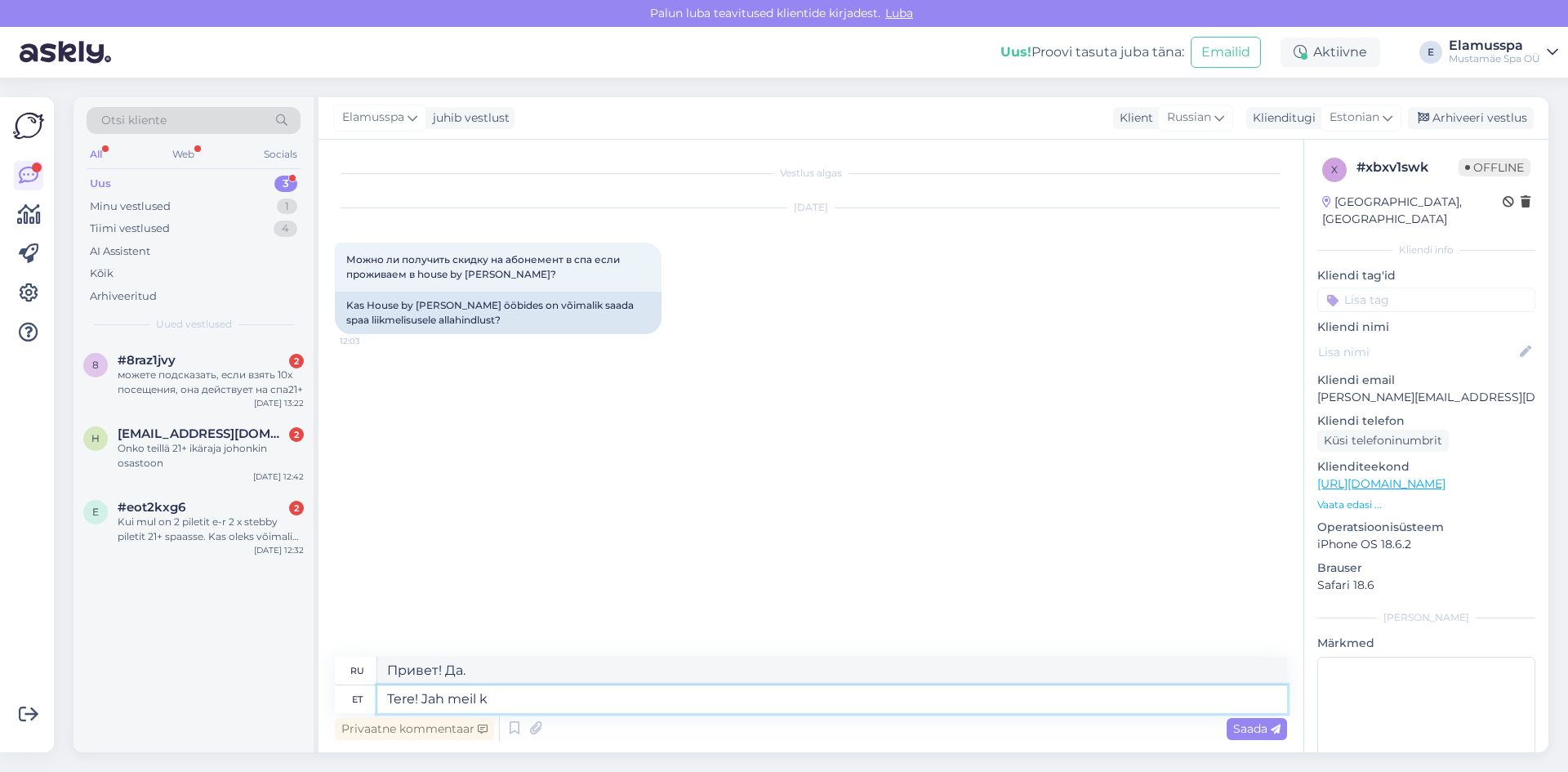
type textarea "Tere! Jah [PERSON_NAME]"
type textarea "Здравствуйте! Да, есть."
type textarea "Tere! Jah meil kehtib l"
type textarea "Привет! Да, есть."
type textarea "Tere! Jah meil kehtib larseni k"
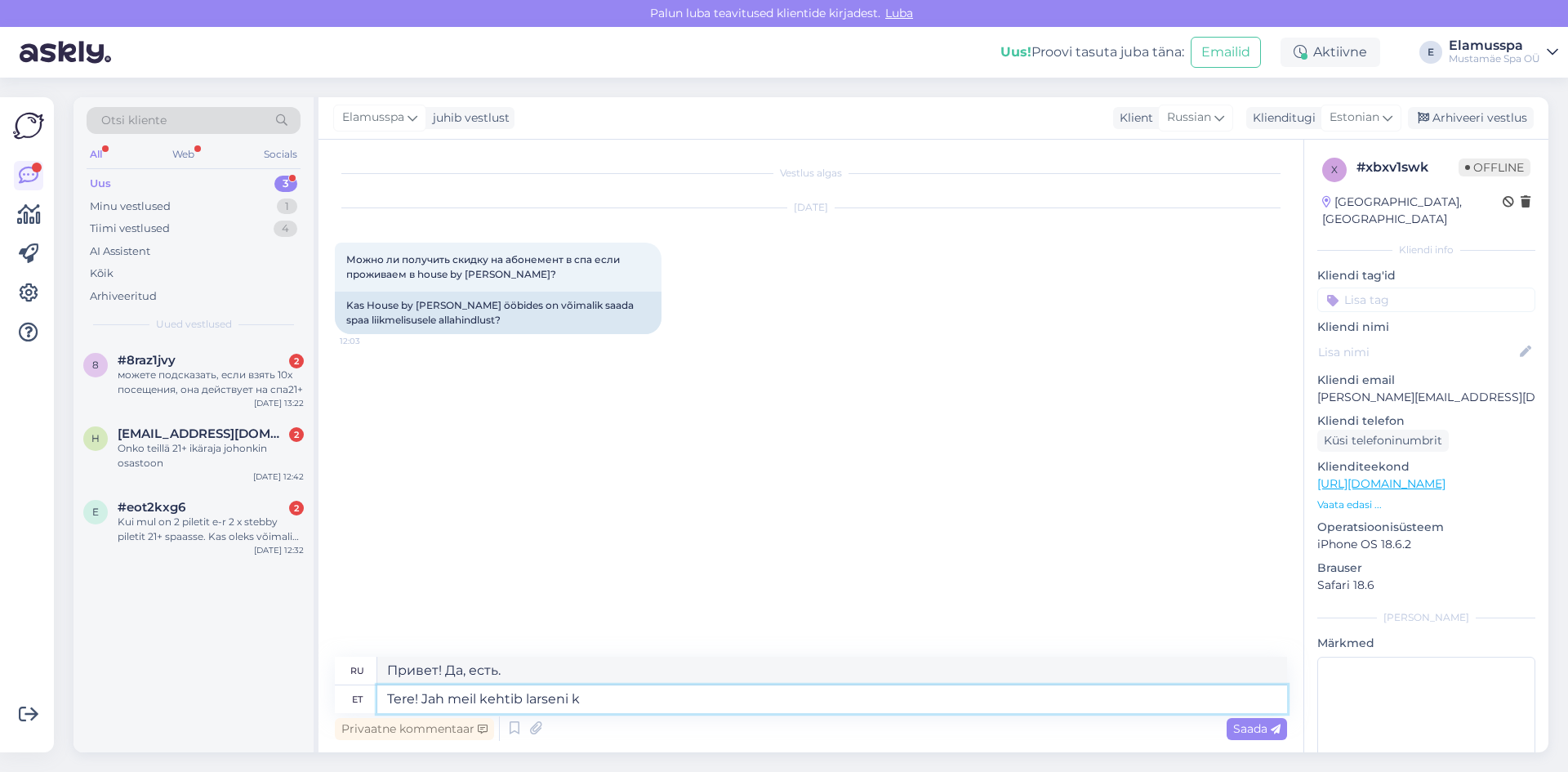
type textarea "Привет! Да, у нас есть Ларсен."
type textarea "Tere! Jah meil kehtib larseni külastajatele"
type textarea "Здравствуйте! Да, у нас есть для посетителей [GEOGRAPHIC_DATA]."
type textarea "Tere! Jah meil kehtib larseni külastajatele ."
type textarea "Здравствуйте! Да, у нас действует цена для посетителей [GEOGRAPHIC_DATA]."
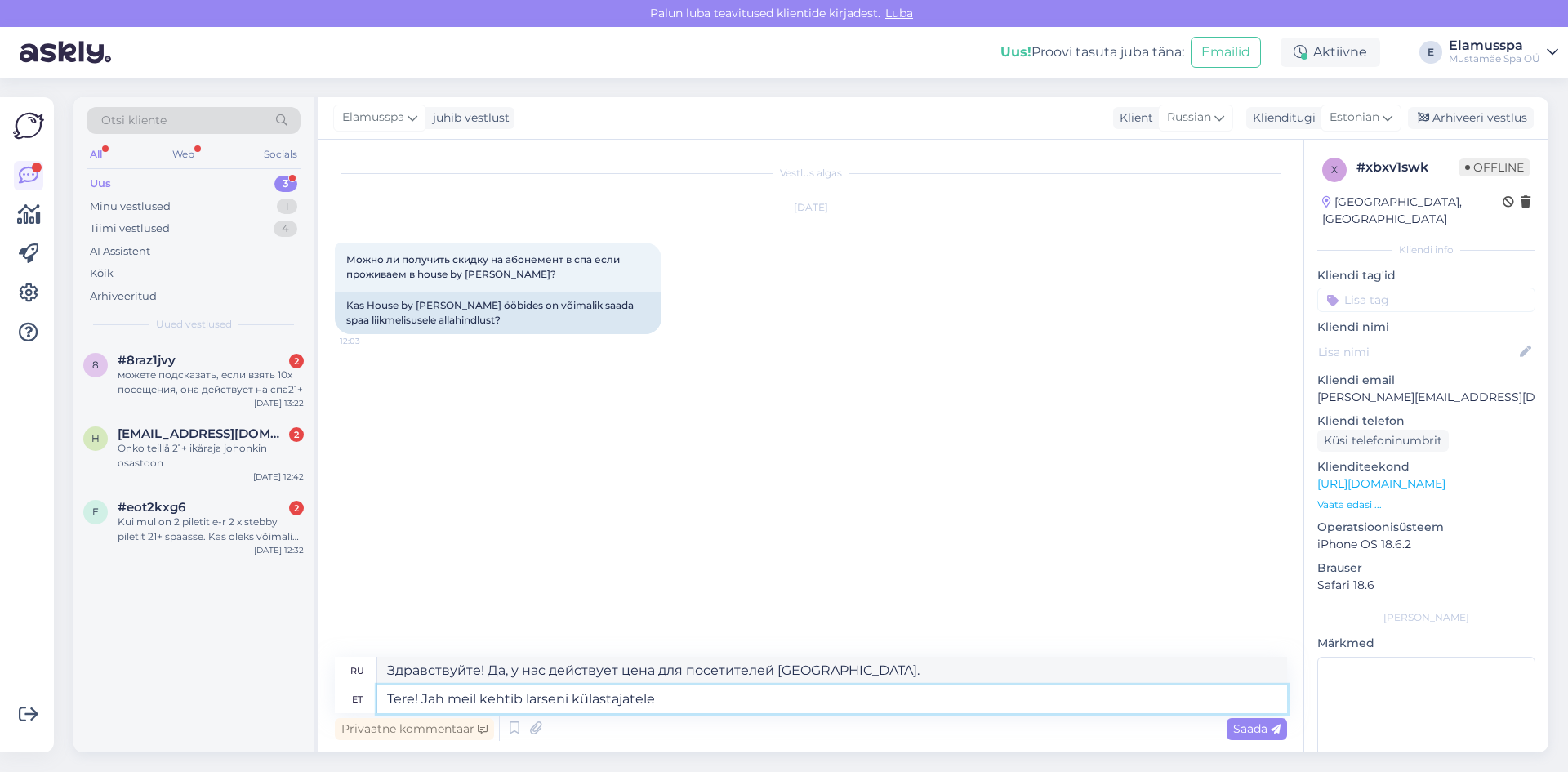
type textarea "Tere! Jah meil kehtib larseni külastajatele -"
type textarea "Здравствуйте! Да, у нас есть для посетителей [GEOGRAPHIC_DATA]."
type textarea "Tere! Jah meil kehtib larseni külastajatele -15"
type textarea "Здравствуйте! Да, у нас есть скидка -15 для посетителей [GEOGRAPHIC_DATA]."
type textarea "Tere! Jah meil kehtib larseni külastajatele -15%"
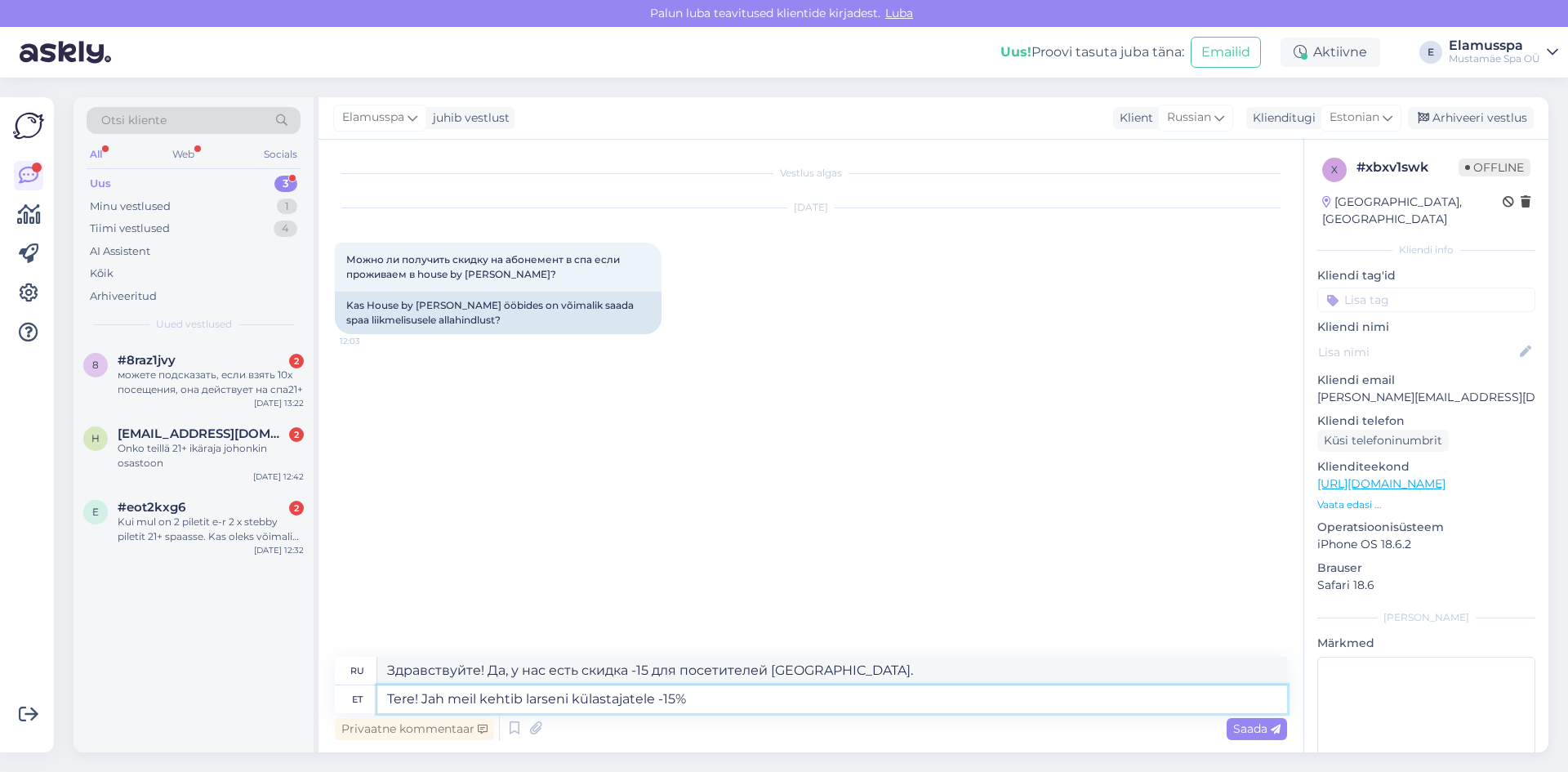
type textarea "Здравствуйте! Да, у нас есть скидка 15% для посетителей [GEOGRAPHIC_DATA]."
type textarea "Tere! Jah meil kehtib larseni külastajatele -15% soodustust piletitele :"
type textarea "Здравствуйте! Да, у нас есть скидка 15% на билеты для посетителей [GEOGRAPHIC_D…"
type textarea "Tere! Jah meil kehtib larseni külastajatele -15% soodustust piletitele :)"
type textarea "Здравствуйте! Да, у нас есть скидка 15% на билеты для посетителей [GEOGRAPHIC_D…"
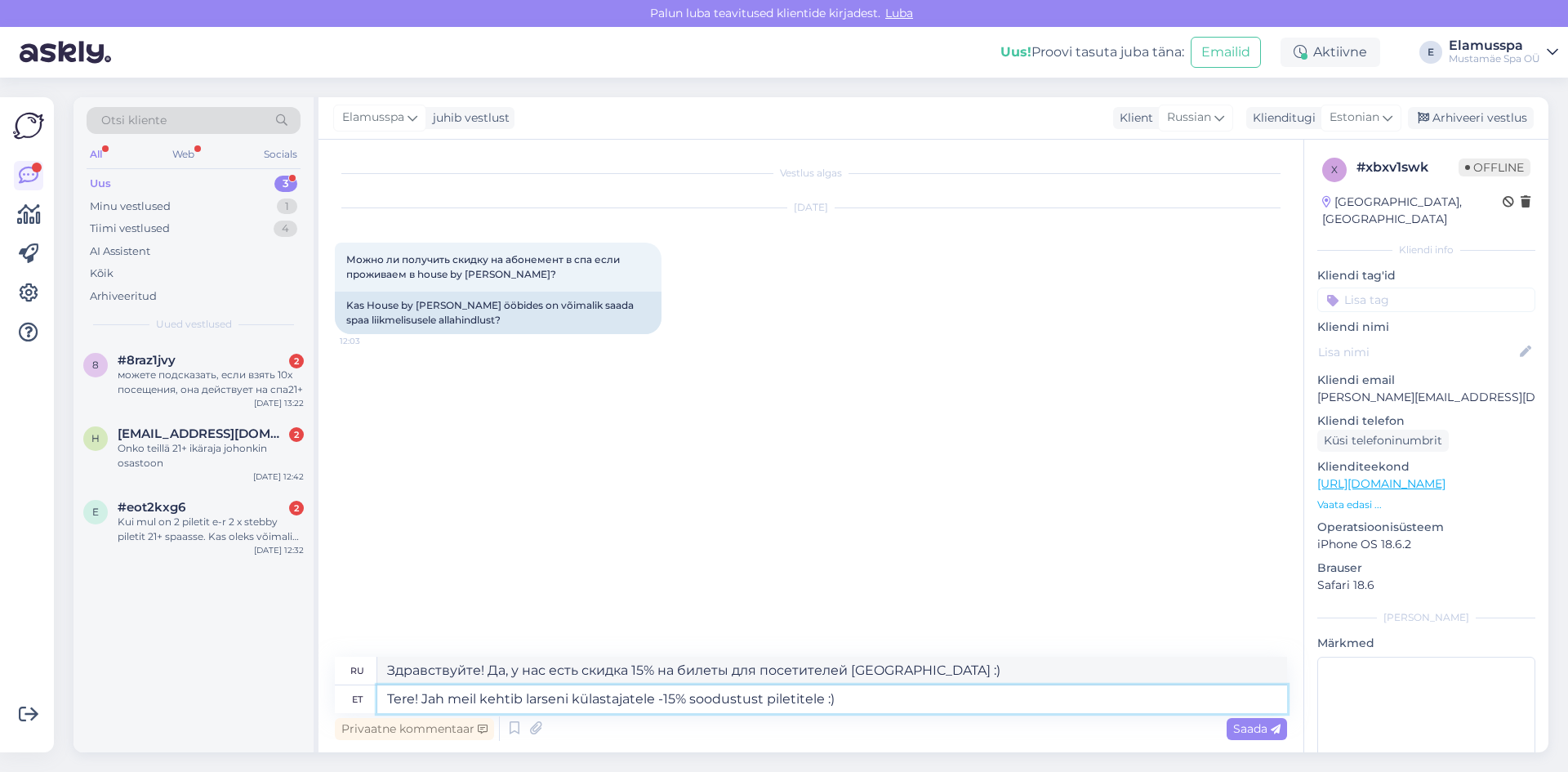
click at [669, 699] on textarea "Tere! Jah meil kehtib larseni külastajatele -15% soodustust piletitele :)" at bounding box center [831, 699] width 910 height 28
click at [527, 697] on textarea "Tere! Jah meil kehtib larseni külastajatele -20% soodustust piletitele :)" at bounding box center [831, 699] width 910 height 28
click at [866, 706] on textarea "Tere! Jah meil kehtib Larseni külastajatele -20% soodustust piletitele :)" at bounding box center [831, 699] width 910 height 28
click at [769, 697] on textarea "Tere! Jah meil kehtib Larseni külastajatele -20% soodustust piletitele :)" at bounding box center [831, 699] width 910 height 28
click at [1253, 738] on div "Saada" at bounding box center [1256, 729] width 61 height 22
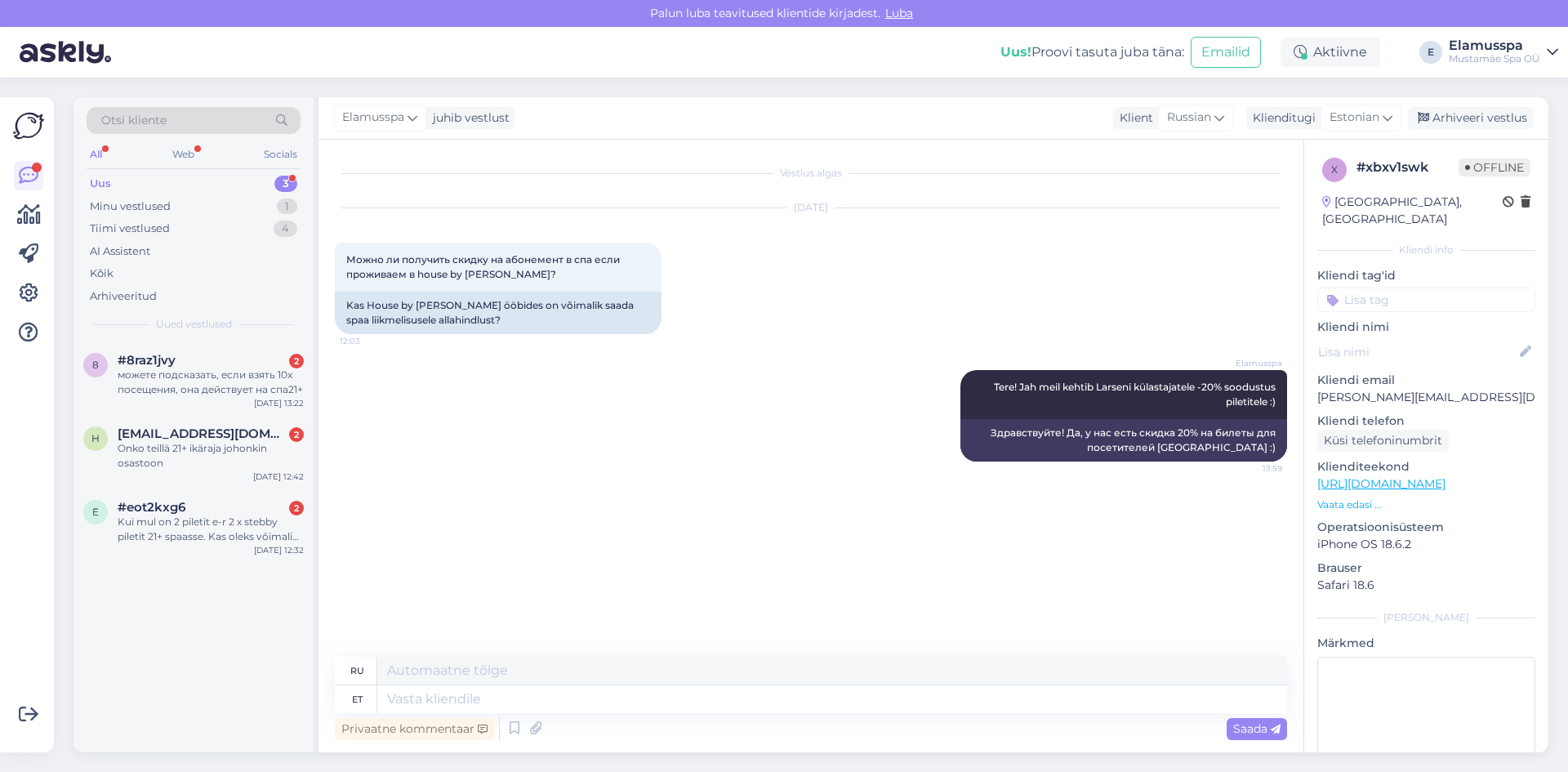
click at [1482, 103] on div "Elamusspa juhib vestlust Klient [DEMOGRAPHIC_DATA] Klienditugi Estonian Arhivee…" at bounding box center [933, 118] width 1230 height 43
click at [1486, 128] on div "Arhiveeri vestlus" at bounding box center [1470, 118] width 126 height 22
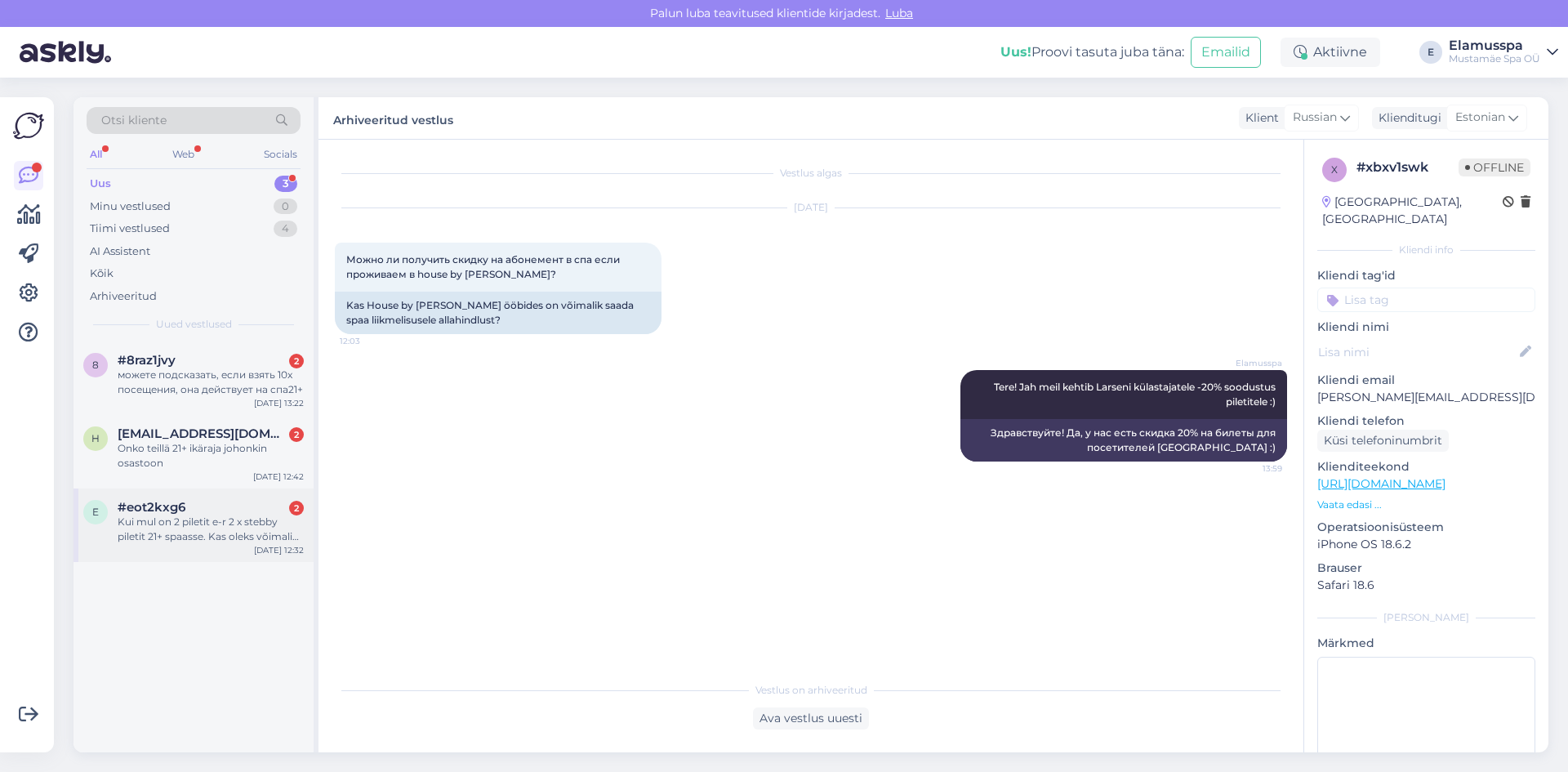
click at [184, 537] on div "Kui mul on 2 piletit e-r 2 x stebby piletit 21+ spaasse. Kas oleks võimalik [PE…" at bounding box center [210, 529] width 186 height 30
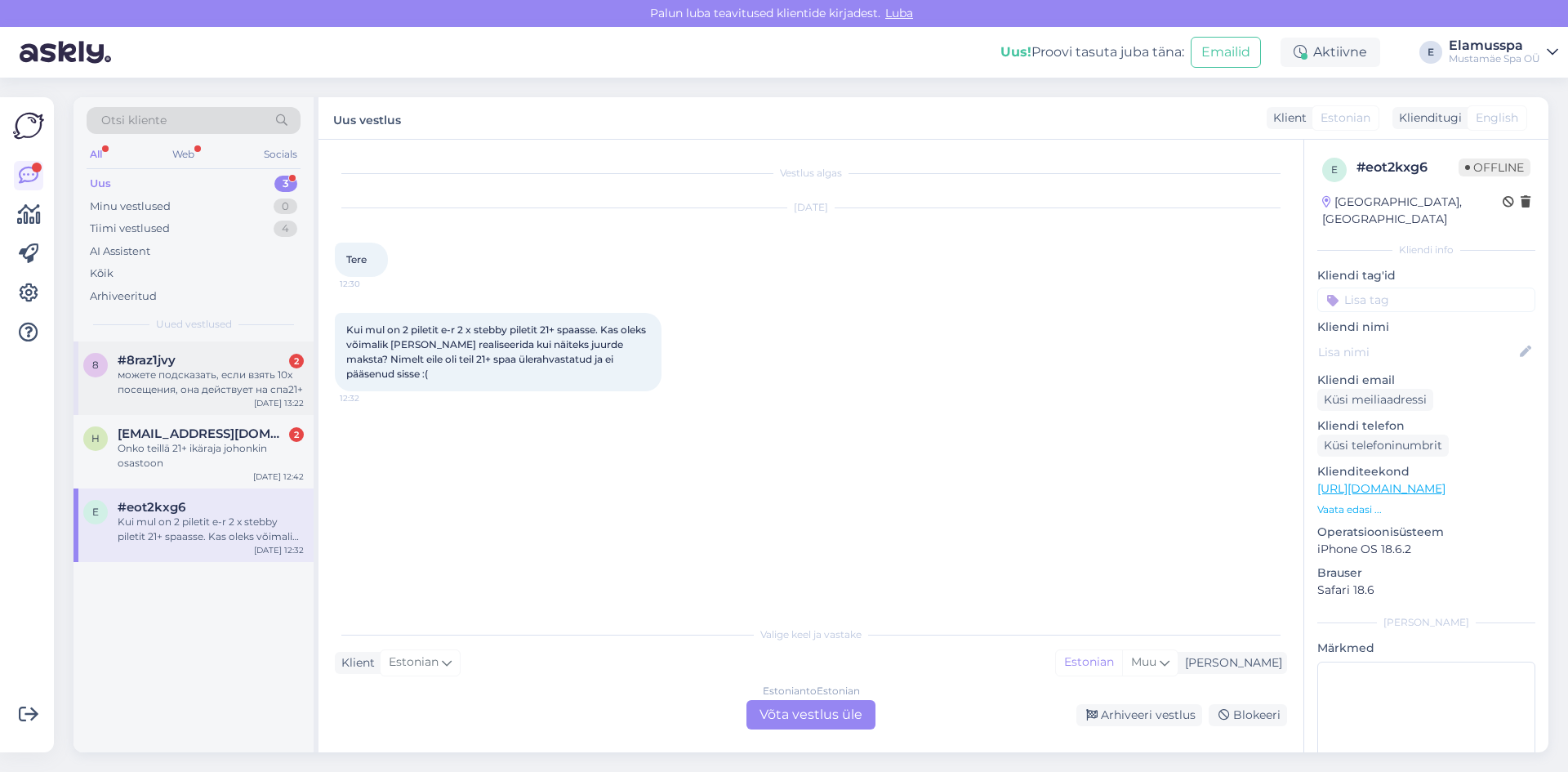
click at [215, 408] on div "8 #8raz1jvy 2 можете подсказать, если взять 10x посещения, она действует на спа…" at bounding box center [194, 378] width 240 height 74
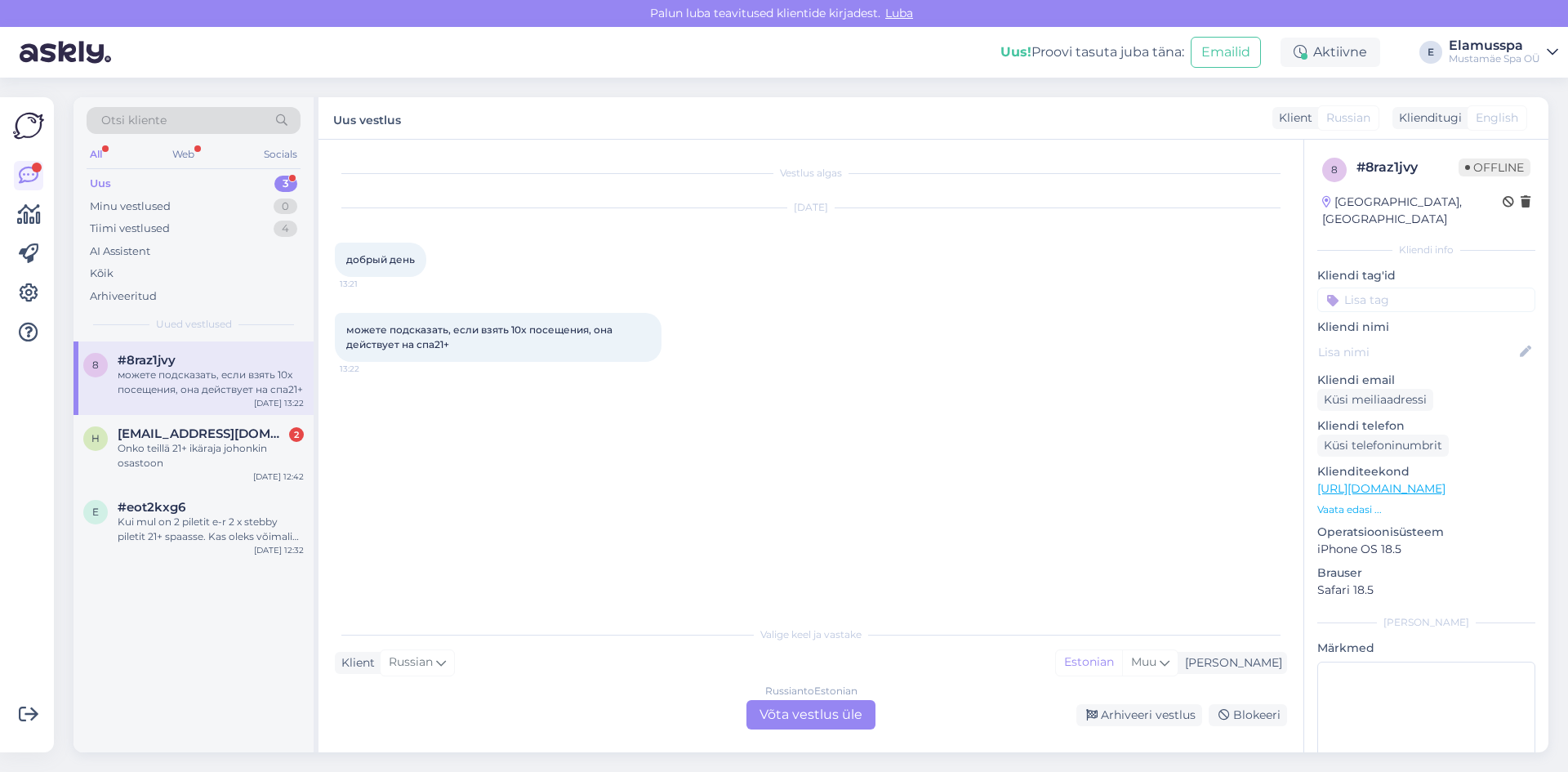
click at [770, 703] on div "Russian to Estonian Võta vestlus üle" at bounding box center [810, 714] width 129 height 30
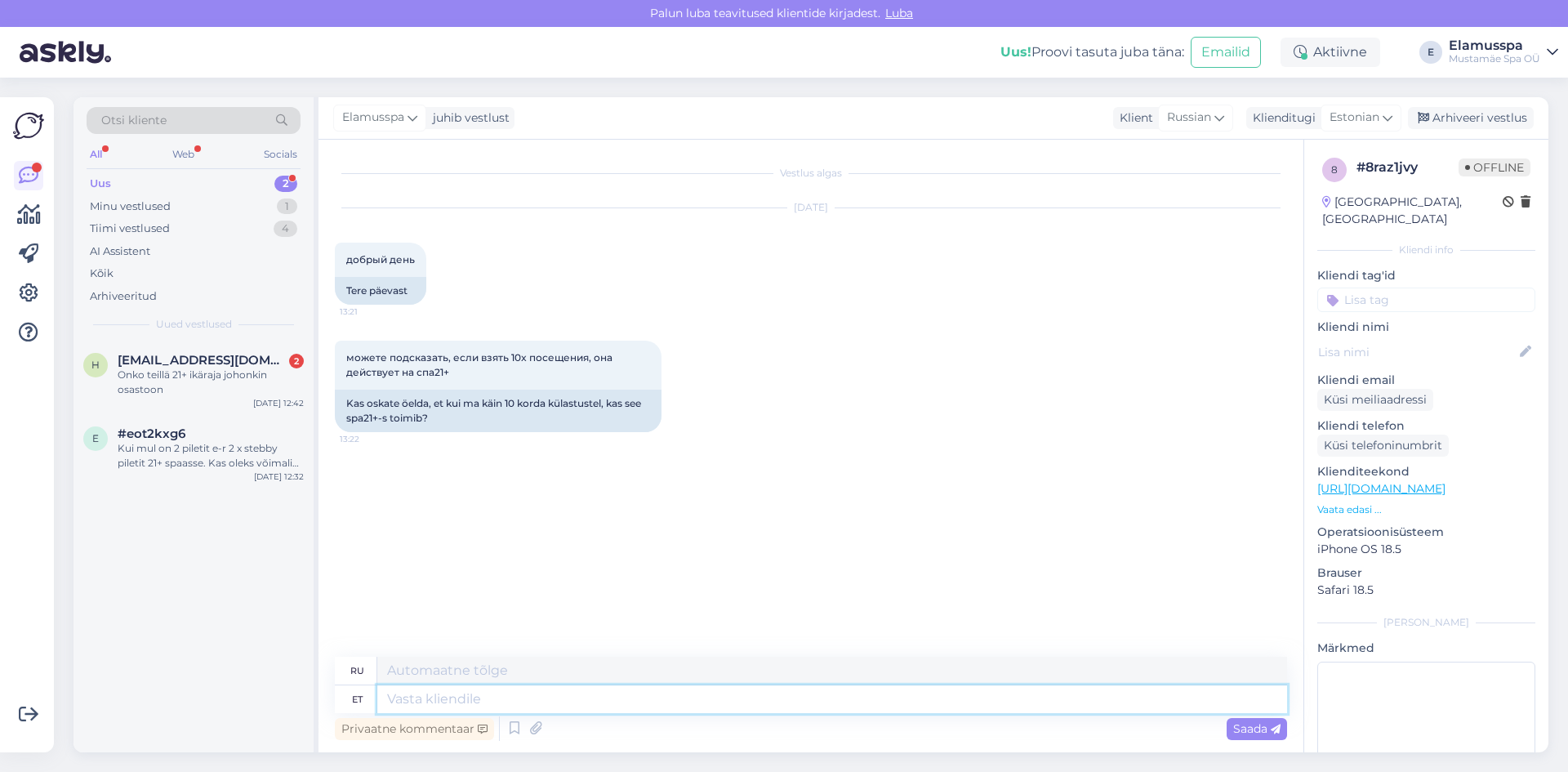
click at [706, 699] on textarea at bounding box center [831, 699] width 910 height 28
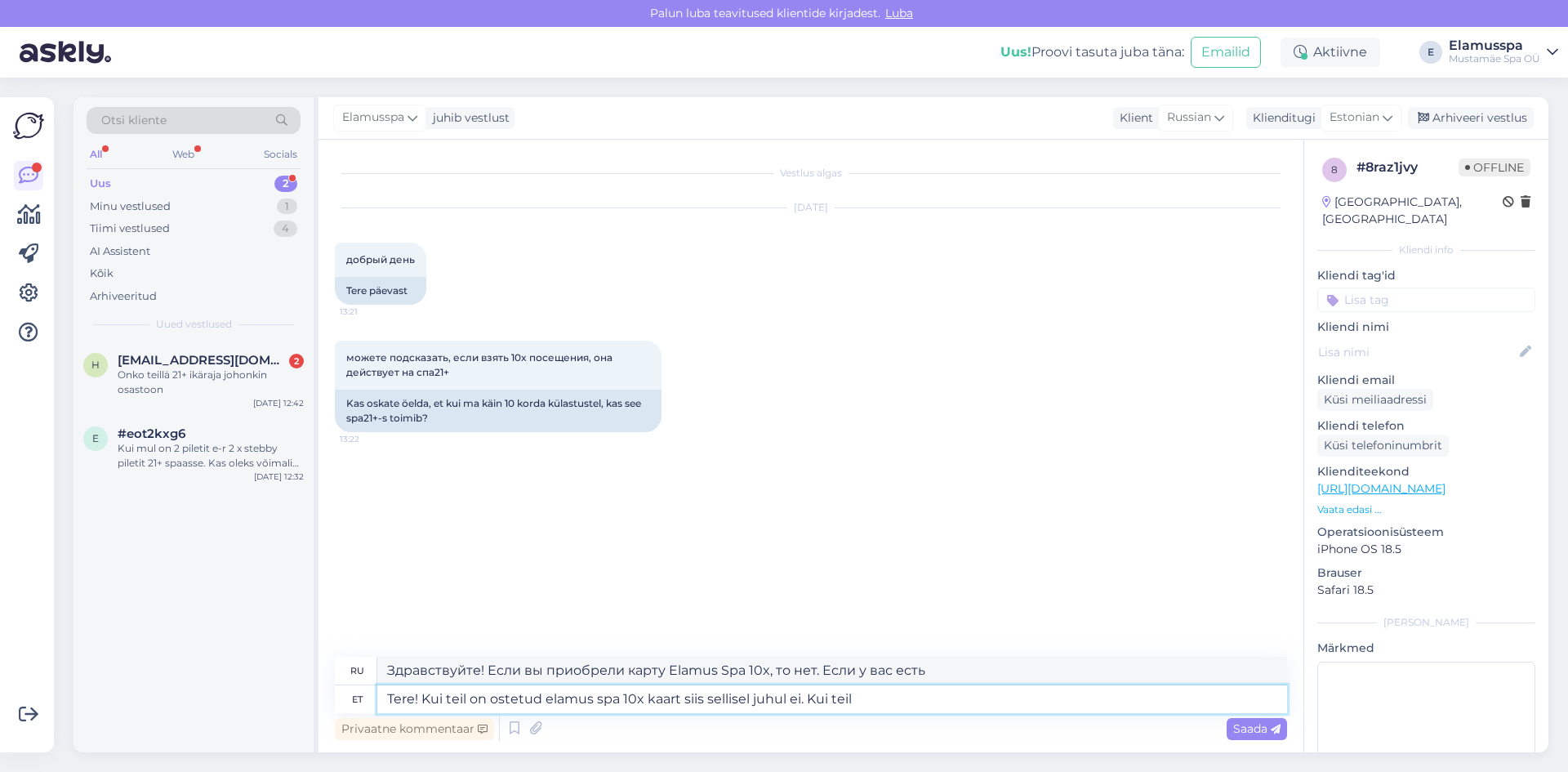
drag, startPoint x: 865, startPoint y: 704, endPoint x: 424, endPoint y: 705, distance: 441.0
click at [424, 705] on textarea "Tere! Kui teil on ostetud elamus spa 10x kaart siis sellisel juhul ei. Kui teil" at bounding box center [831, 699] width 910 height 28
